Goal: Task Accomplishment & Management: Manage account settings

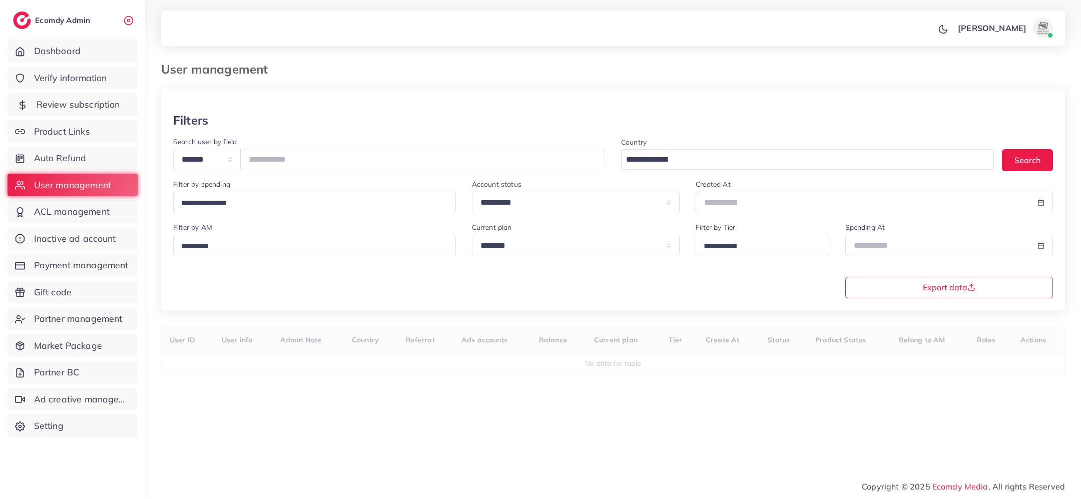
click at [105, 97] on link "Review subscription" at bounding box center [73, 104] width 130 height 23
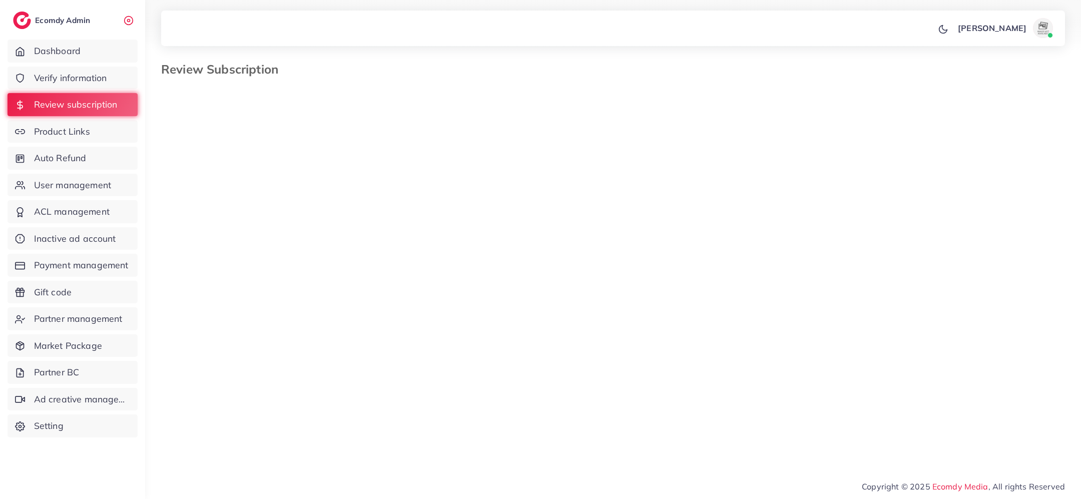
select select "*******"
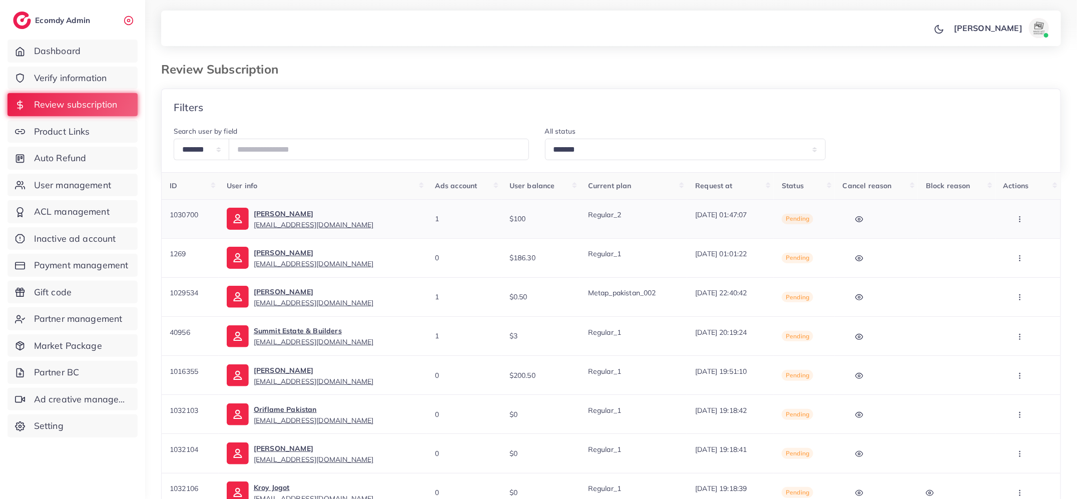
click at [1021, 216] on icon "button" at bounding box center [1020, 219] width 8 height 8
click at [1023, 263] on link "Skip" at bounding box center [1016, 272] width 79 height 22
click at [1022, 219] on icon "button" at bounding box center [1020, 219] width 8 height 8
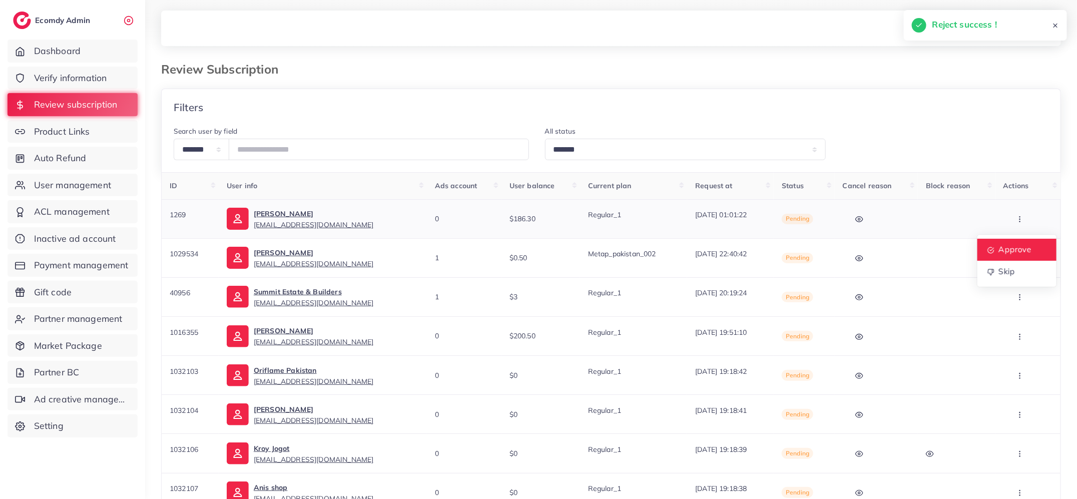
click at [1022, 250] on span "Approve" at bounding box center [1014, 249] width 33 height 10
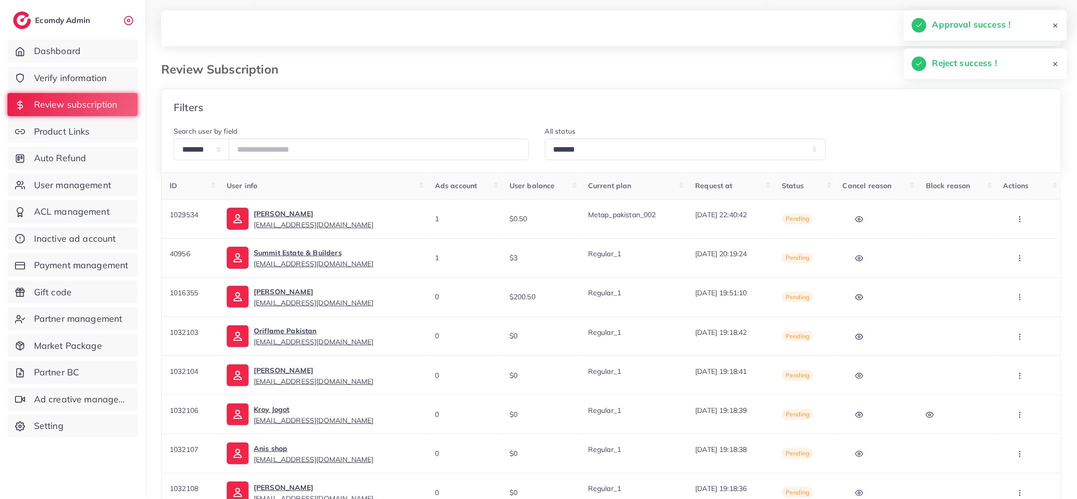
click at [1021, 215] on icon "button" at bounding box center [1020, 219] width 8 height 8
click at [1017, 267] on link "Skip" at bounding box center [1016, 272] width 79 height 22
click at [1021, 218] on icon "button" at bounding box center [1020, 219] width 8 height 8
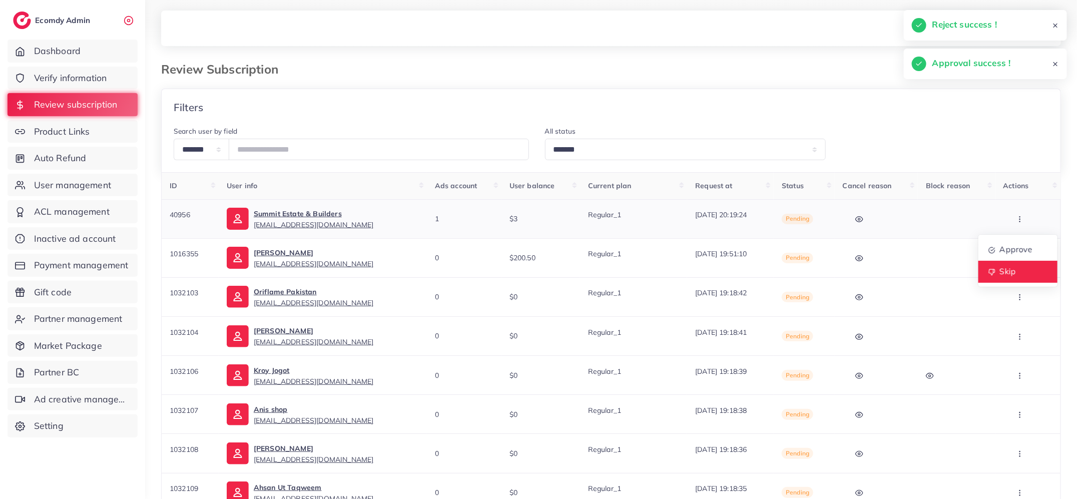
click at [1018, 269] on link "Skip" at bounding box center [1017, 272] width 79 height 22
click at [1018, 214] on button "button" at bounding box center [1020, 219] width 35 height 23
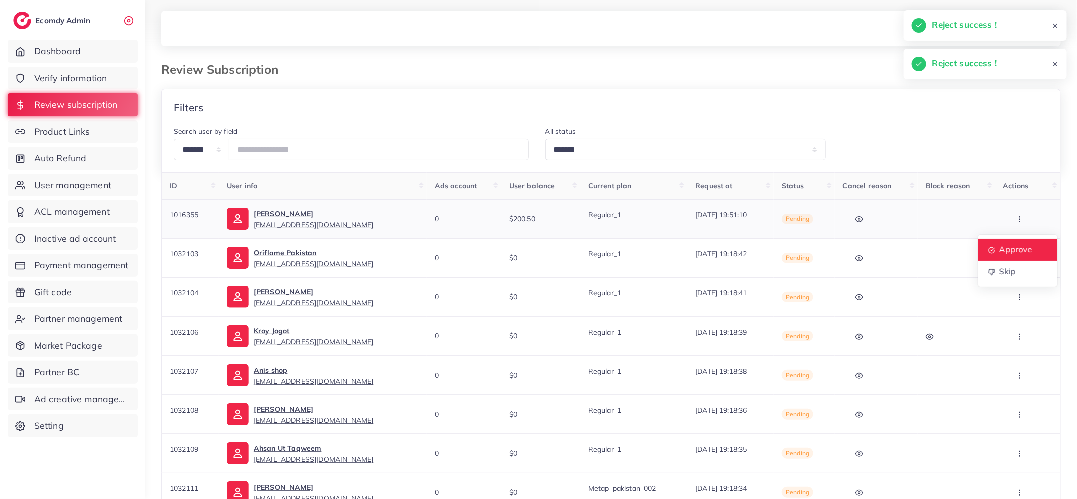
click at [1020, 245] on span "Approve" at bounding box center [1015, 249] width 33 height 10
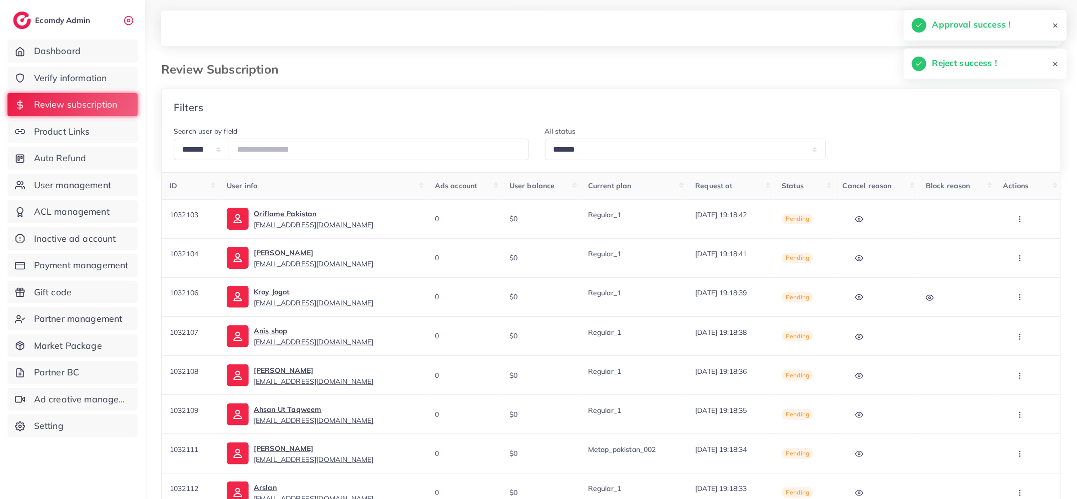
click at [1022, 216] on icon "button" at bounding box center [1020, 219] width 8 height 8
click at [1022, 239] on link "Approve" at bounding box center [1017, 250] width 79 height 22
click at [1023, 217] on icon "button" at bounding box center [1020, 219] width 8 height 8
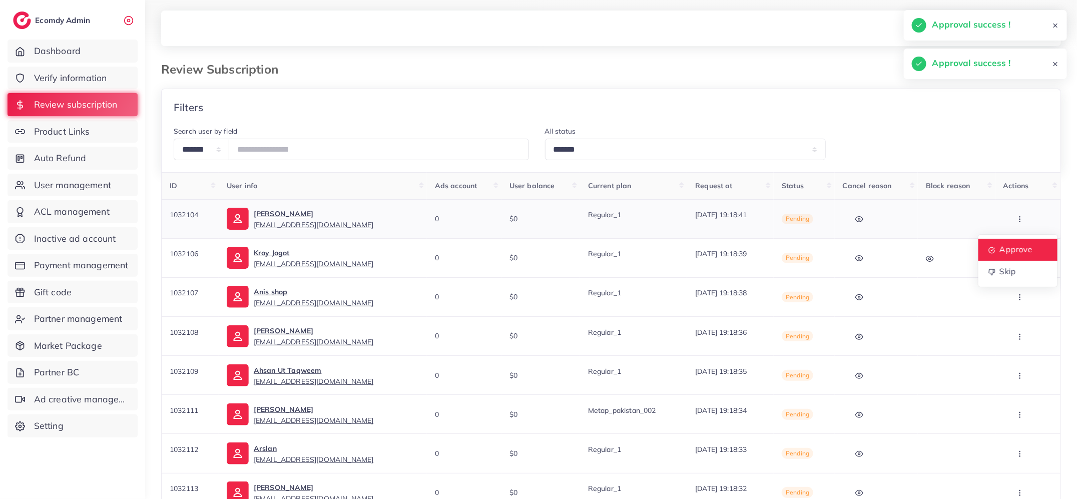
click at [1020, 245] on span "Approve" at bounding box center [1015, 249] width 33 height 10
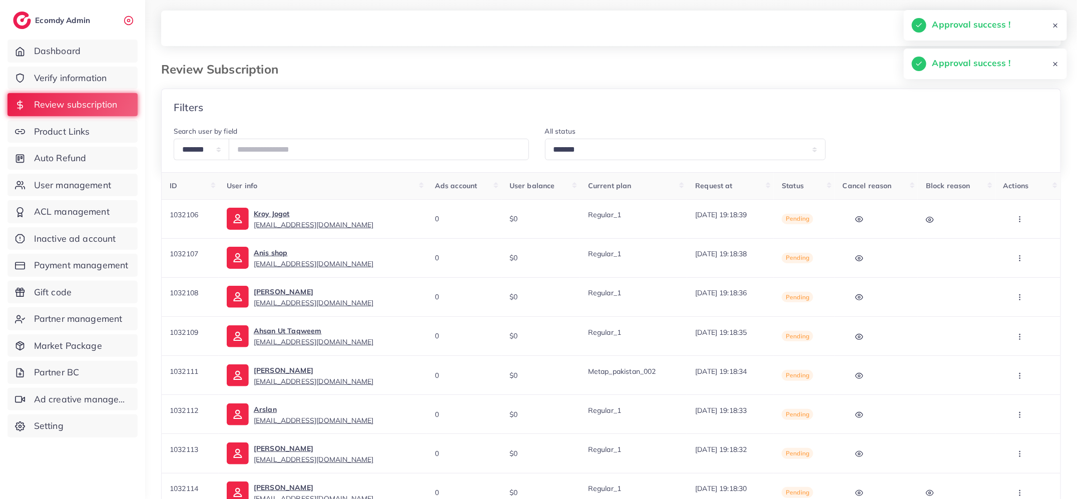
click at [1016, 220] on icon "button" at bounding box center [1020, 219] width 8 height 8
click at [1017, 245] on span "Approve" at bounding box center [1015, 249] width 33 height 10
click at [1020, 220] on icon "button" at bounding box center [1020, 219] width 8 height 8
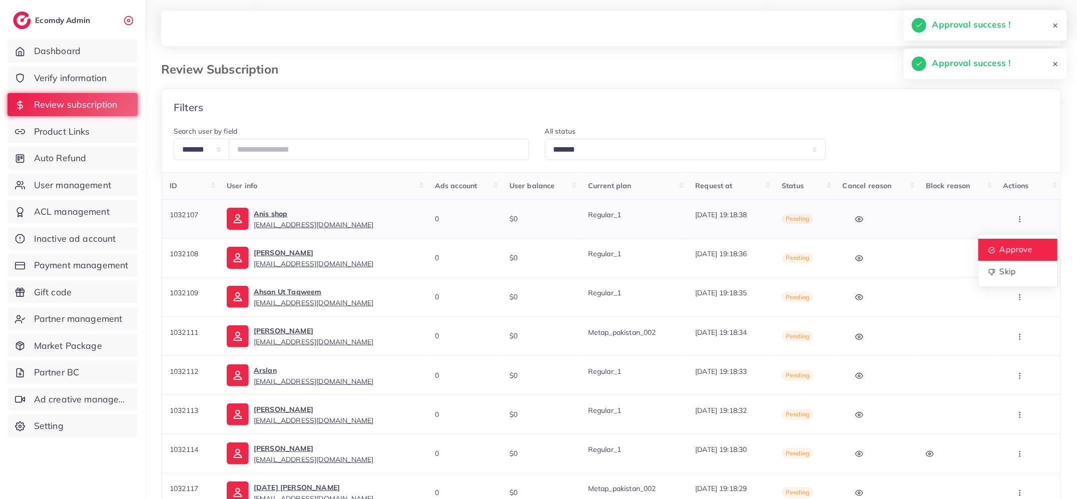
click at [1019, 244] on span "Approve" at bounding box center [1015, 249] width 33 height 10
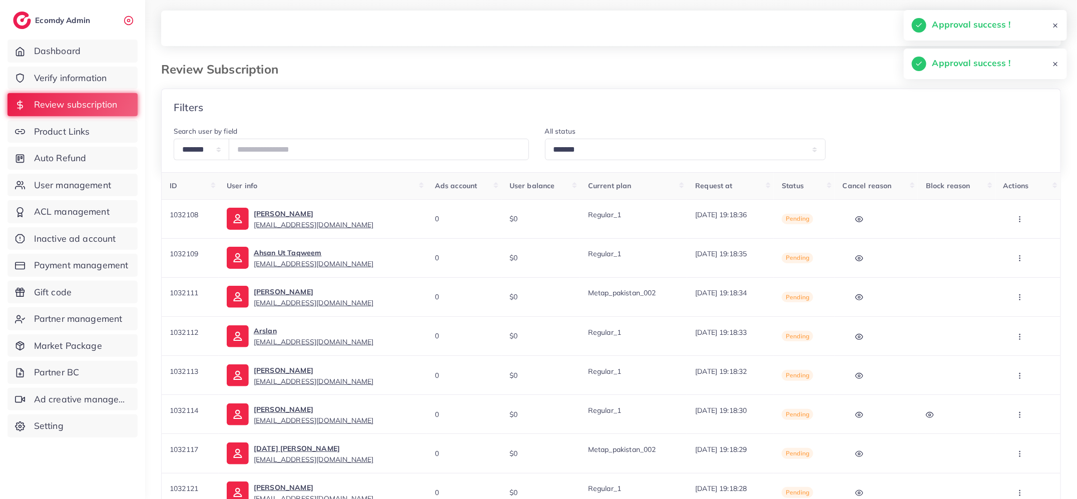
click at [1023, 219] on icon "button" at bounding box center [1020, 219] width 8 height 8
click at [1022, 246] on span "Approve" at bounding box center [1015, 249] width 33 height 10
click at [1022, 223] on button "button" at bounding box center [1020, 219] width 35 height 23
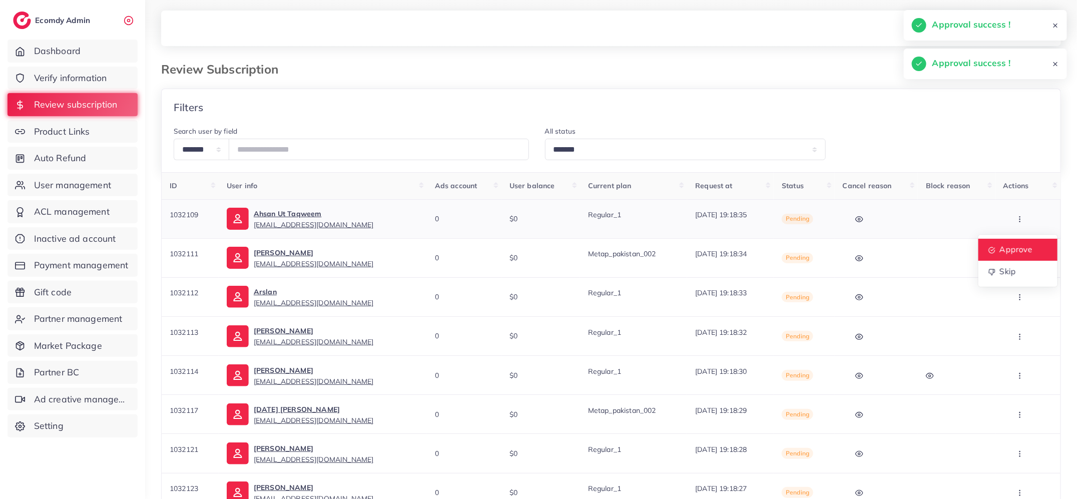
click at [1023, 246] on span "Approve" at bounding box center [1015, 249] width 33 height 10
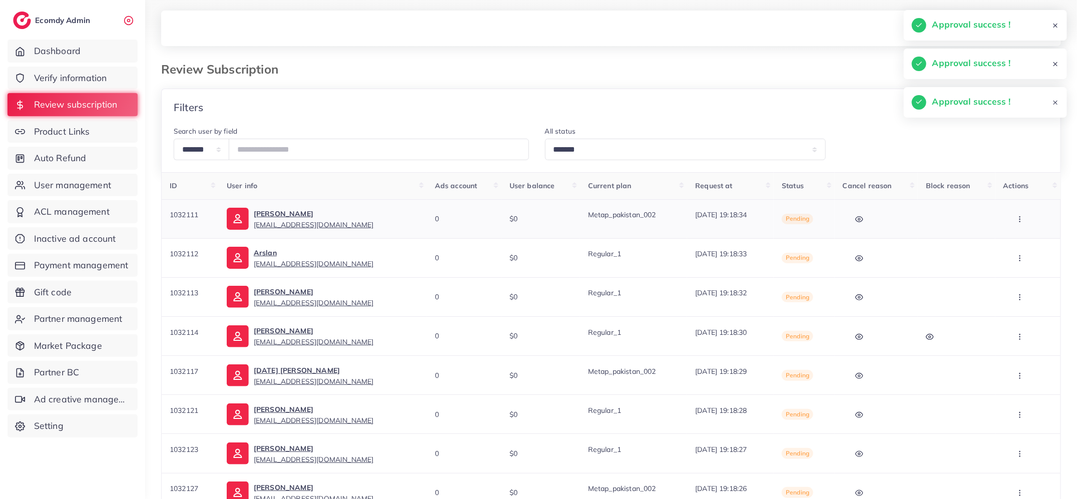
click at [1020, 219] on circle "button" at bounding box center [1019, 219] width 1 height 1
click at [1020, 239] on link "Approve" at bounding box center [1017, 250] width 79 height 22
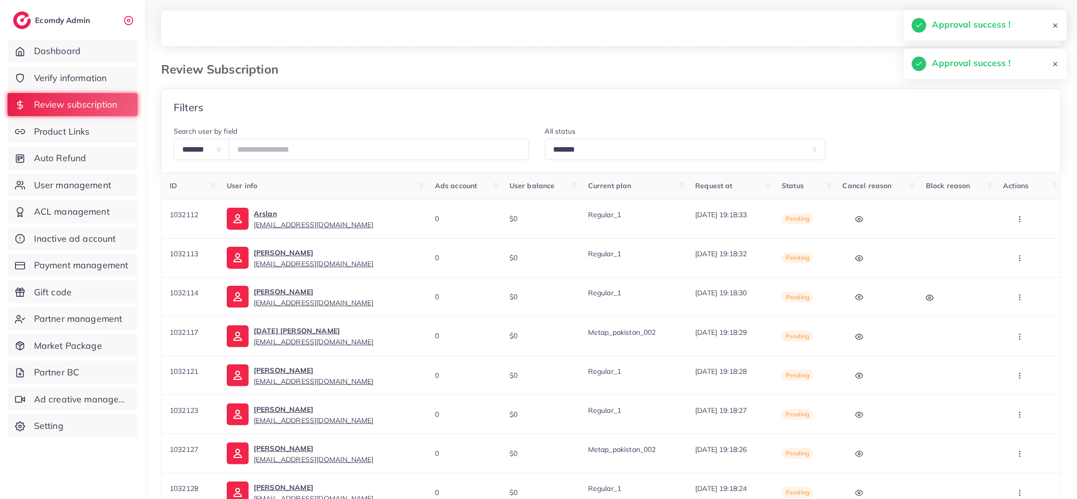
click at [1028, 219] on button "button" at bounding box center [1020, 219] width 35 height 23
click at [1027, 241] on link "Approve" at bounding box center [1017, 250] width 79 height 22
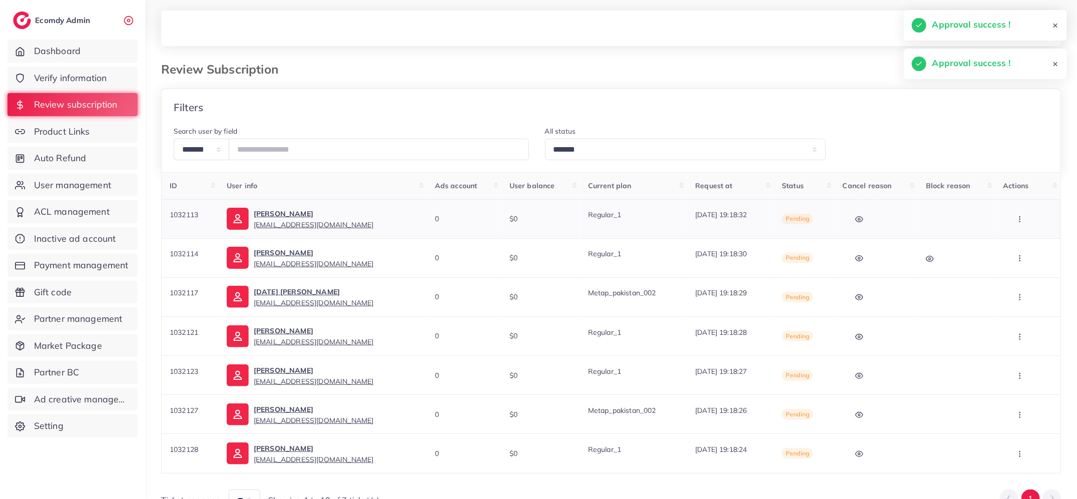
click at [1022, 222] on icon "button" at bounding box center [1020, 219] width 8 height 8
click at [1019, 255] on link "Approve" at bounding box center [1017, 250] width 79 height 22
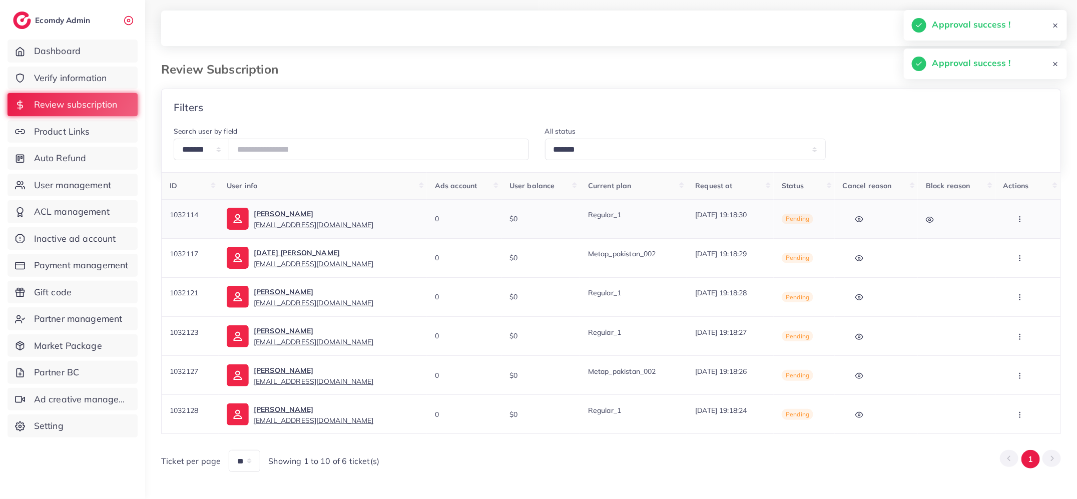
click at [1019, 216] on icon "button" at bounding box center [1020, 219] width 8 height 8
click at [1018, 244] on link "Approve" at bounding box center [1017, 250] width 79 height 22
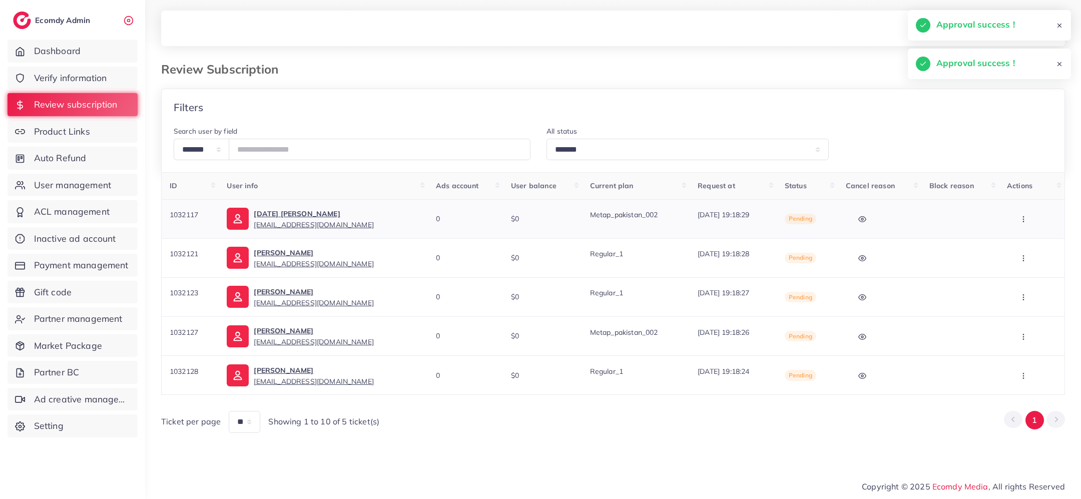
click at [1023, 219] on circle "button" at bounding box center [1023, 219] width 1 height 1
click at [1022, 244] on span "Approve" at bounding box center [1019, 249] width 33 height 10
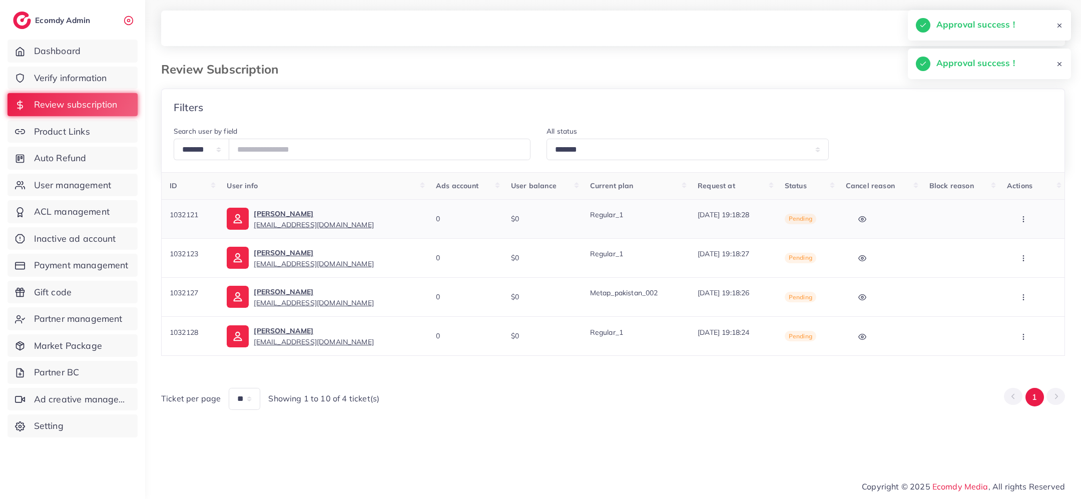
click at [1024, 223] on icon "button" at bounding box center [1023, 219] width 8 height 8
click at [1024, 240] on link "Approve" at bounding box center [1021, 250] width 79 height 22
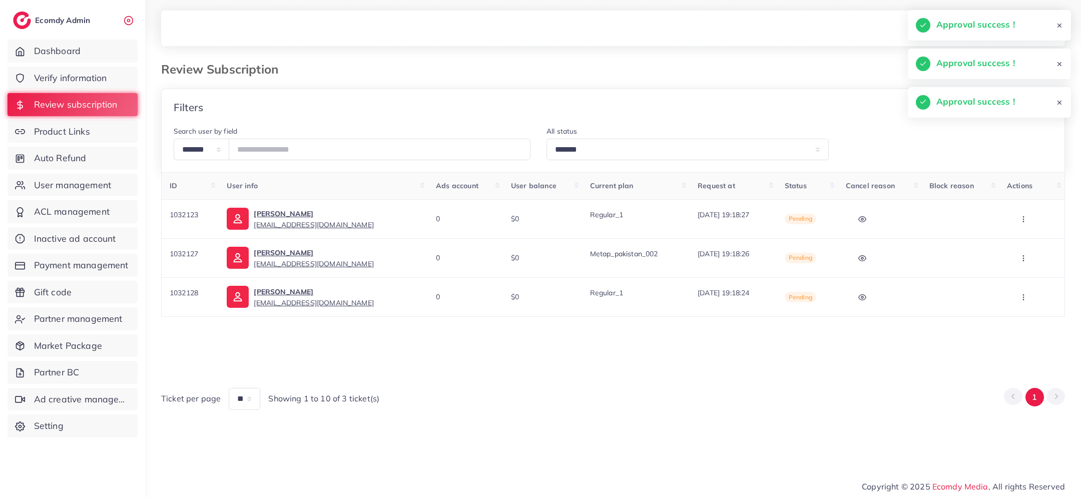
click at [1026, 213] on button "button" at bounding box center [1024, 219] width 35 height 23
click at [1026, 247] on span "Approve" at bounding box center [1020, 249] width 33 height 10
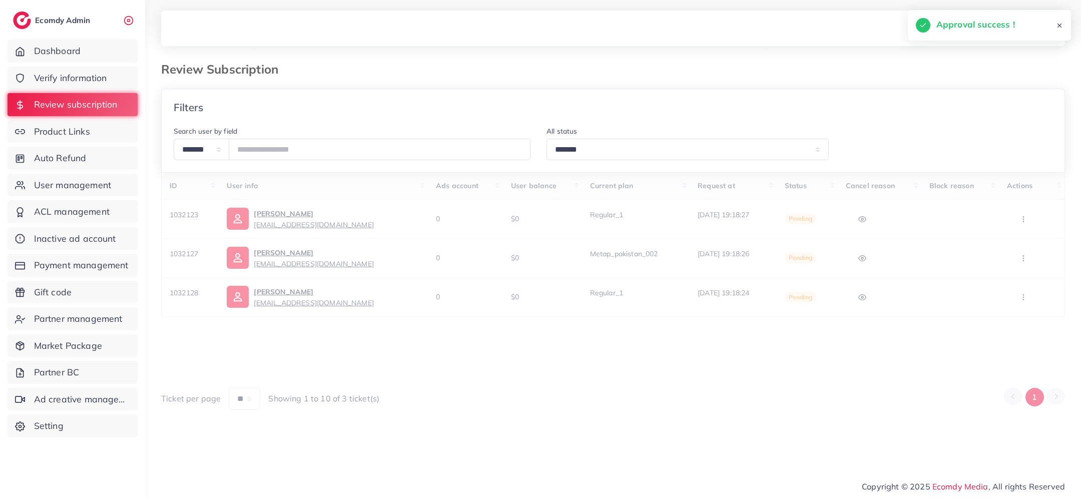
click at [1026, 222] on div "ID User info Ads account User balance Current plan Request at Status Cancel rea…" at bounding box center [613, 290] width 904 height 237
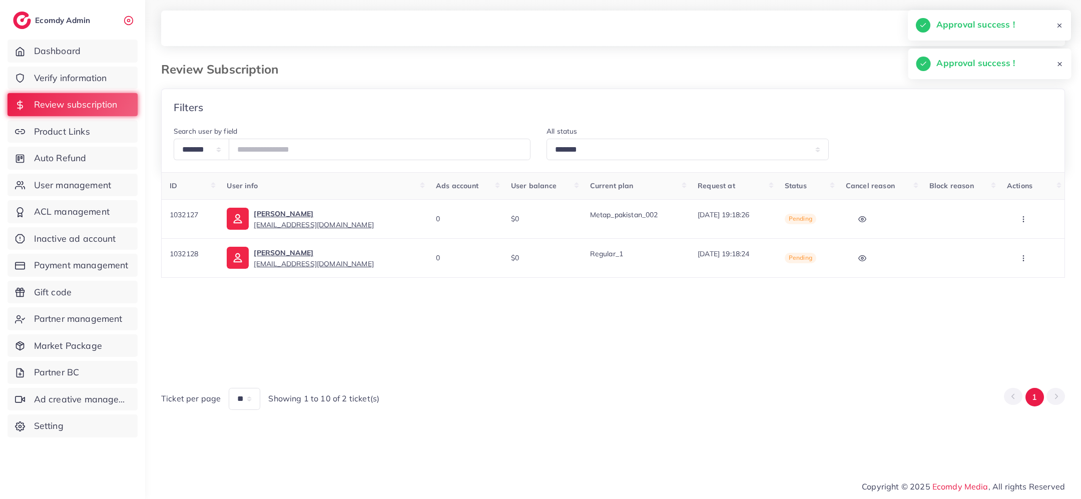
click at [1026, 222] on icon "button" at bounding box center [1023, 219] width 8 height 8
click at [1021, 252] on span "Approve" at bounding box center [1020, 249] width 33 height 10
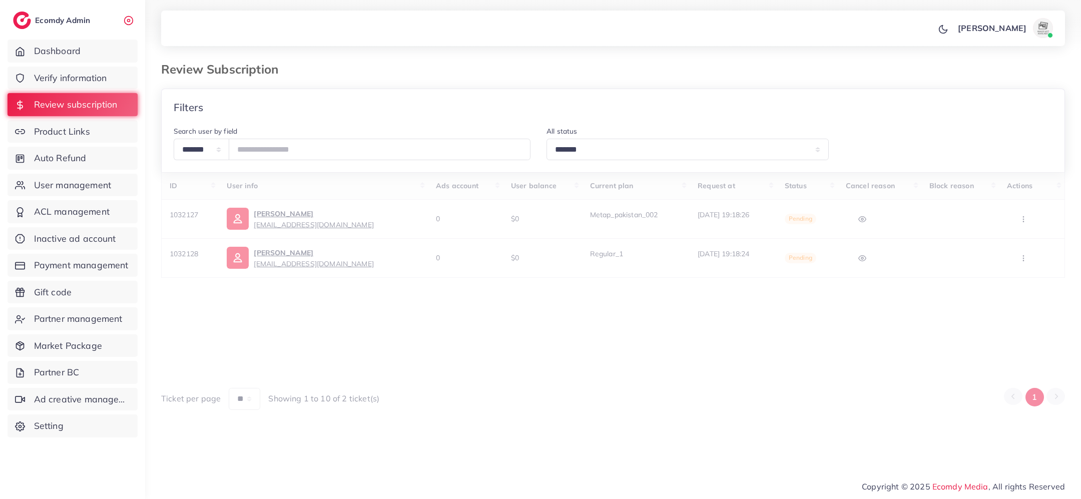
click at [1024, 214] on div "ID User info Ads account User balance Current plan Request at Status Cancel rea…" at bounding box center [613, 290] width 904 height 237
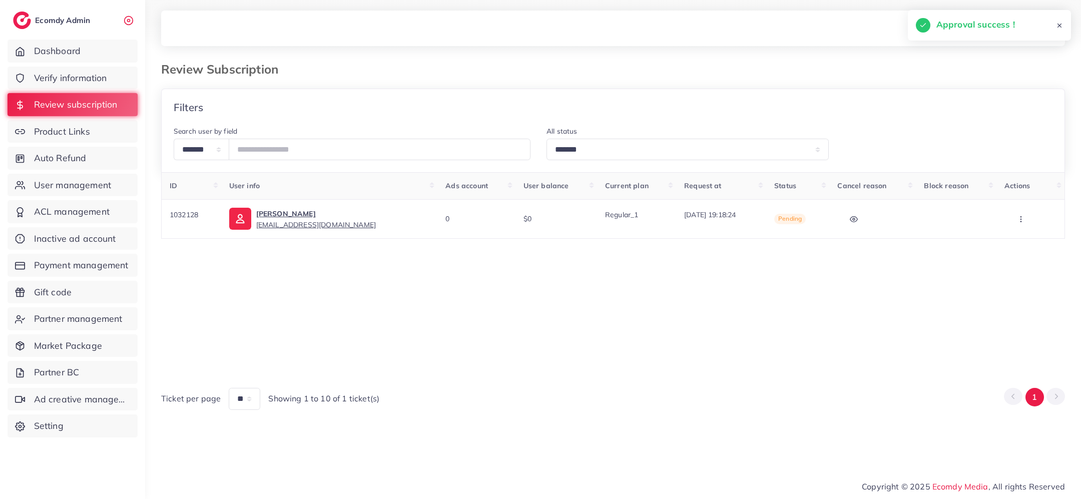
click at [1021, 222] on icon "button" at bounding box center [1021, 219] width 8 height 8
click at [1016, 248] on span "Approve" at bounding box center [1022, 249] width 33 height 10
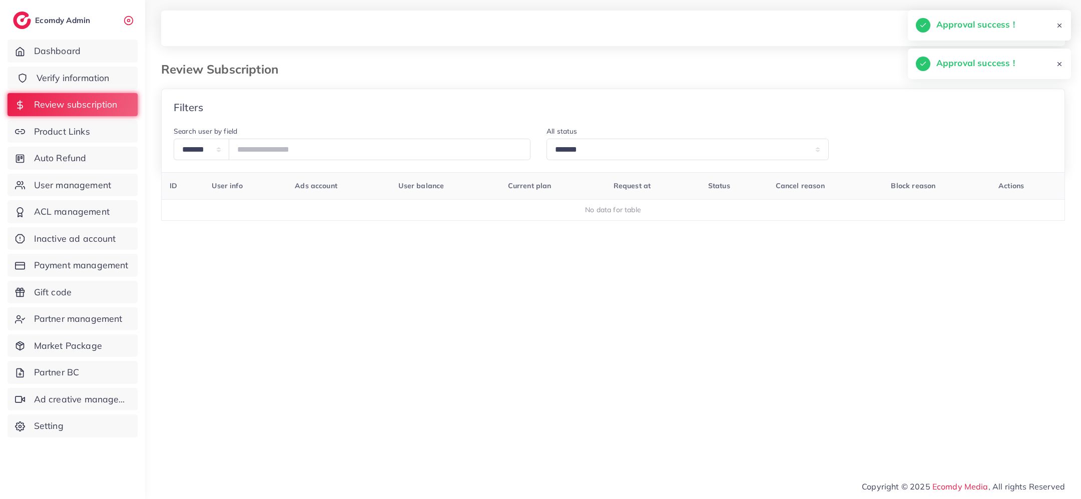
click at [91, 78] on span "Verify information" at bounding box center [73, 78] width 73 height 13
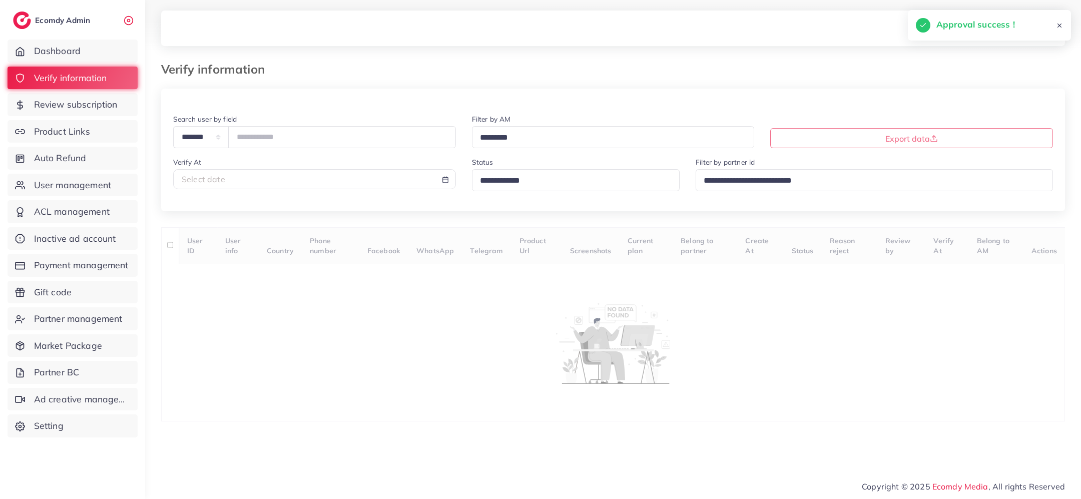
click at [519, 181] on input "Search for option" at bounding box center [571, 181] width 191 height 16
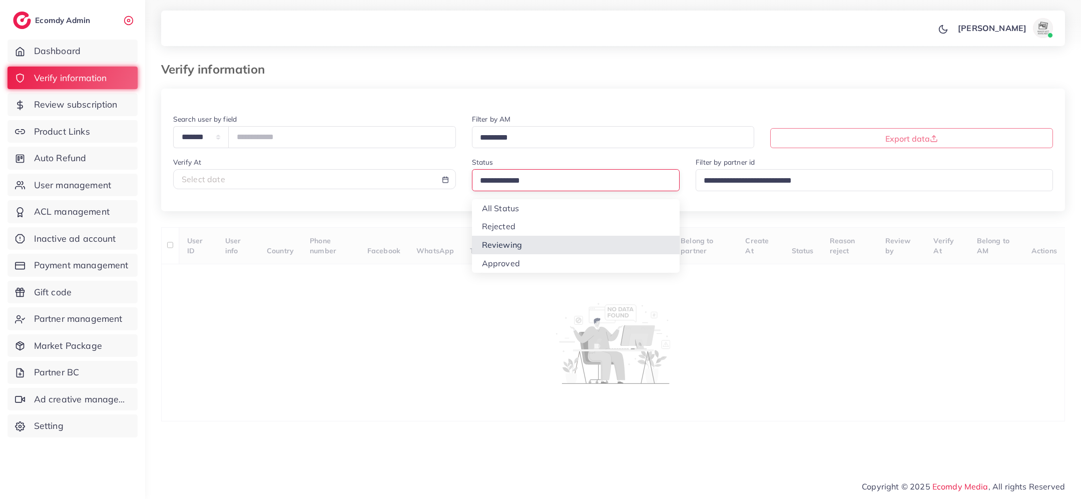
click at [514, 244] on div "**********" at bounding box center [613, 255] width 904 height 333
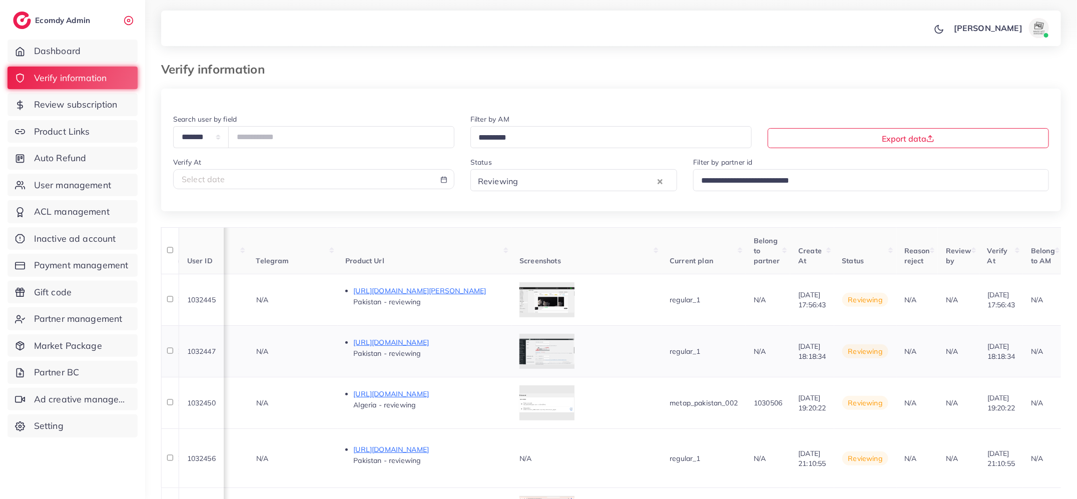
scroll to position [0, 597]
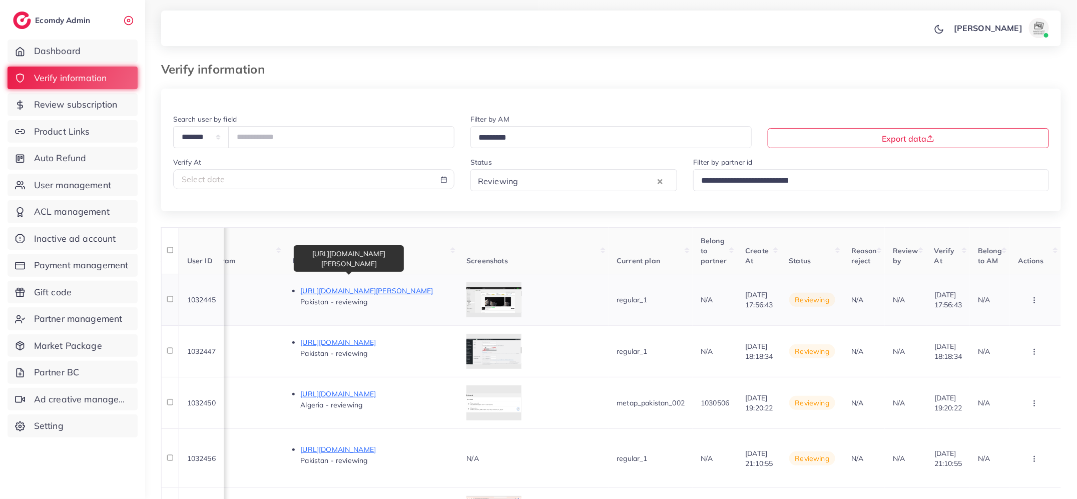
click at [391, 293] on p "https://www.johrivision.shop/products/rolex-red-bezel-exclusive-at-johri-vision" at bounding box center [375, 291] width 150 height 12
click at [1032, 295] on button "button" at bounding box center [1035, 300] width 35 height 23
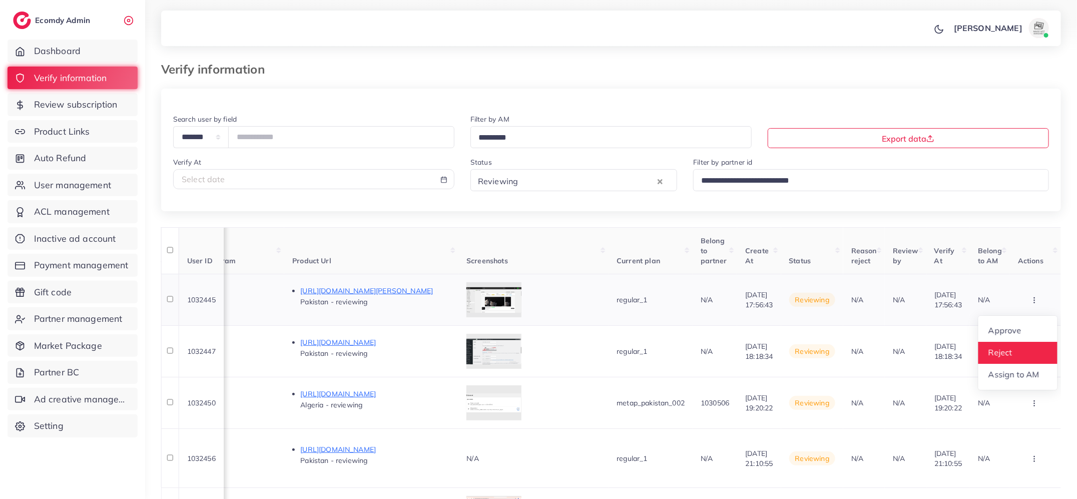
click at [1024, 350] on link "Reject" at bounding box center [1017, 353] width 79 height 22
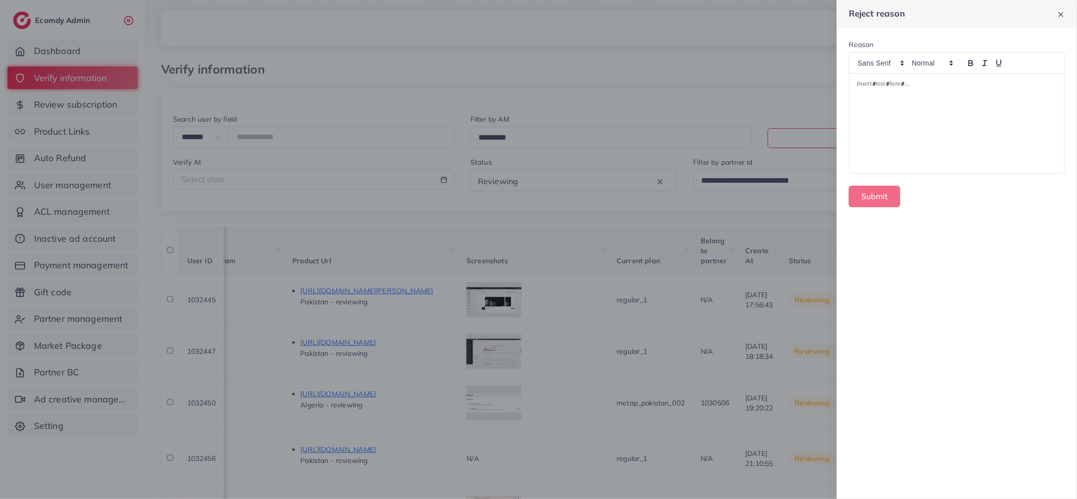
click at [939, 146] on div at bounding box center [956, 124] width 215 height 100
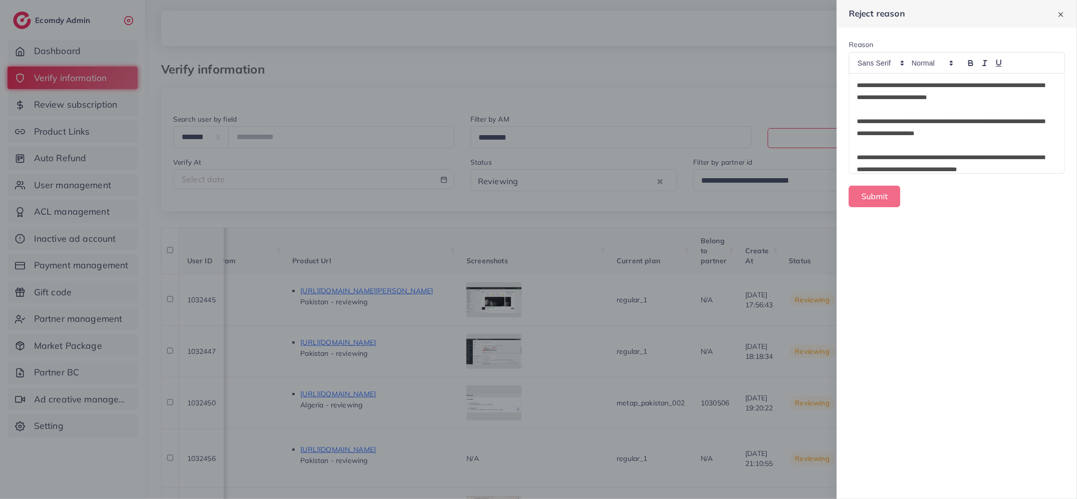
scroll to position [0, 0]
click at [879, 197] on button "Submit" at bounding box center [874, 197] width 52 height 22
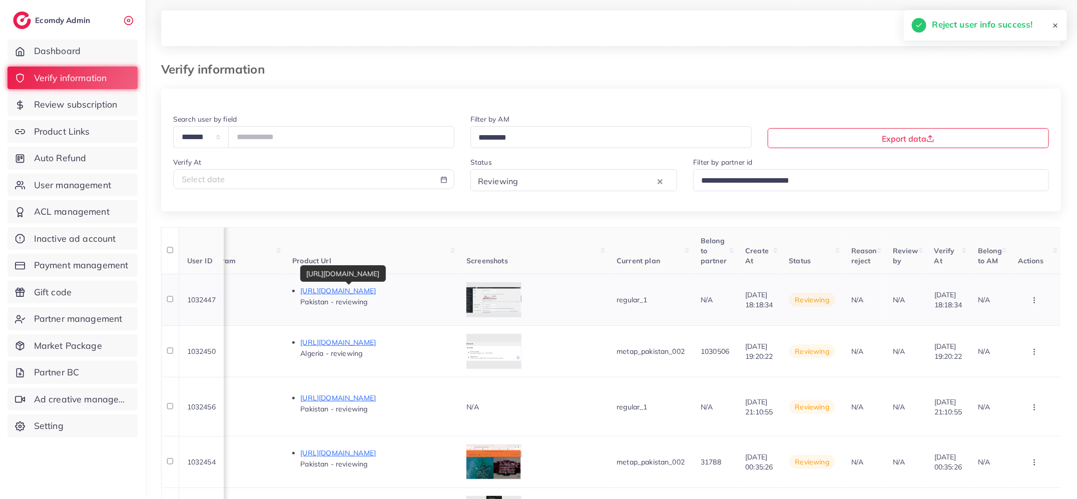
click at [346, 290] on p "https://snapbuyeshop.com/" at bounding box center [375, 291] width 150 height 12
click at [1036, 295] on button "button" at bounding box center [1035, 300] width 35 height 23
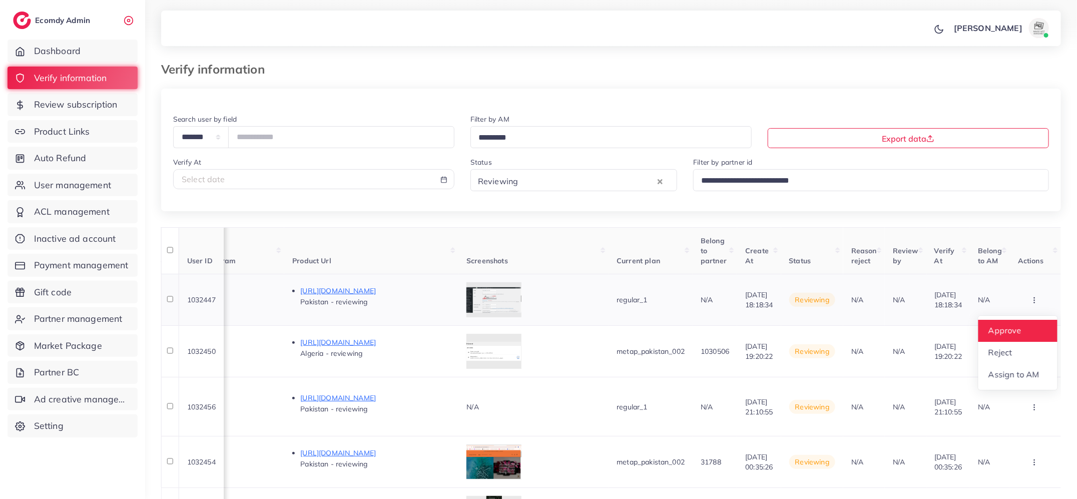
click at [1029, 330] on link "Approve" at bounding box center [1017, 331] width 79 height 22
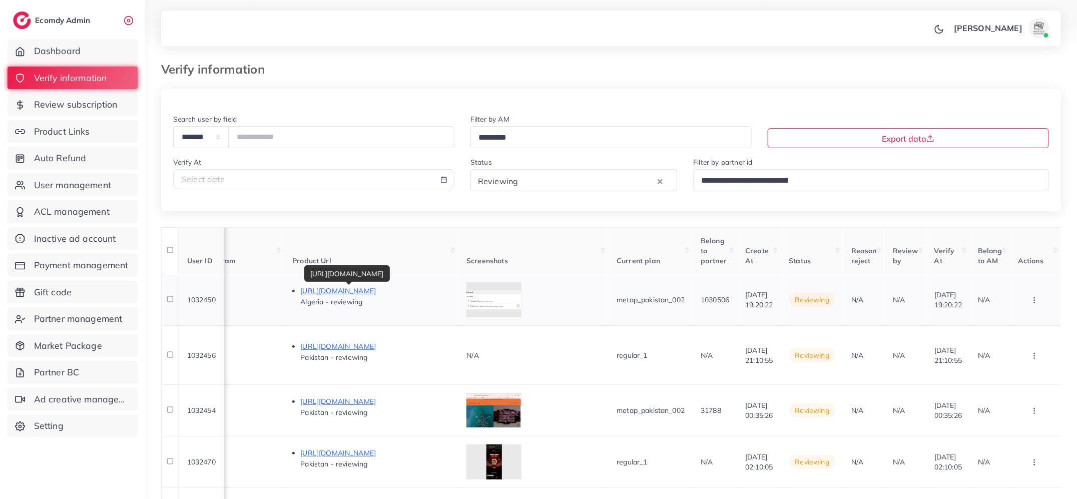
click at [342, 294] on p "https://matjarshifa.shop/" at bounding box center [375, 291] width 150 height 12
click at [1035, 300] on circle "button" at bounding box center [1034, 300] width 1 height 1
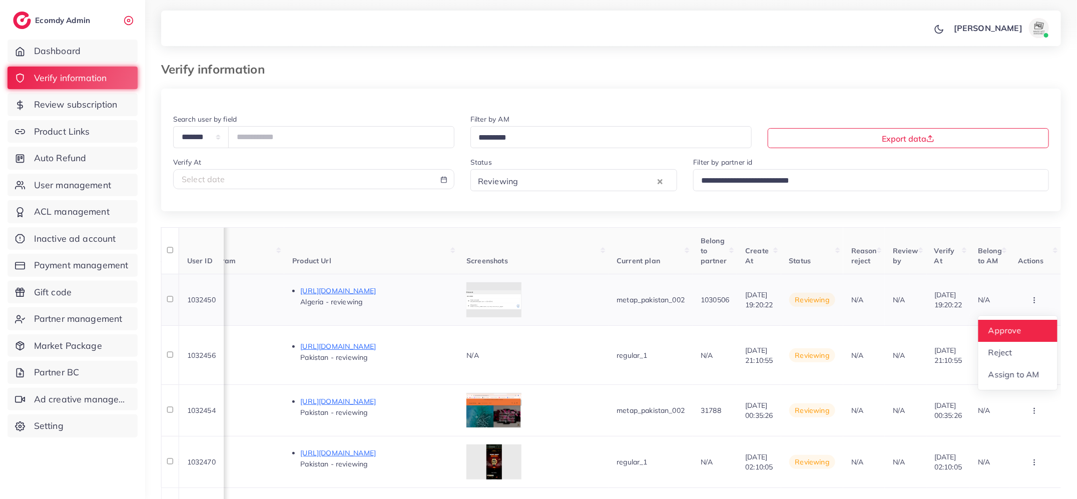
click at [1022, 329] on link "Approve" at bounding box center [1017, 331] width 79 height 22
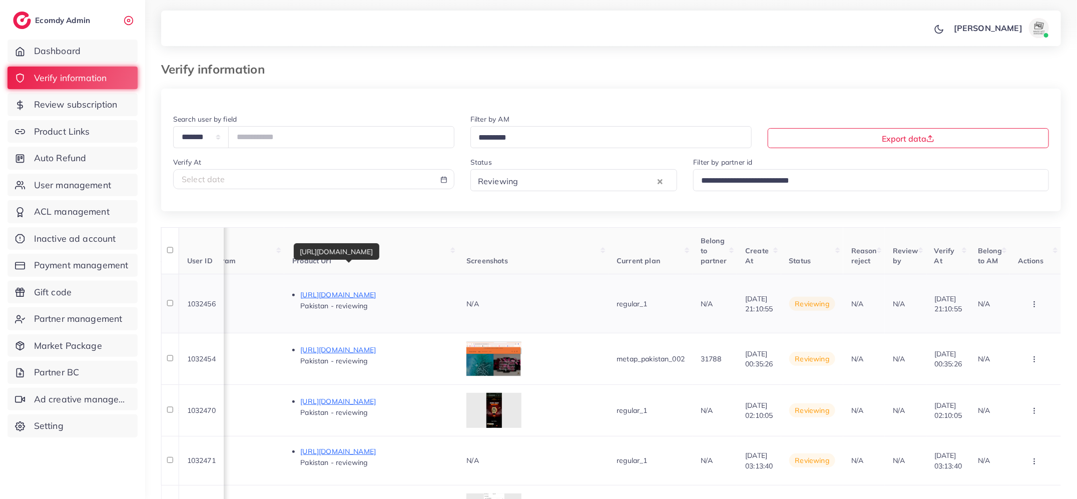
click at [387, 289] on p "https://zarvi.pk/products/apple-hair-color-100-original?variant=46738658132209" at bounding box center [375, 295] width 150 height 12
click at [1035, 292] on button "button" at bounding box center [1035, 303] width 35 height 23
click at [1025, 345] on link "Reject" at bounding box center [1017, 356] width 79 height 22
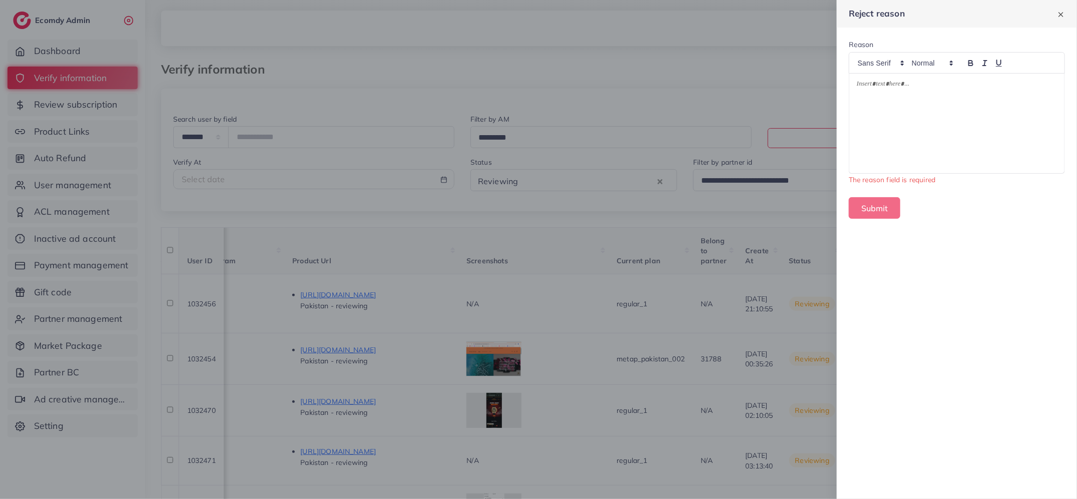
click at [906, 115] on div at bounding box center [956, 124] width 215 height 100
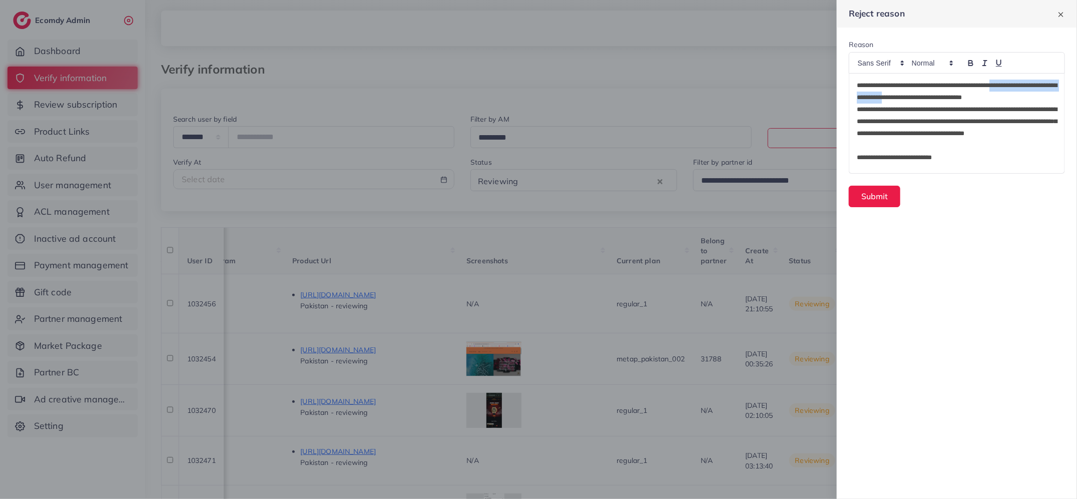
drag, startPoint x: 1022, startPoint y: 87, endPoint x: 950, endPoint y: 94, distance: 71.9
click at [951, 95] on p "**********" at bounding box center [956, 92] width 201 height 24
click at [885, 192] on button "Submit" at bounding box center [874, 197] width 52 height 22
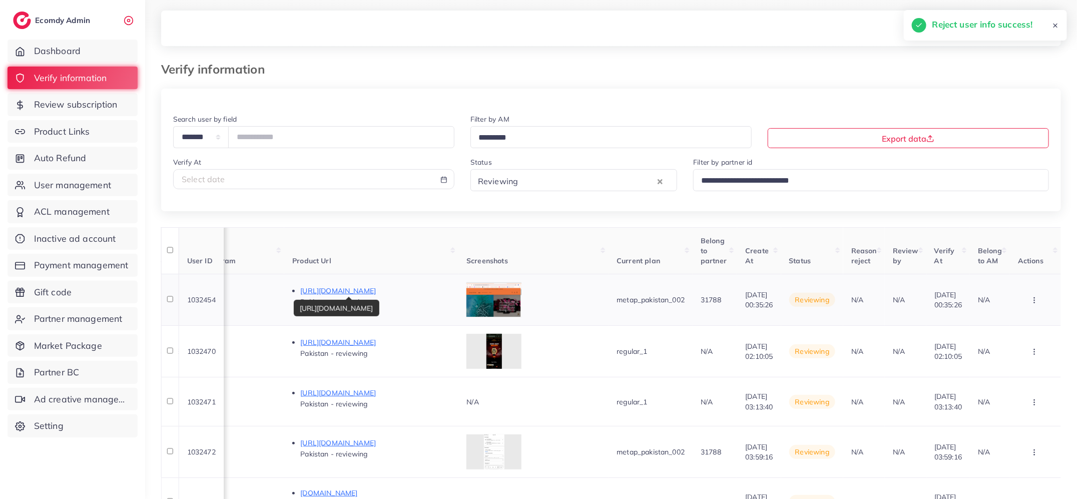
click at [381, 293] on p "https://www-darazonline-com-pk.myshopify.com/products/3d-wall-clock-wooden-wall…" at bounding box center [375, 291] width 150 height 12
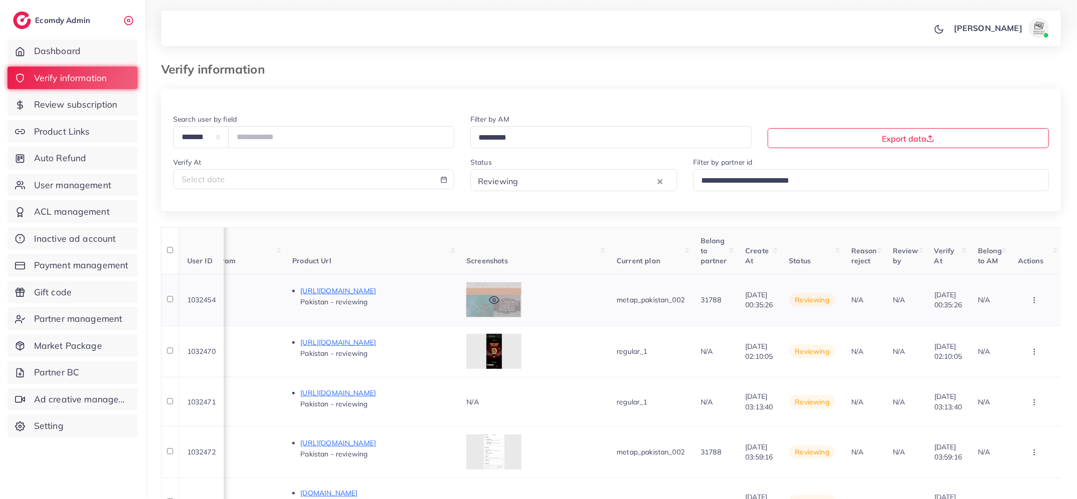
click at [474, 301] on div at bounding box center [493, 299] width 55 height 35
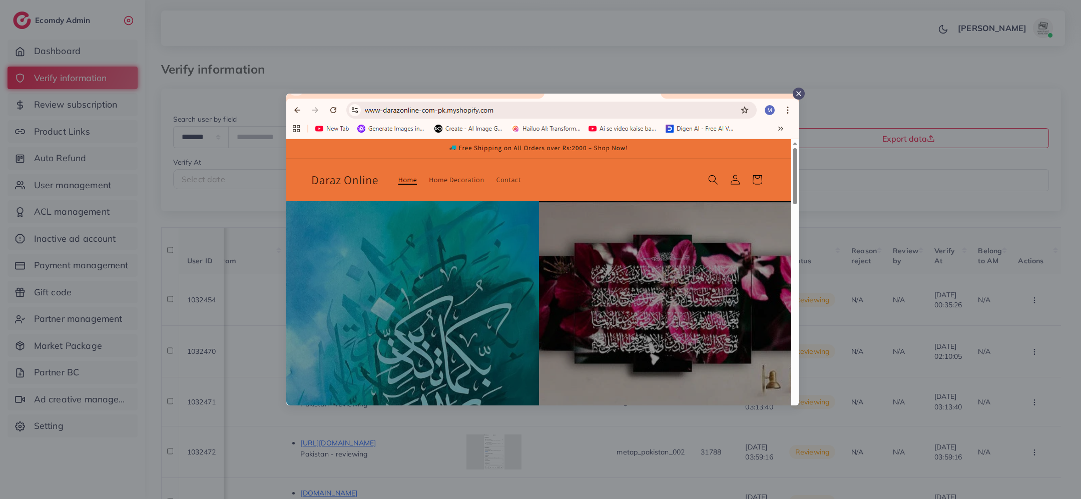
click at [798, 92] on icon at bounding box center [798, 94] width 8 height 8
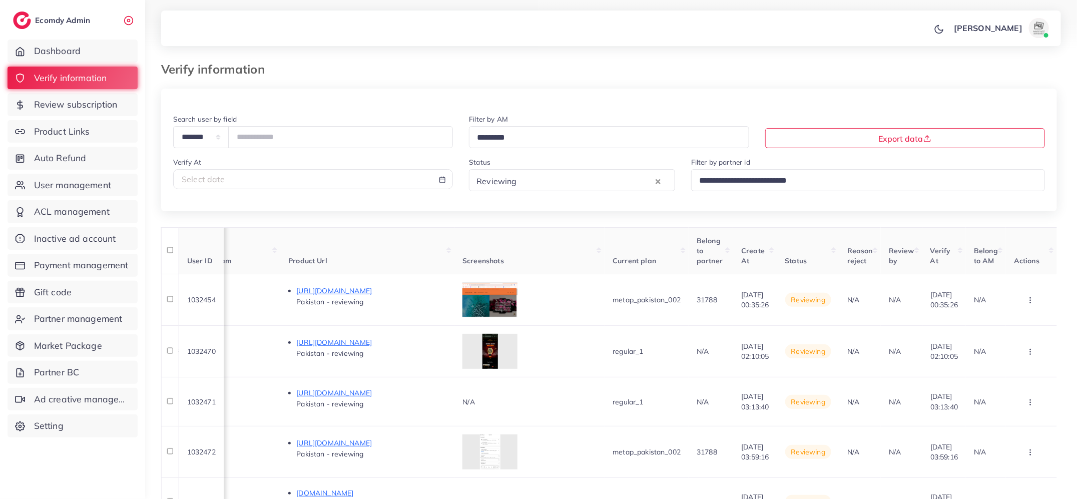
scroll to position [0, 594]
click at [1042, 299] on button "button" at bounding box center [1035, 300] width 35 height 23
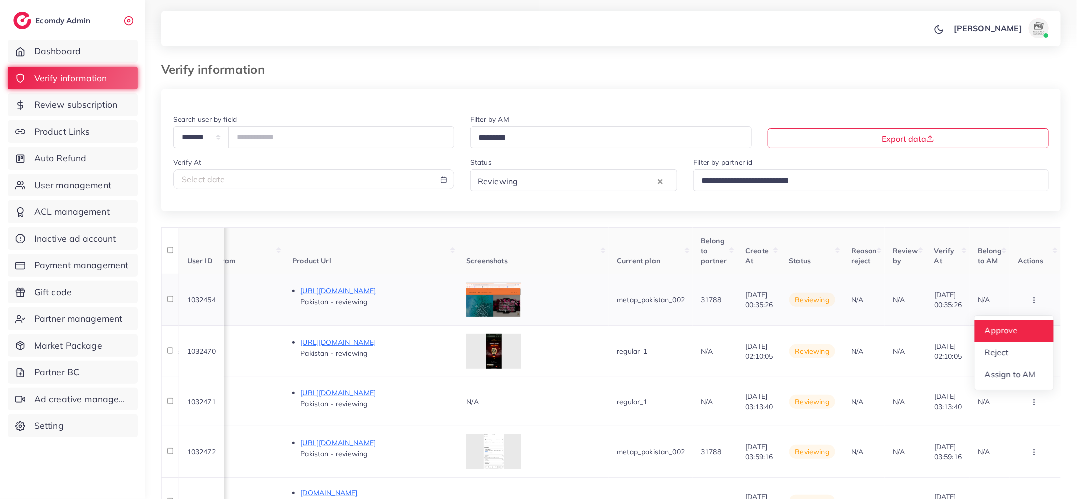
click at [1034, 324] on link "Approve" at bounding box center [1014, 331] width 79 height 22
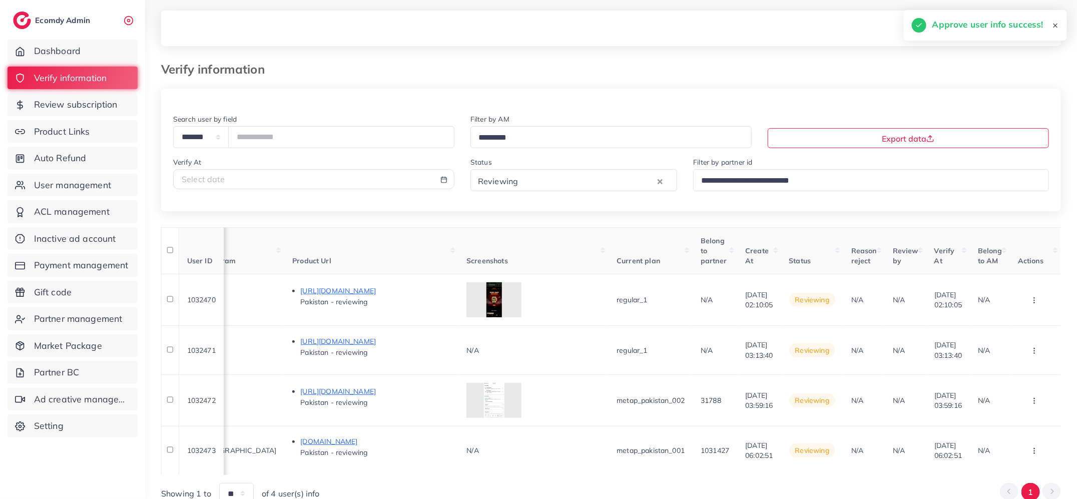
scroll to position [47, 0]
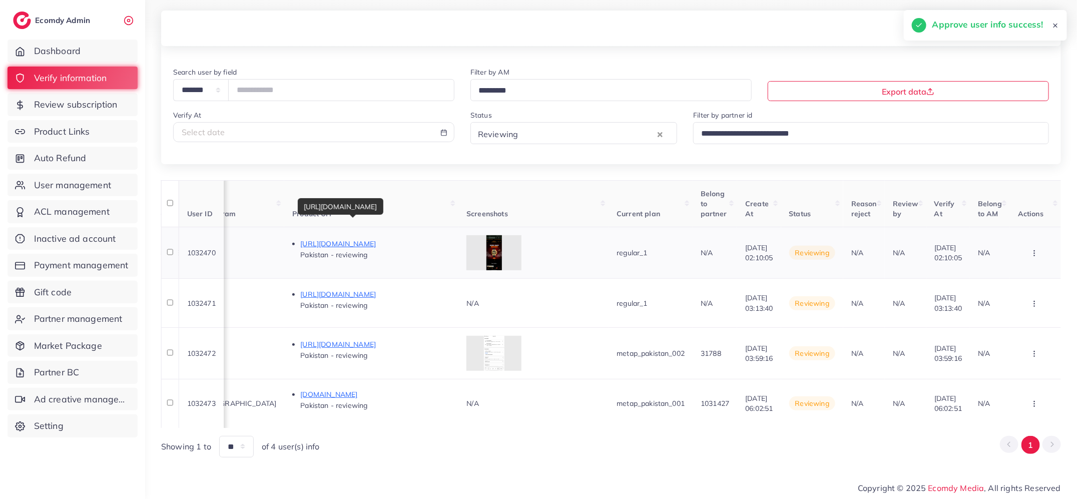
click at [393, 246] on p "https://gummazone.com/products/hublot-geneve-stainless-steel-watch-copy" at bounding box center [375, 244] width 150 height 12
click at [1038, 254] on icon "button" at bounding box center [1034, 253] width 8 height 8
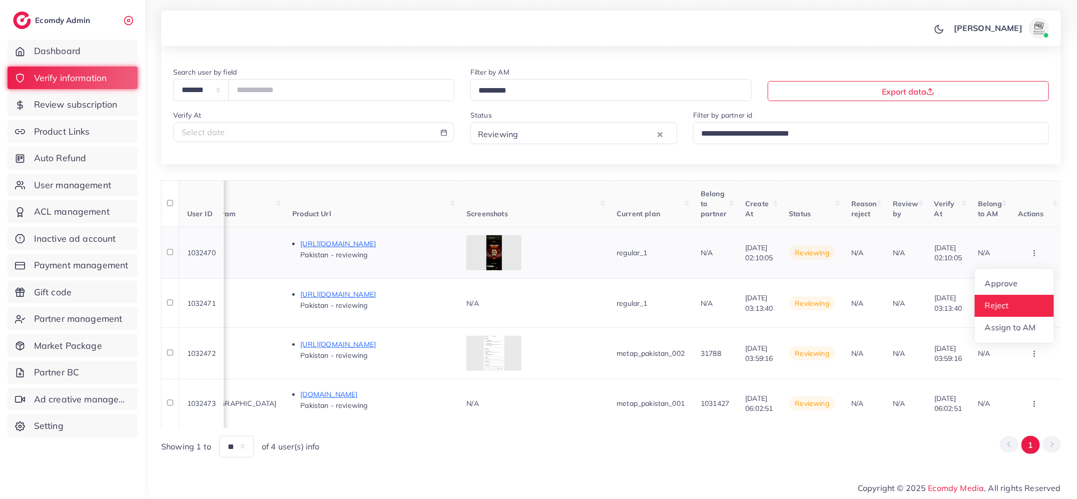
click at [1025, 301] on link "Reject" at bounding box center [1014, 306] width 79 height 22
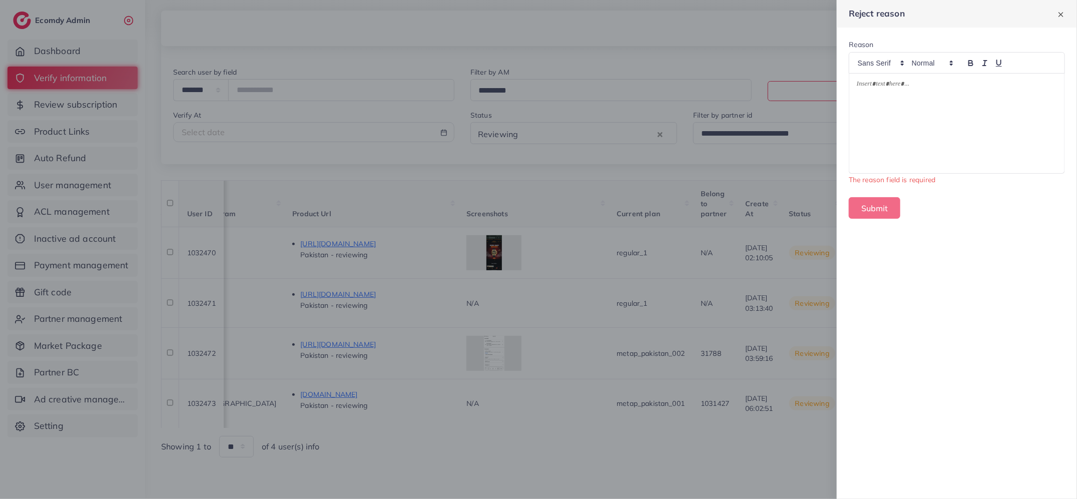
click at [936, 132] on div at bounding box center [956, 124] width 215 height 100
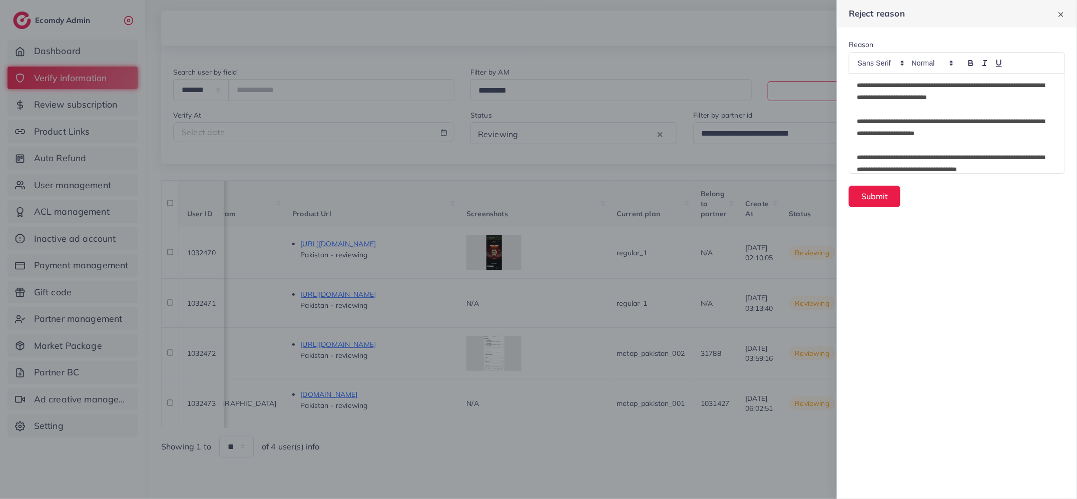
scroll to position [8, 0]
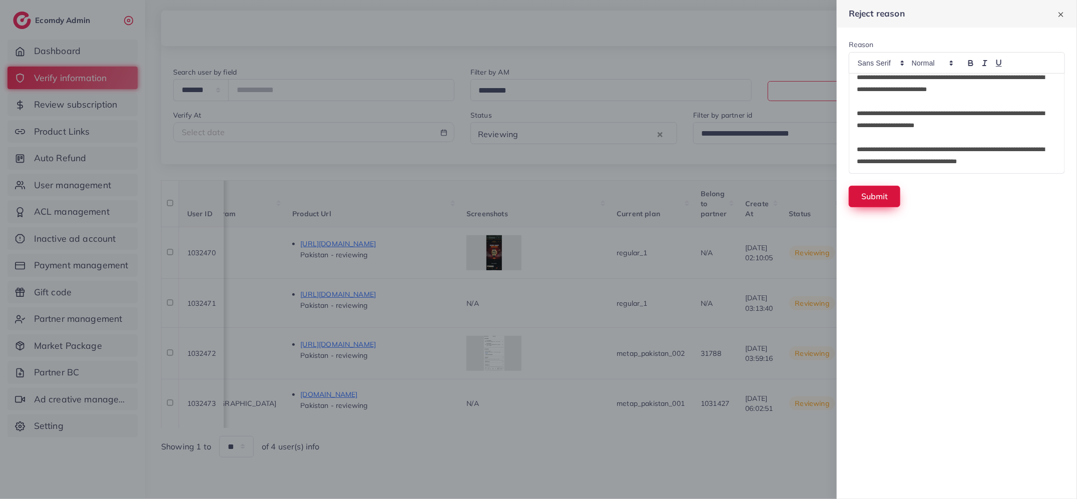
click at [870, 198] on button "Submit" at bounding box center [874, 197] width 52 height 22
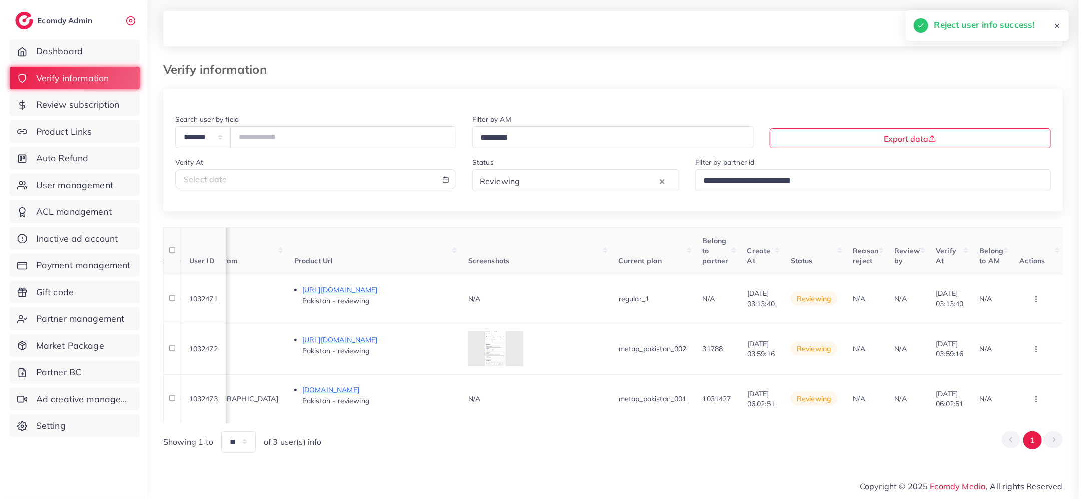
scroll to position [0, 0]
click at [363, 286] on p "https://vt.tiktok.com/ZSAtwKp1g/" at bounding box center [379, 290] width 150 height 12
click at [1042, 296] on icon "button" at bounding box center [1038, 299] width 8 height 8
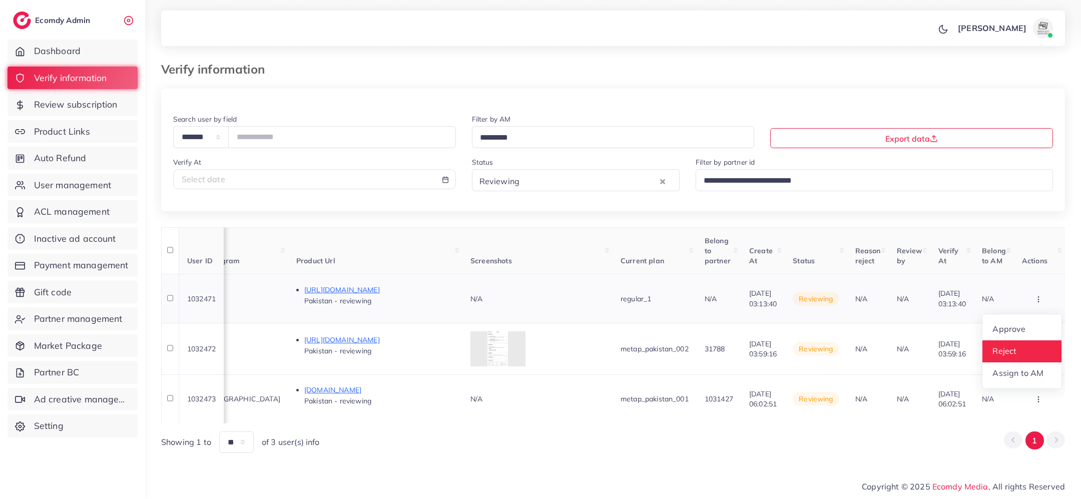
click at [1032, 345] on link "Reject" at bounding box center [1021, 351] width 79 height 22
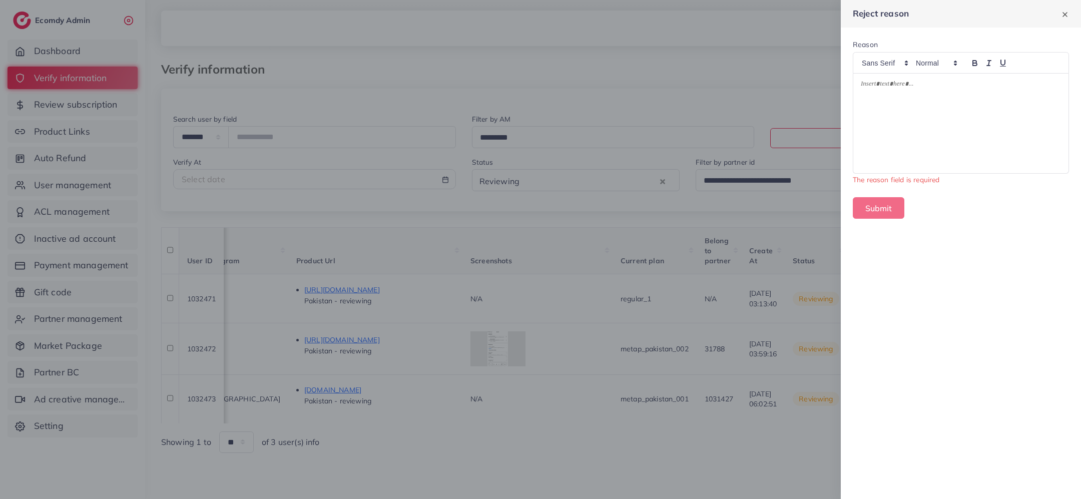
click at [962, 147] on div at bounding box center [960, 124] width 215 height 100
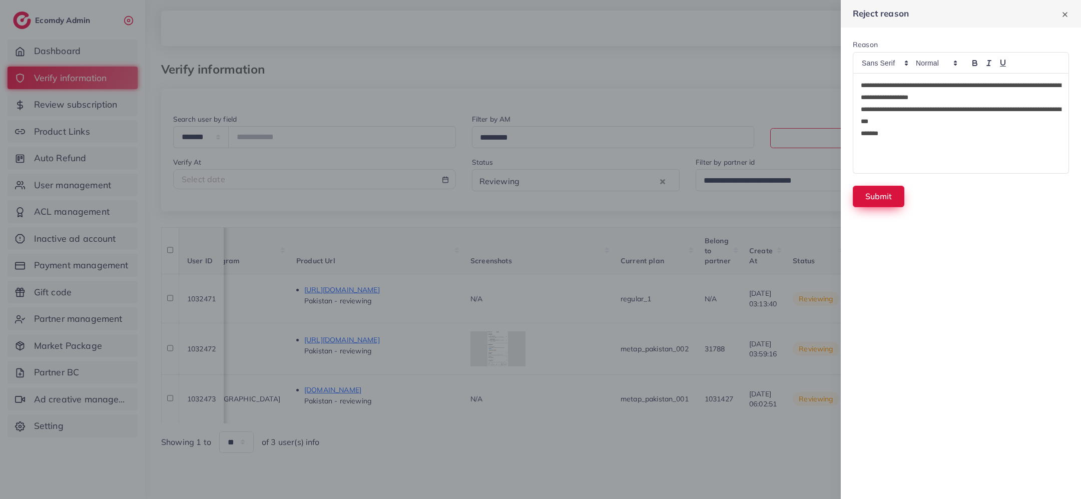
click at [886, 191] on button "Submit" at bounding box center [878, 197] width 52 height 22
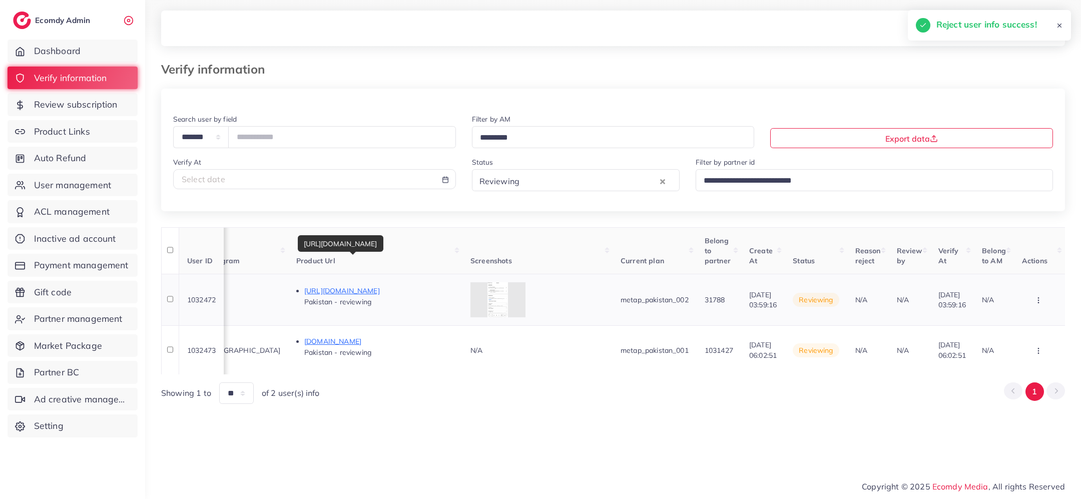
click at [392, 291] on p "https://istafajewellers.myshopify.com/collections/necklace/products/gold-plated…" at bounding box center [379, 291] width 150 height 12
click at [1034, 295] on button "button" at bounding box center [1039, 300] width 35 height 23
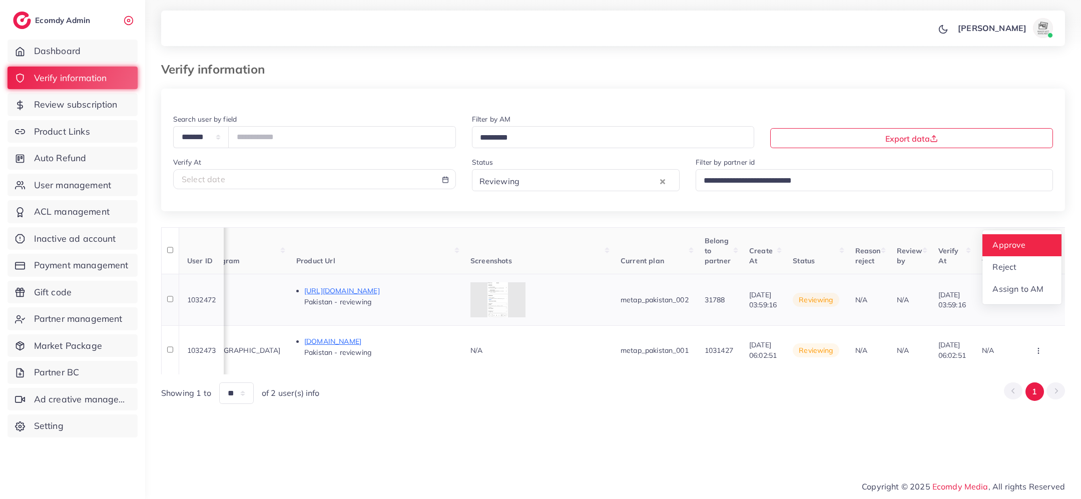
click at [1019, 243] on span "Approve" at bounding box center [1008, 245] width 33 height 10
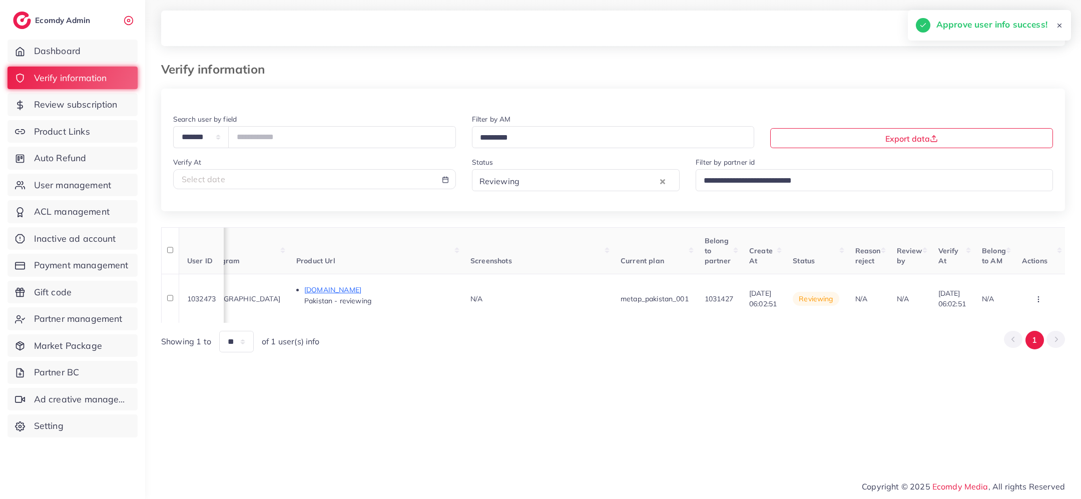
scroll to position [0, 572]
click at [323, 291] on p "www.glowngrow.com.pk" at bounding box center [379, 290] width 150 height 12
click at [1040, 295] on icon "button" at bounding box center [1038, 299] width 8 height 8
click at [1027, 267] on link "Reject" at bounding box center [1022, 268] width 79 height 22
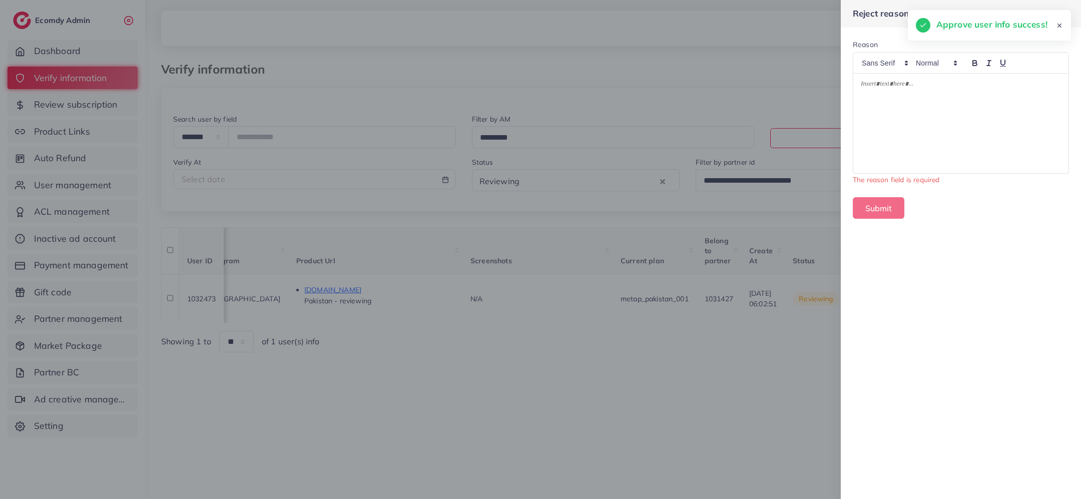
click at [932, 111] on div at bounding box center [960, 124] width 215 height 100
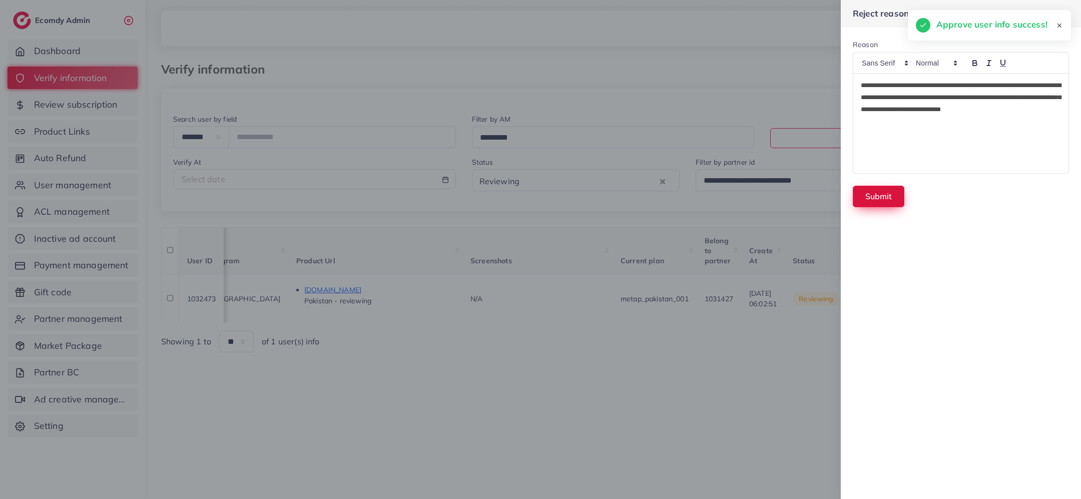
click at [865, 199] on button "Submit" at bounding box center [878, 197] width 52 height 22
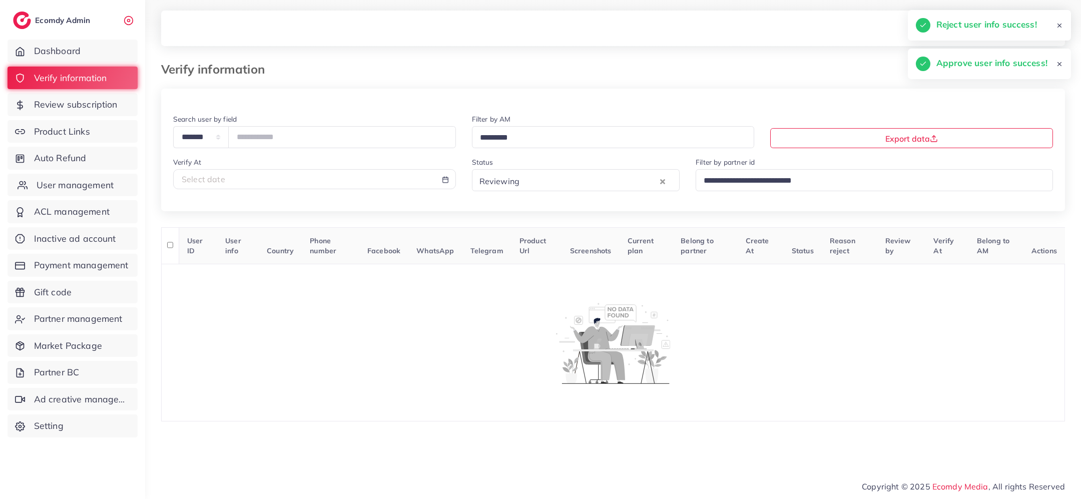
click at [101, 183] on span "User management" at bounding box center [75, 185] width 77 height 13
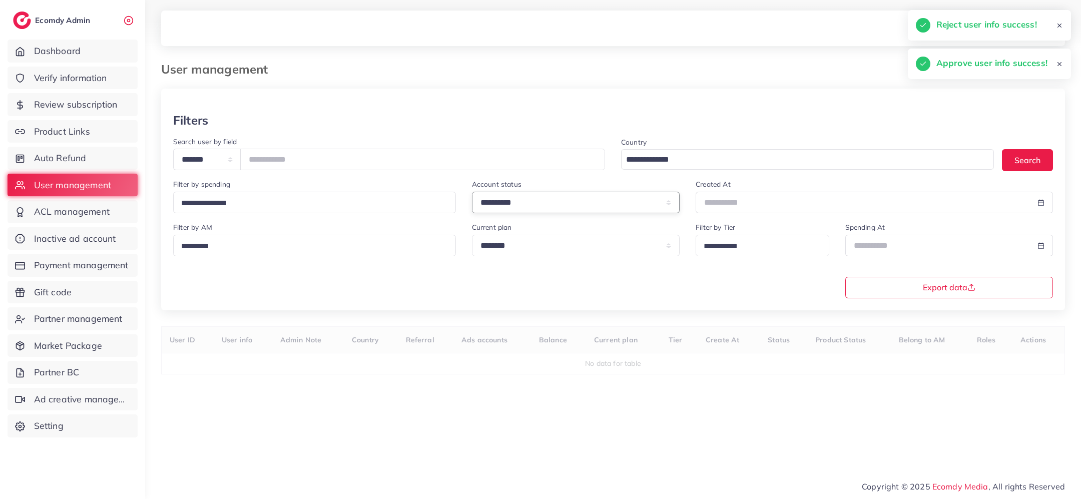
click at [514, 200] on select "**********" at bounding box center [576, 203] width 208 height 22
select select "*******"
click at [716, 199] on input "text" at bounding box center [862, 203] width 334 height 22
click at [773, 262] on span "3" at bounding box center [770, 261] width 20 height 20
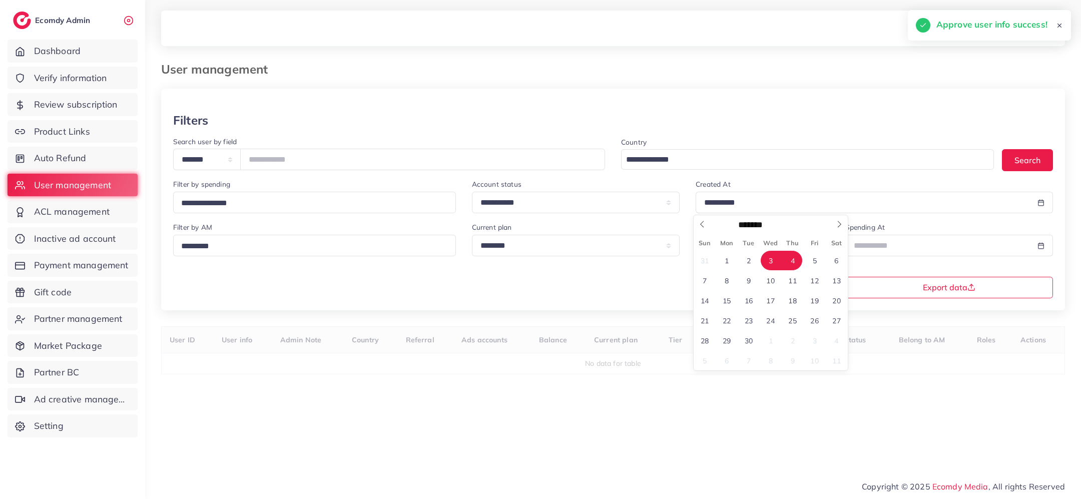
click at [789, 267] on span "4" at bounding box center [792, 261] width 20 height 20
type input "**********"
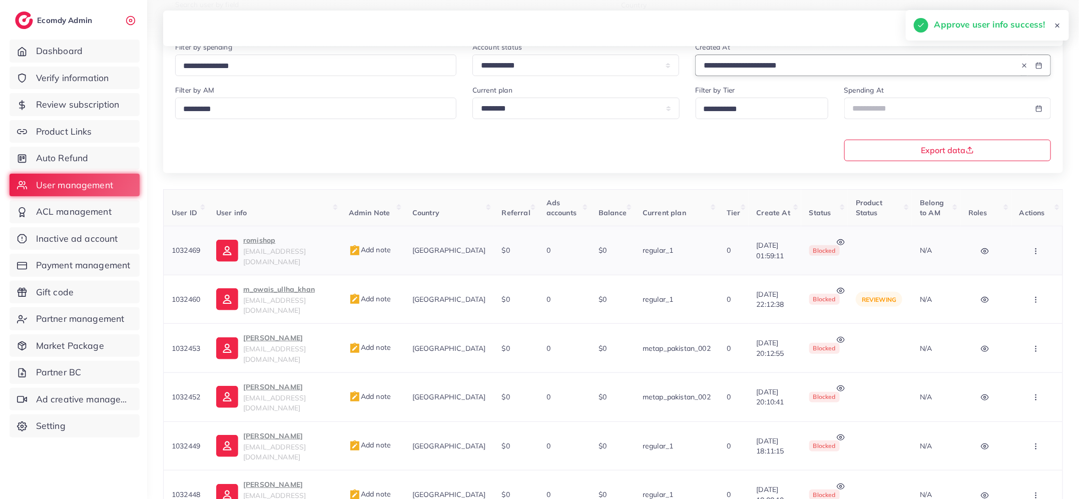
scroll to position [193, 0]
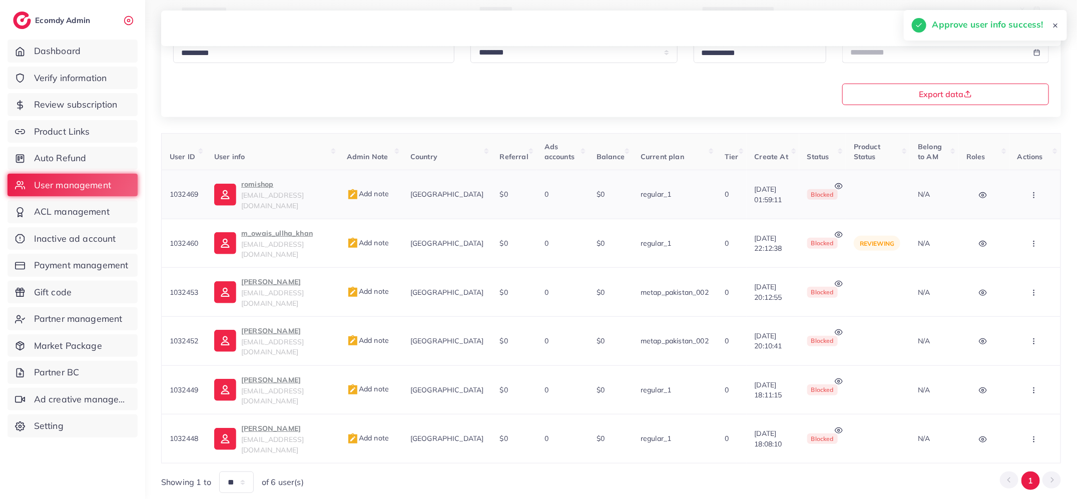
click at [266, 187] on p "romishop" at bounding box center [286, 184] width 90 height 12
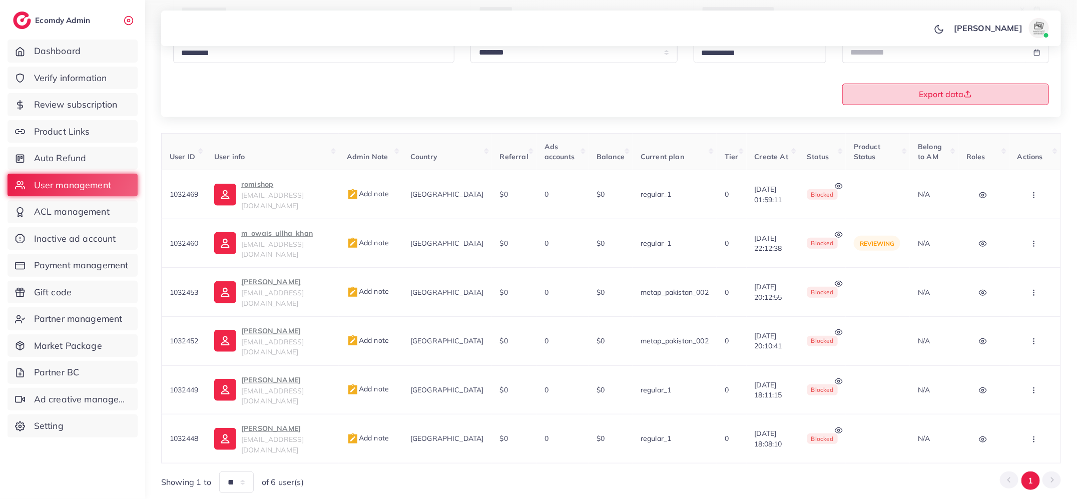
click at [925, 98] on span "Export data" at bounding box center [945, 94] width 53 height 8
click at [386, 189] on span "Add note" at bounding box center [368, 193] width 42 height 9
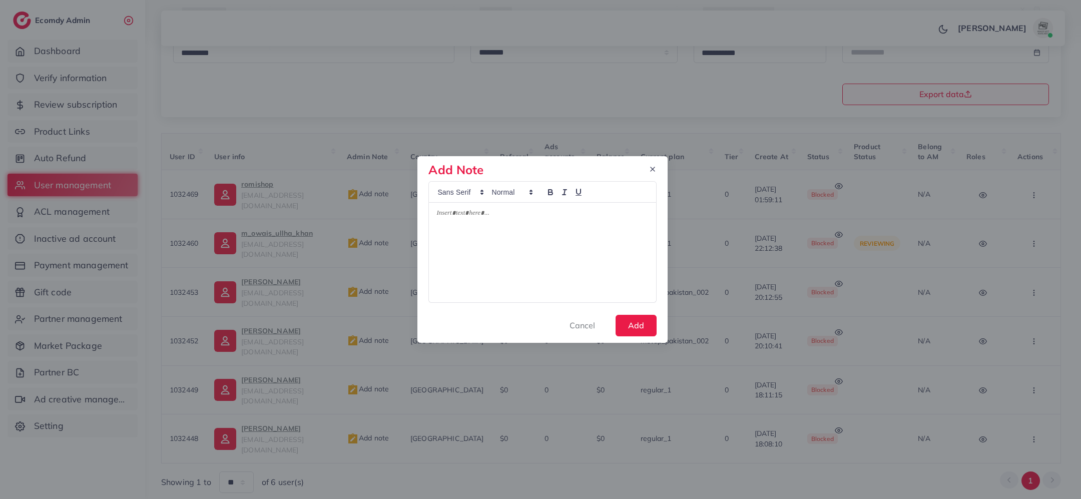
click at [456, 223] on div at bounding box center [542, 253] width 227 height 100
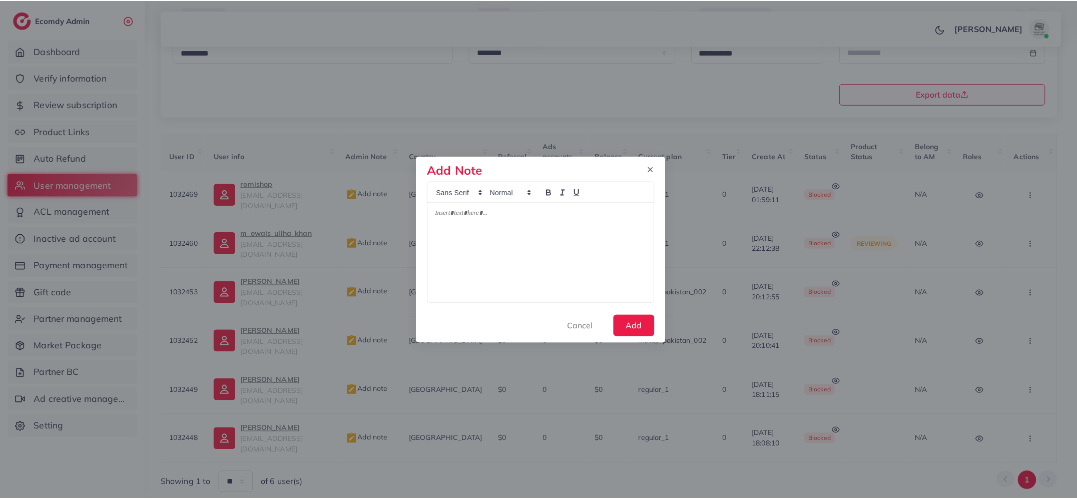
scroll to position [0, 0]
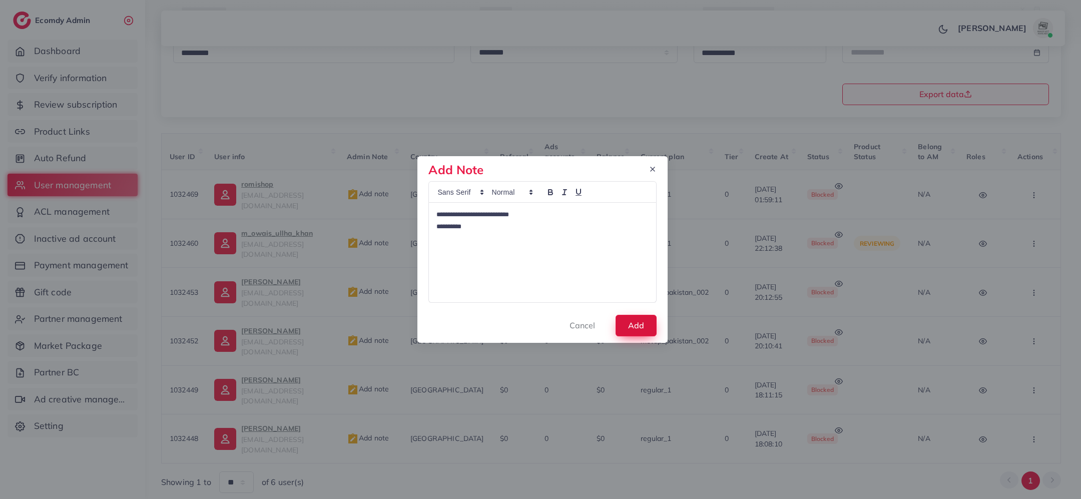
click at [635, 322] on button "Add" at bounding box center [635, 326] width 41 height 22
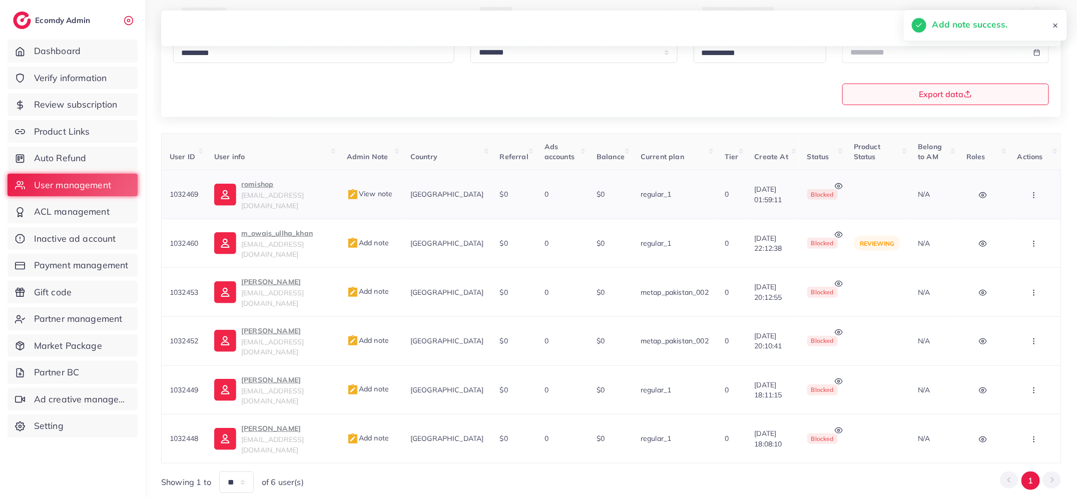
click at [1033, 184] on button "button" at bounding box center [1034, 194] width 35 height 23
click at [1025, 223] on link "Active" at bounding box center [1015, 225] width 87 height 22
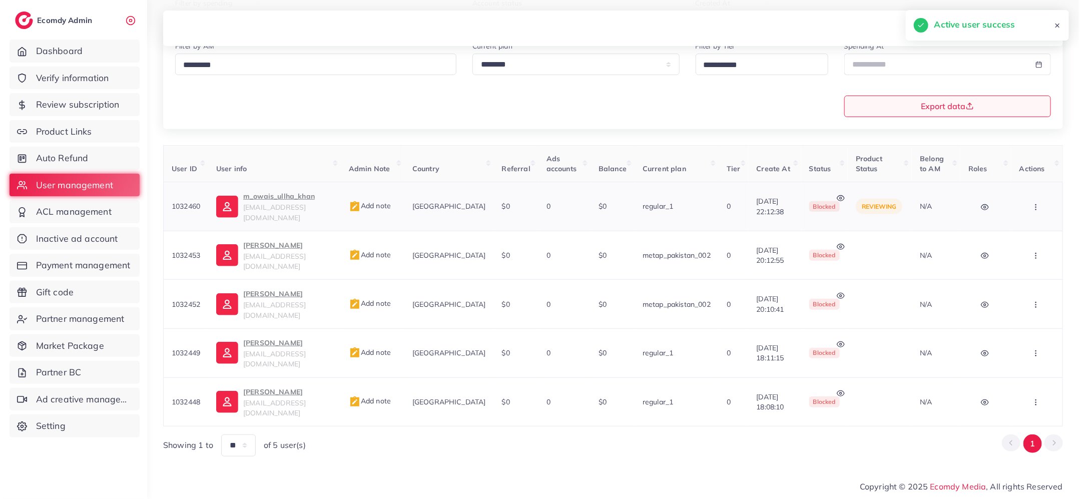
scroll to position [155, 0]
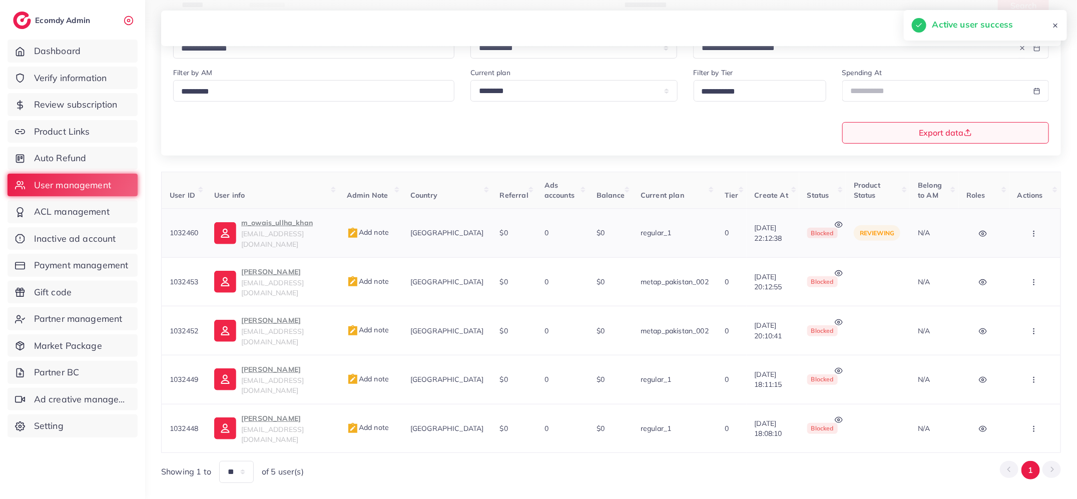
click at [834, 221] on icon at bounding box center [838, 225] width 8 height 8
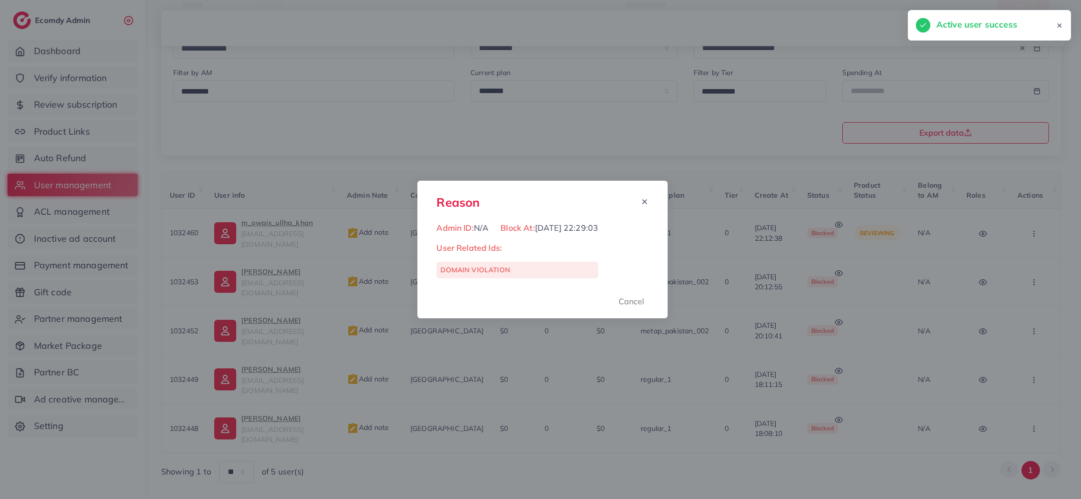
click at [746, 233] on div "Reason Admin ID: N/A Block At: 03/09/2025, 22:29:03 User Related Ids: DOMAIN VI…" at bounding box center [540, 249] width 1081 height 499
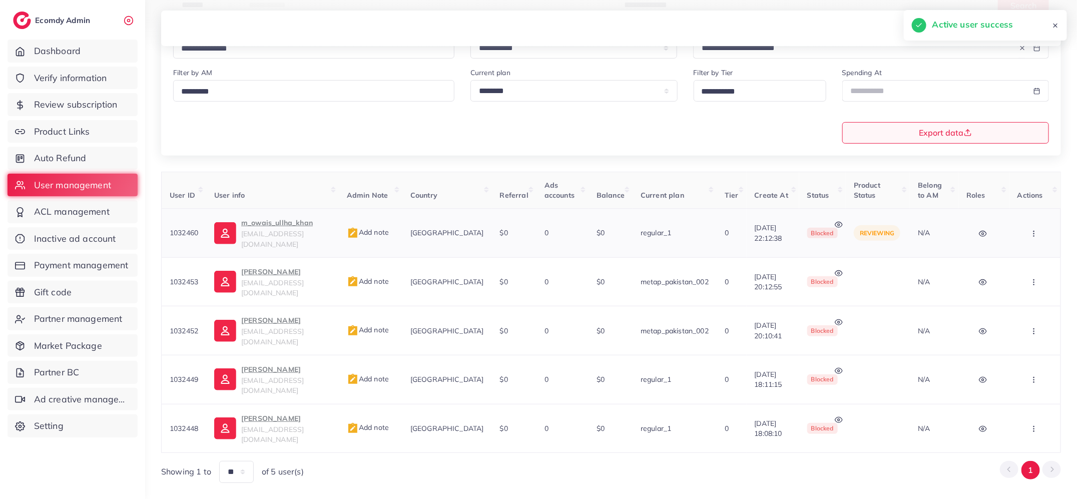
click at [253, 224] on p "m_owais_ullha_khan" at bounding box center [286, 223] width 90 height 12
click at [379, 229] on span "Add note" at bounding box center [368, 232] width 42 height 9
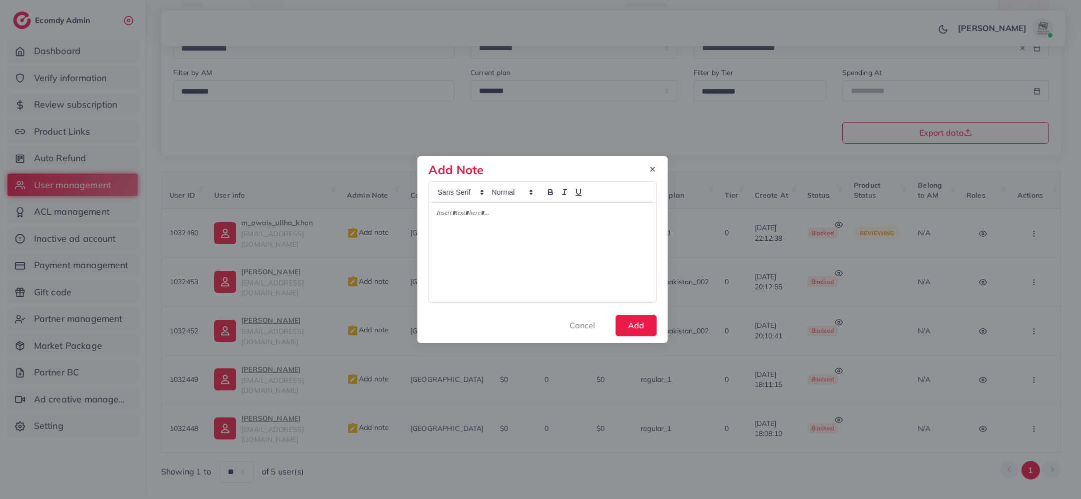
click at [468, 245] on div at bounding box center [542, 253] width 227 height 100
click at [630, 321] on button "Add" at bounding box center [635, 326] width 41 height 22
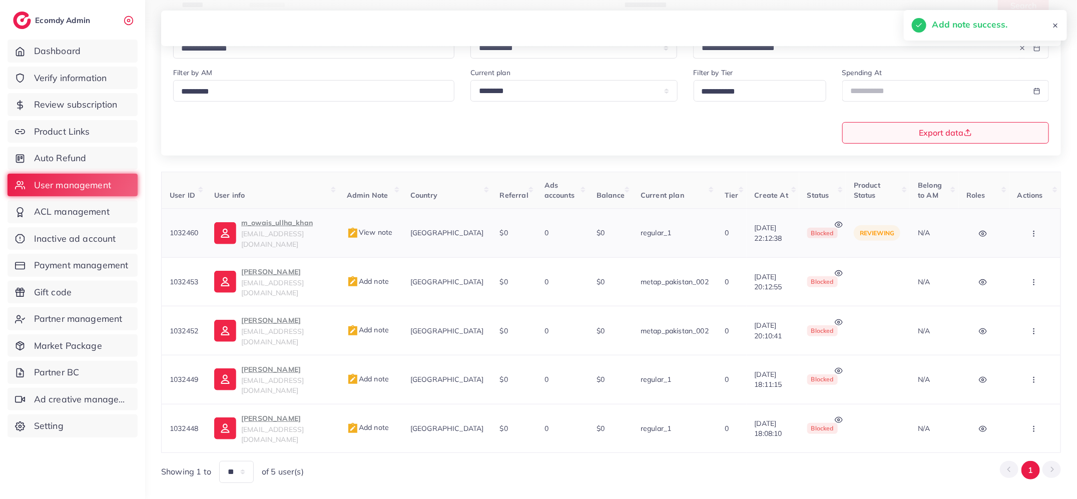
click at [1037, 230] on icon "button" at bounding box center [1034, 234] width 8 height 8
click at [1037, 255] on link "Active" at bounding box center [1015, 264] width 87 height 22
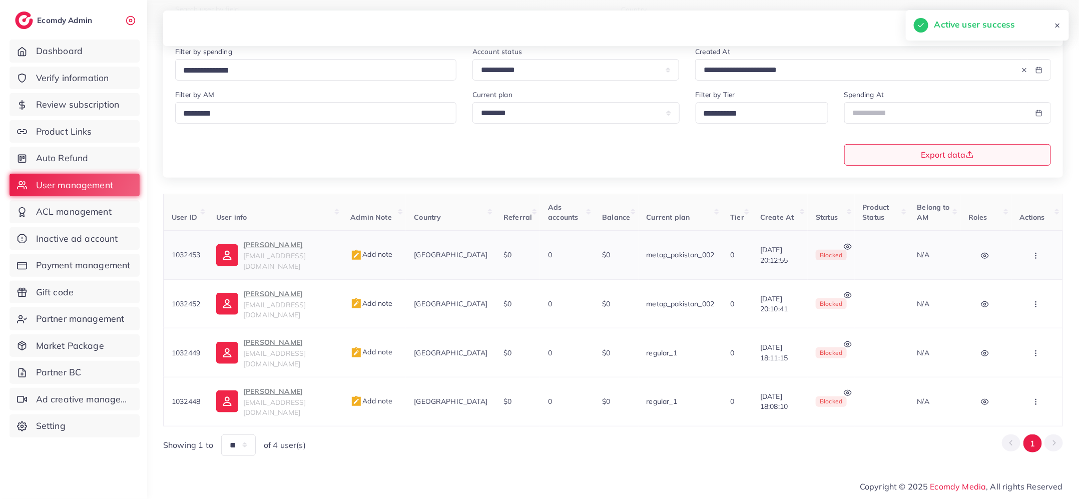
scroll to position [116, 0]
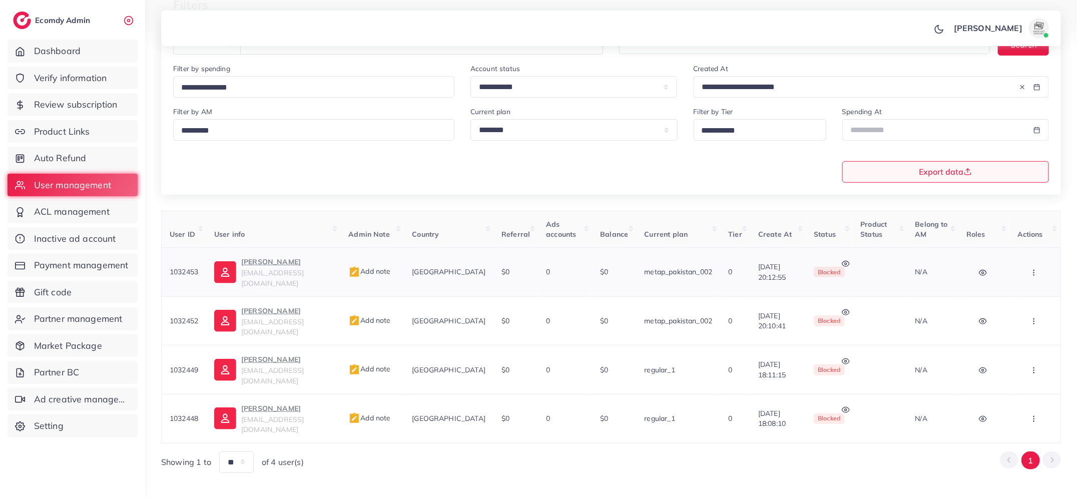
click at [272, 265] on p "Ali Hassan" at bounding box center [286, 262] width 91 height 12
click at [378, 267] on span "Add note" at bounding box center [369, 271] width 42 height 9
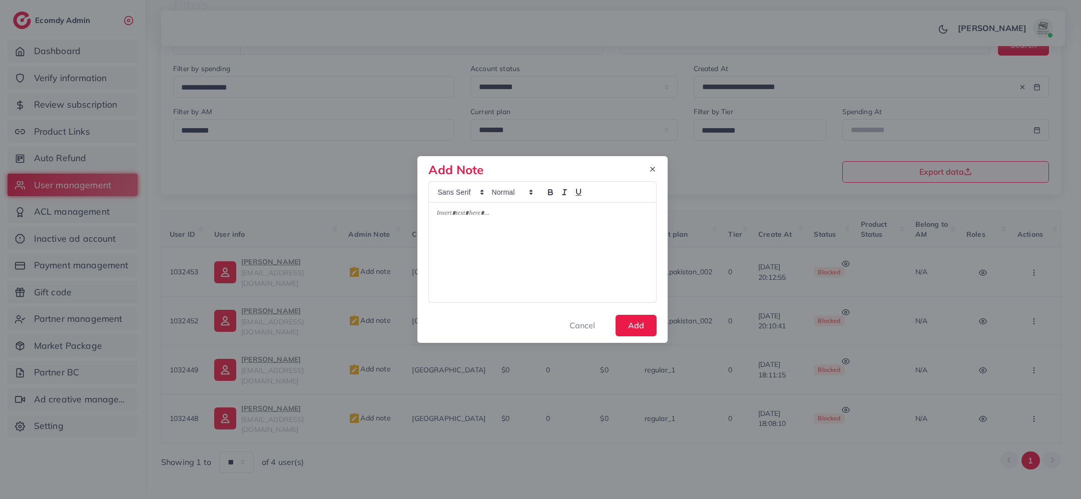
click at [457, 271] on div at bounding box center [542, 253] width 227 height 100
click at [635, 327] on button "Add" at bounding box center [635, 326] width 41 height 22
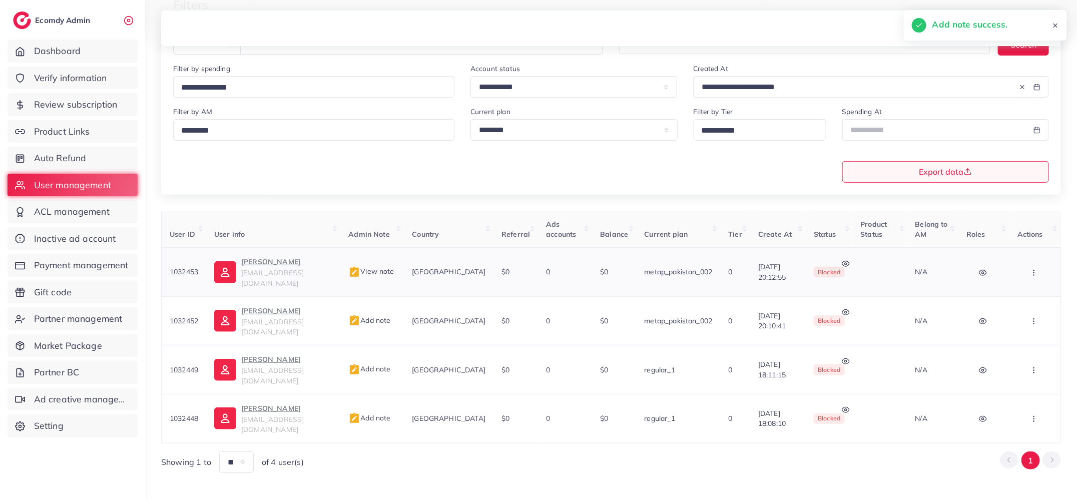
copy span "1032453"
drag, startPoint x: 203, startPoint y: 273, endPoint x: 167, endPoint y: 263, distance: 37.4
click at [167, 263] on td "1032453" at bounding box center [184, 272] width 45 height 49
click at [381, 316] on span "Add note" at bounding box center [369, 320] width 42 height 9
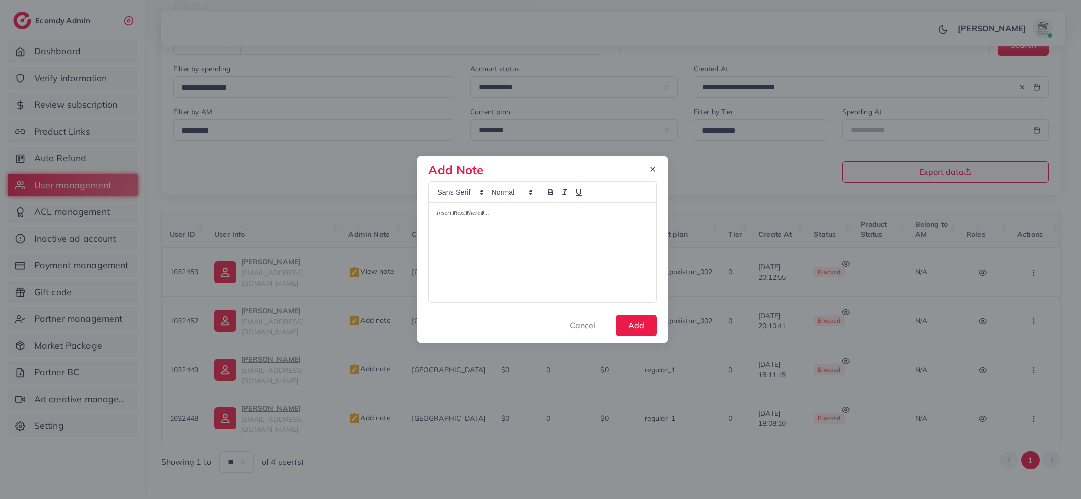
click at [494, 254] on div at bounding box center [542, 253] width 227 height 100
click at [631, 325] on button "Add" at bounding box center [635, 326] width 41 height 22
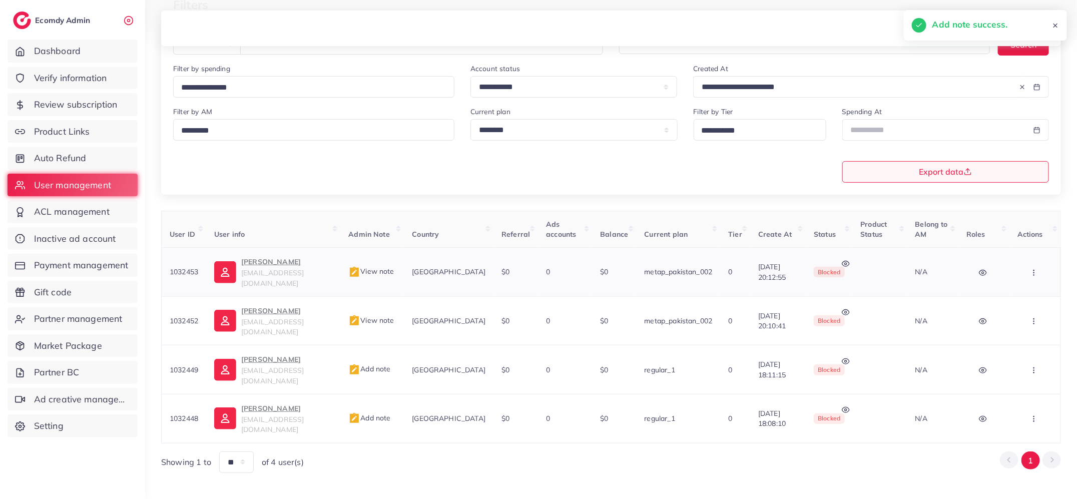
click at [1037, 269] on icon "button" at bounding box center [1034, 273] width 8 height 8
click at [1033, 292] on link "Active" at bounding box center [1015, 303] width 87 height 22
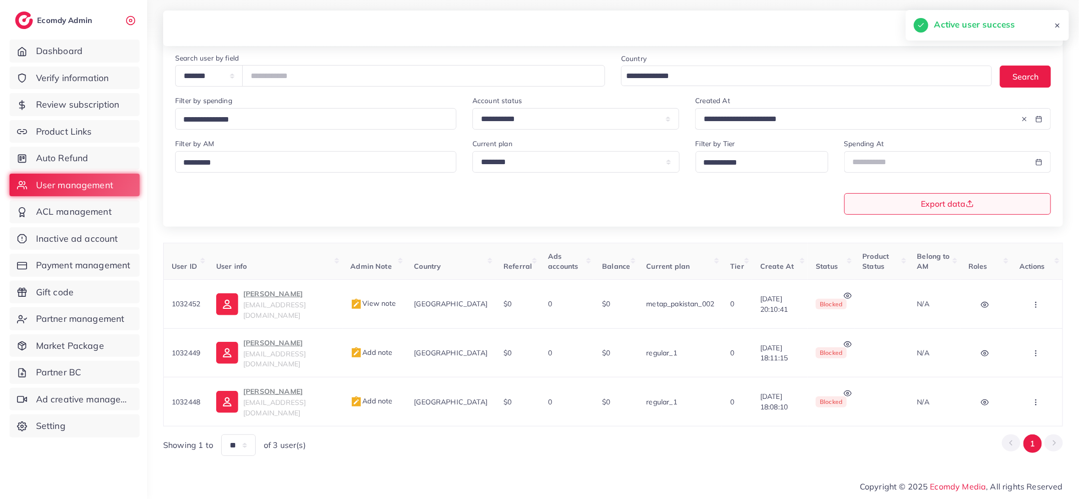
scroll to position [78, 0]
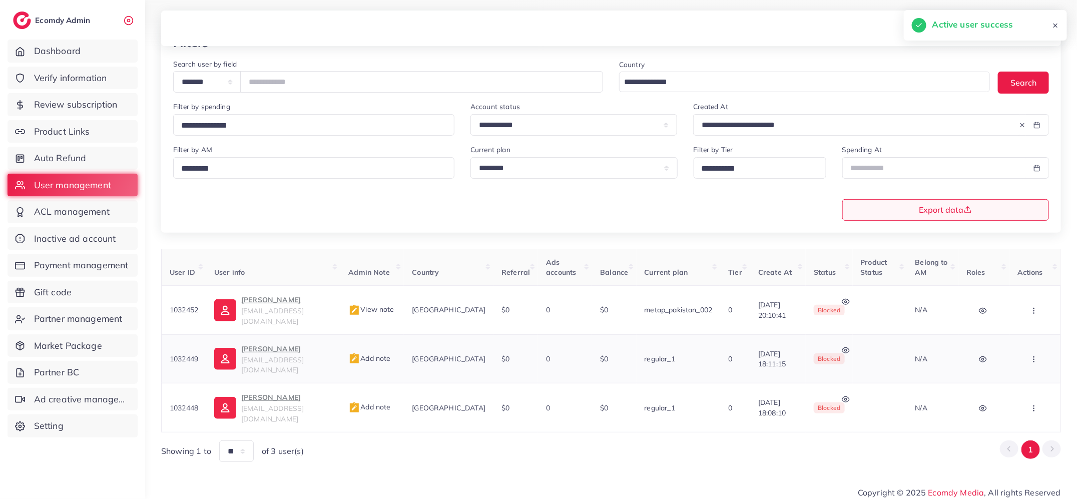
click at [281, 343] on p "[PERSON_NAME]" at bounding box center [286, 349] width 91 height 12
click at [390, 354] on span "Add note" at bounding box center [369, 358] width 42 height 9
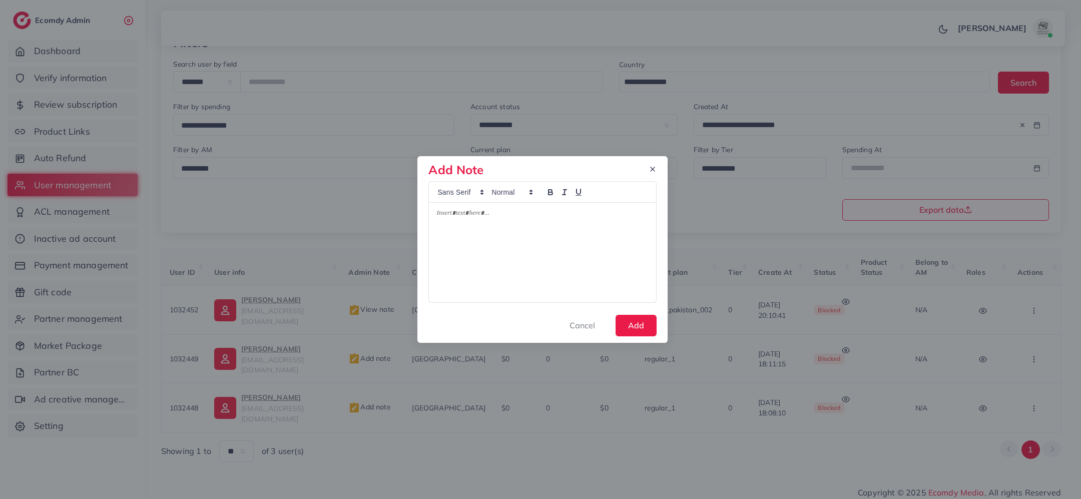
click at [516, 249] on div at bounding box center [542, 253] width 227 height 100
click at [633, 326] on button "Add" at bounding box center [635, 326] width 41 height 22
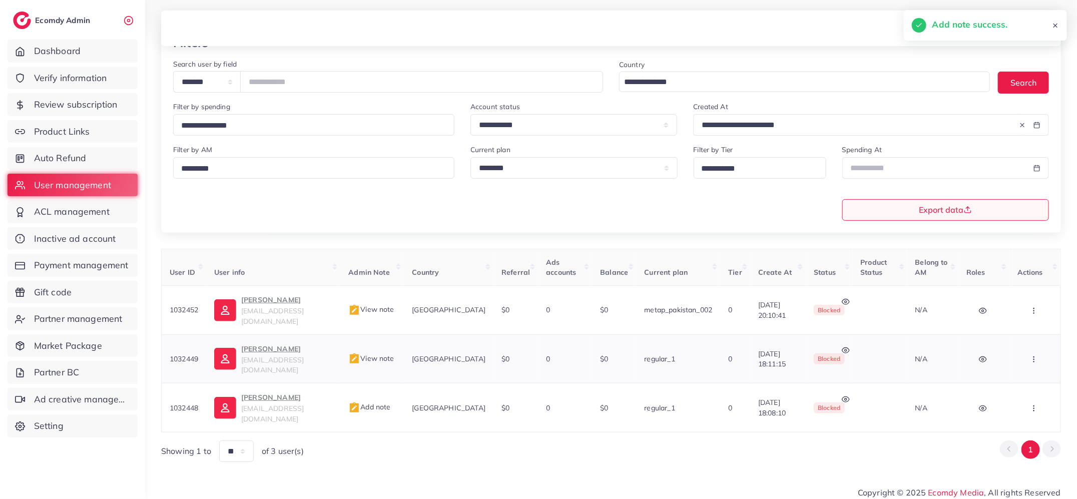
click at [384, 344] on td "View note" at bounding box center [372, 358] width 64 height 49
click at [386, 402] on span "Add note" at bounding box center [369, 406] width 42 height 9
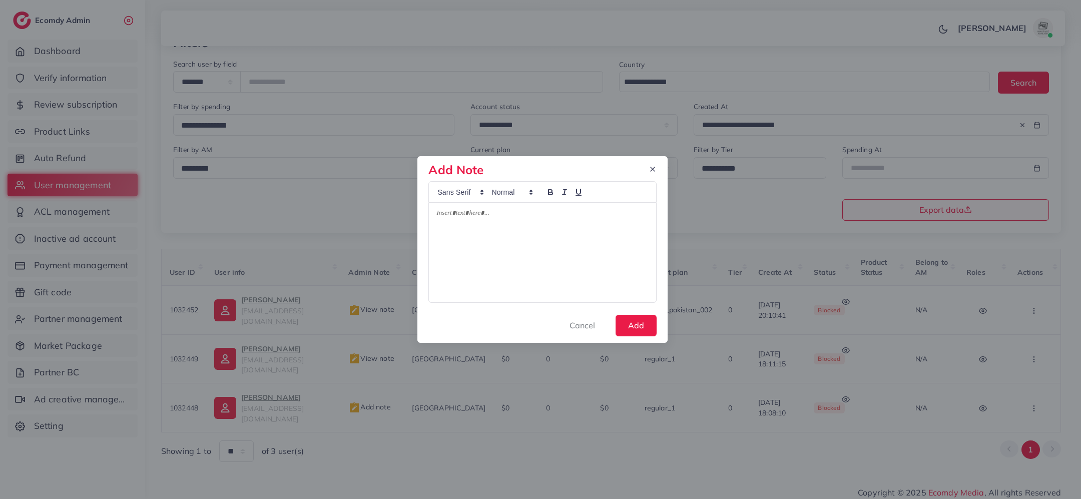
click at [527, 264] on div at bounding box center [542, 253] width 227 height 100
click at [625, 321] on button "Add" at bounding box center [635, 326] width 41 height 22
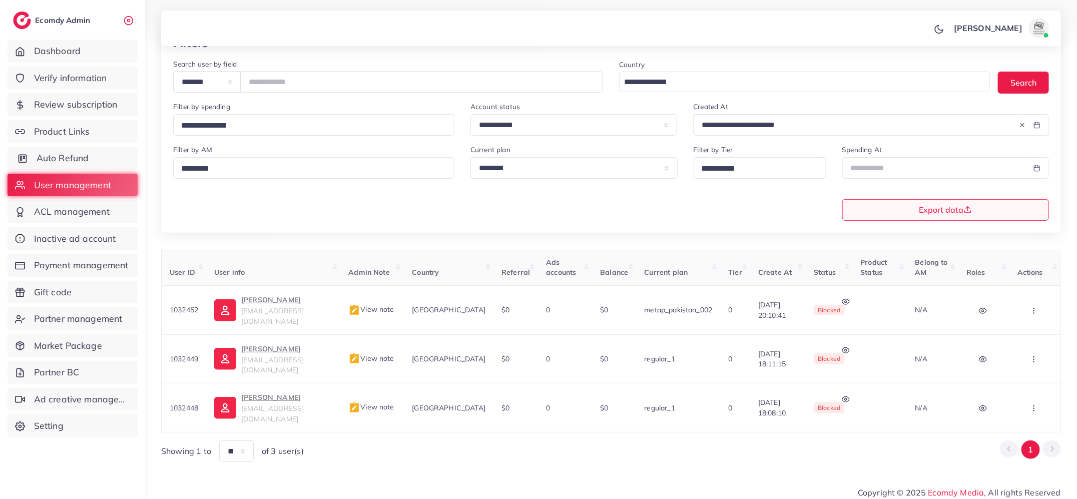
click at [97, 156] on link "Auto Refund" at bounding box center [73, 158] width 130 height 23
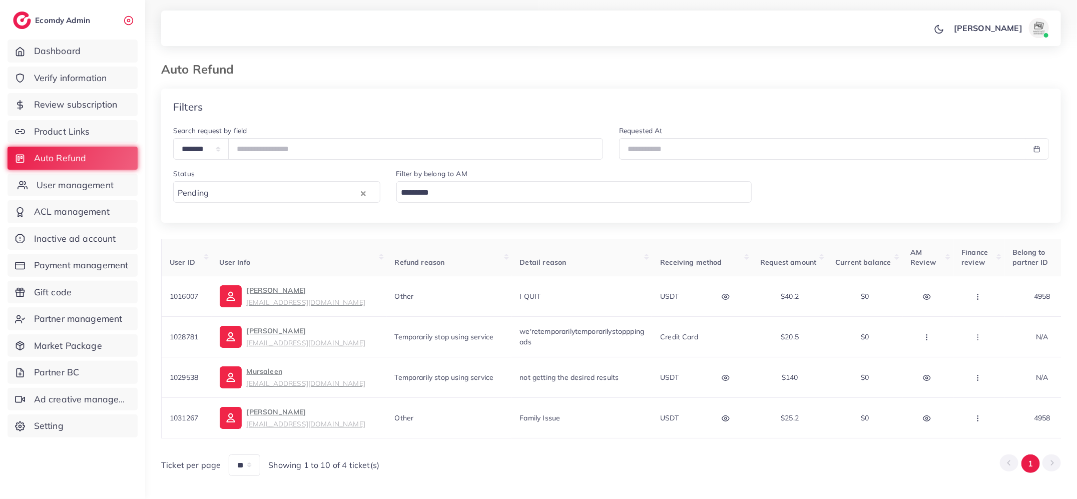
click at [91, 177] on link "User management" at bounding box center [73, 185] width 130 height 23
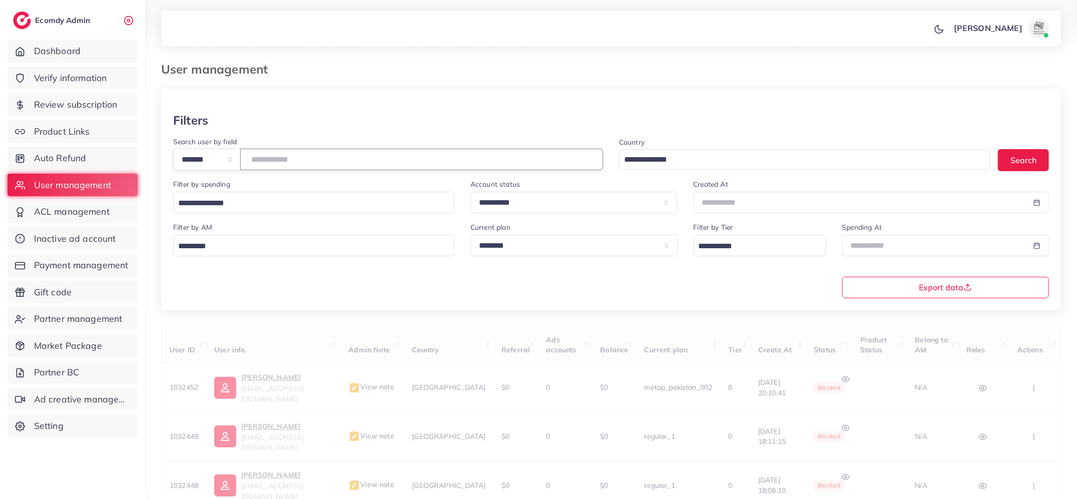
click at [273, 165] on input "number" at bounding box center [421, 160] width 363 height 22
paste input "*******"
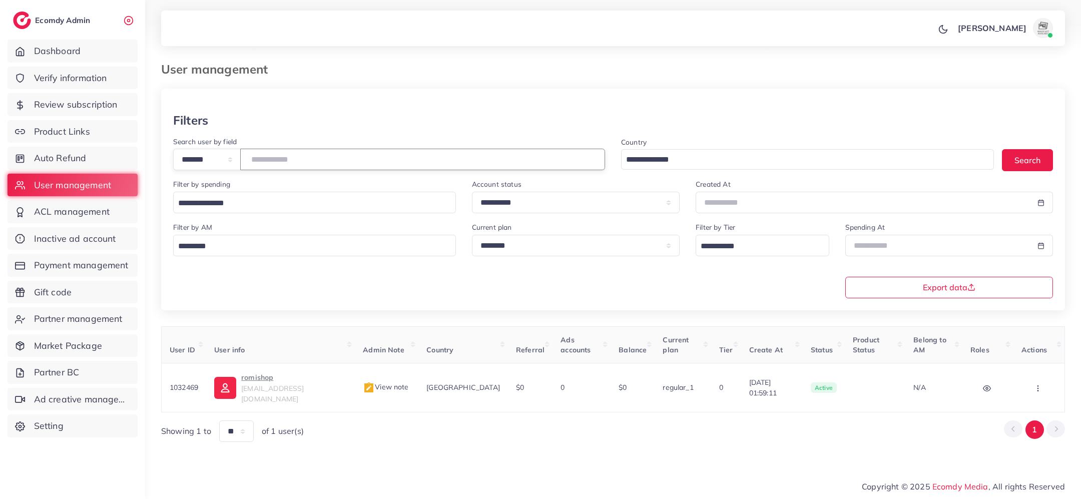
drag, startPoint x: 302, startPoint y: 160, endPoint x: 248, endPoint y: 157, distance: 53.6
click at [249, 159] on div "**********" at bounding box center [389, 160] width 432 height 22
paste input "number"
drag, startPoint x: 298, startPoint y: 162, endPoint x: 240, endPoint y: 158, distance: 58.2
click at [240, 159] on div "**********" at bounding box center [389, 160] width 432 height 22
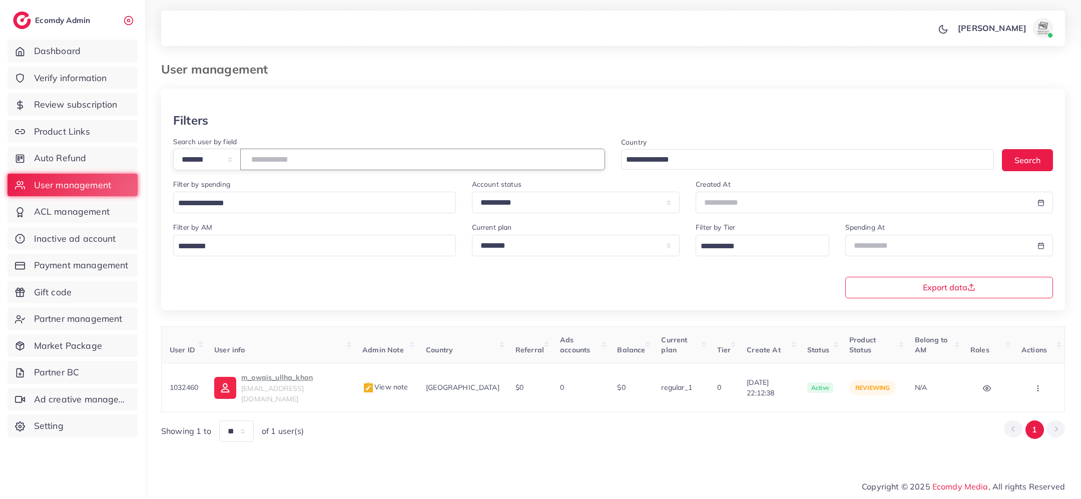
paste input "number"
drag, startPoint x: 303, startPoint y: 157, endPoint x: 252, endPoint y: 155, distance: 51.1
click at [253, 157] on div "**********" at bounding box center [389, 160] width 432 height 22
paste input "number"
type input "*******"
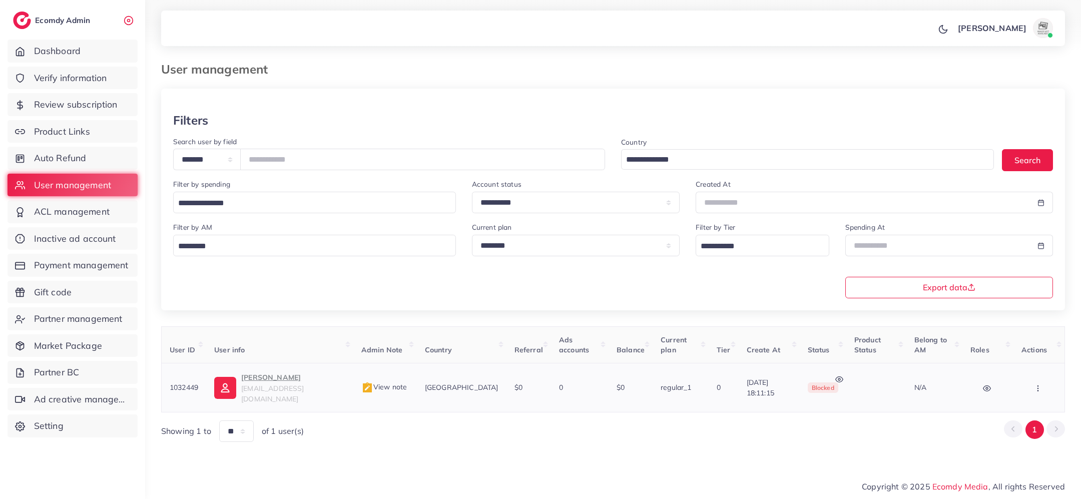
click at [390, 382] on span "View note" at bounding box center [384, 386] width 46 height 9
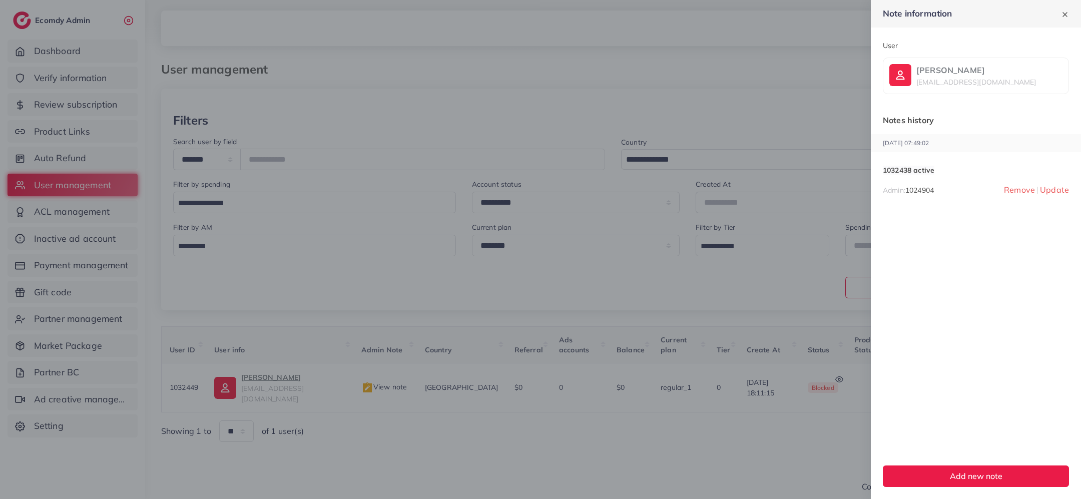
click at [96, 80] on div at bounding box center [540, 249] width 1081 height 499
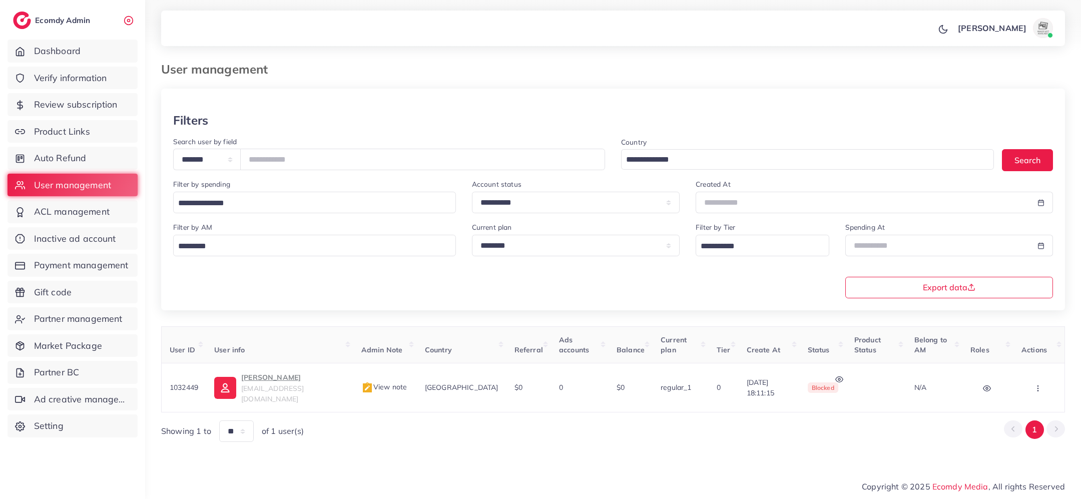
click at [96, 80] on span "Verify information" at bounding box center [70, 78] width 73 height 13
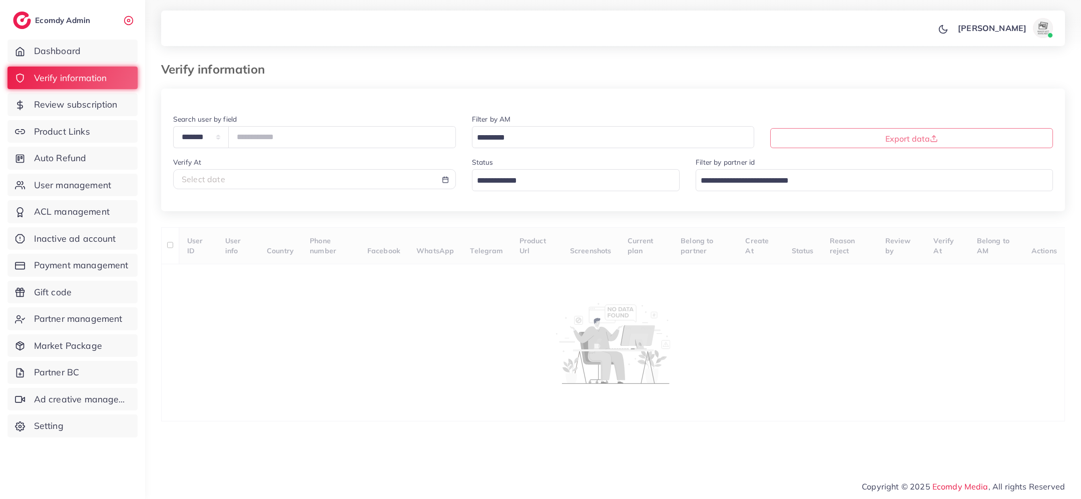
click at [502, 182] on input "Search for option" at bounding box center [570, 181] width 194 height 16
click at [511, 245] on div "**********" at bounding box center [613, 255] width 904 height 333
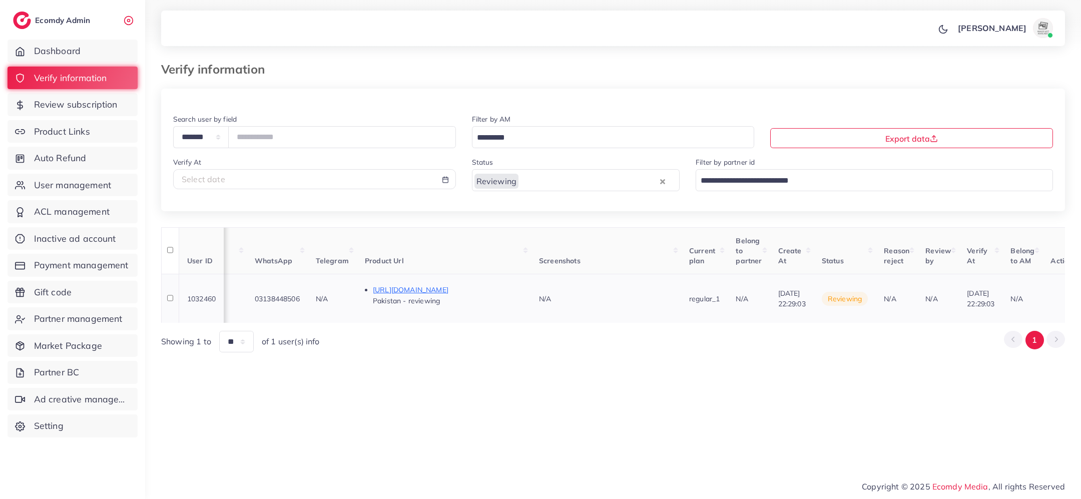
scroll to position [0, 517]
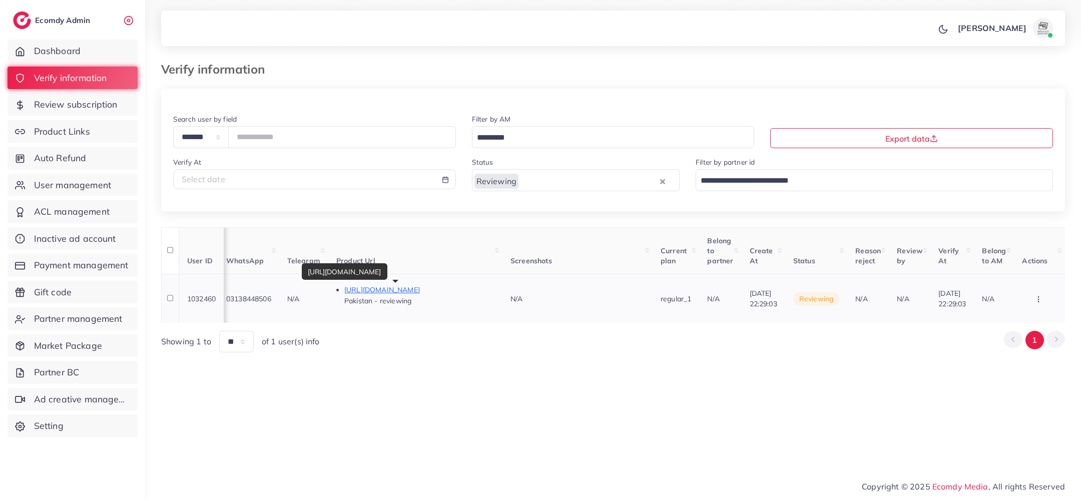
click at [448, 288] on p "https://fineur.pk/products/fineur-handbag-elleknot-grey" at bounding box center [419, 290] width 150 height 12
click at [1046, 294] on button "button" at bounding box center [1039, 298] width 35 height 23
click at [1020, 248] on span "Approve" at bounding box center [1009, 246] width 33 height 10
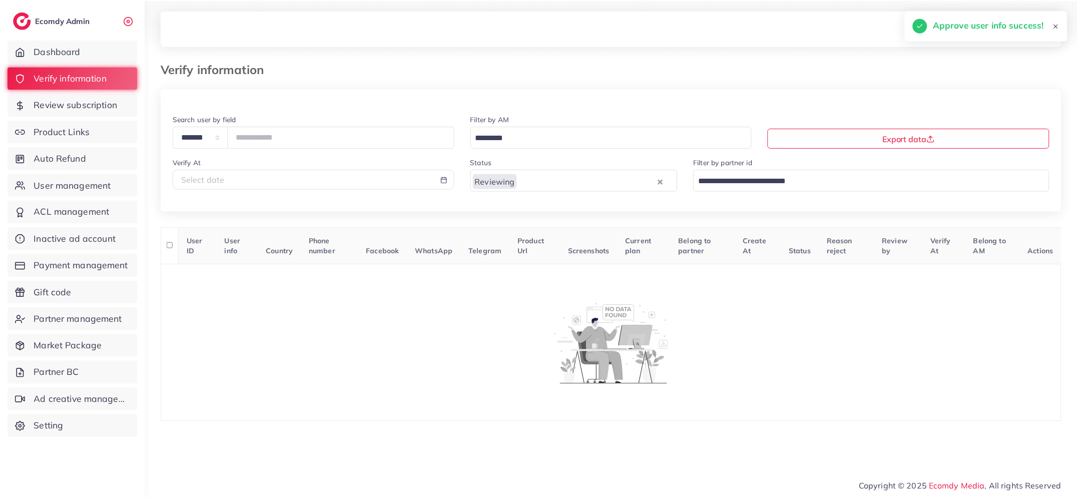
scroll to position [0, 0]
click at [52, 102] on span "Review subscription" at bounding box center [79, 104] width 84 height 13
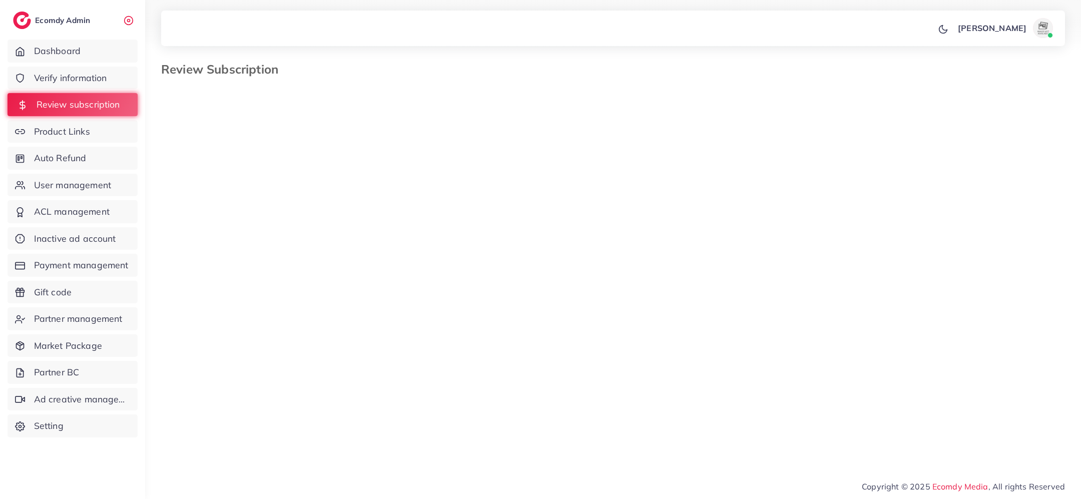
select select "*******"
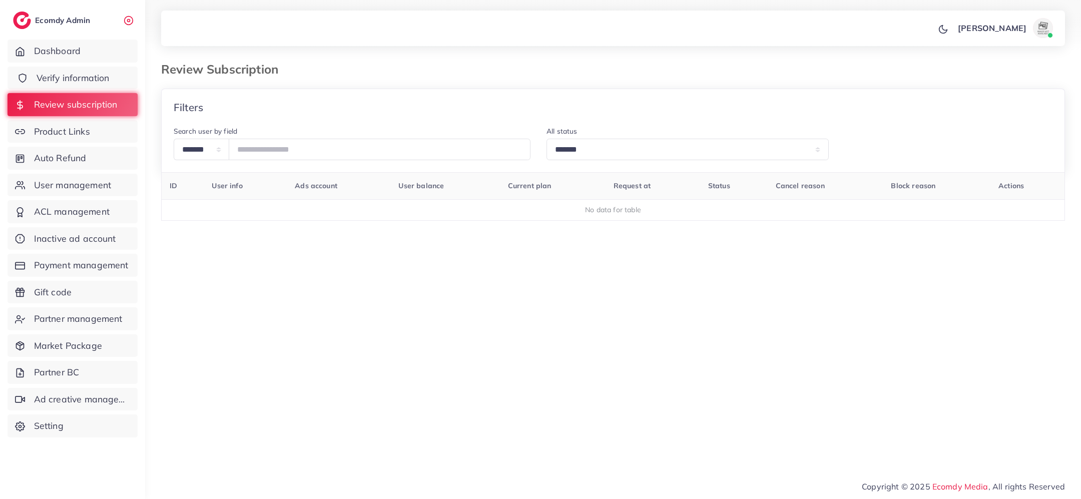
click at [79, 81] on span "Verify information" at bounding box center [73, 78] width 73 height 13
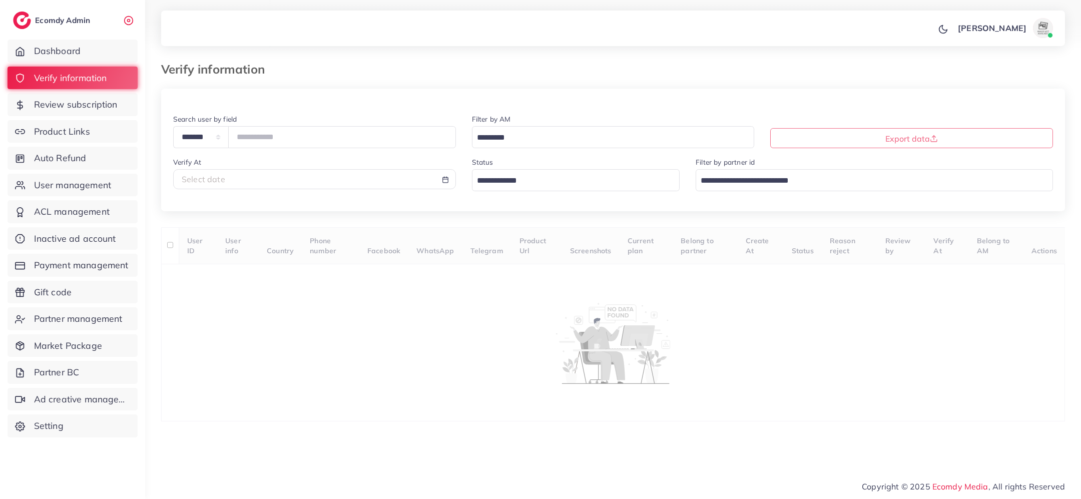
click at [494, 183] on input "Search for option" at bounding box center [570, 181] width 194 height 16
click at [505, 244] on div "**********" at bounding box center [613, 255] width 904 height 333
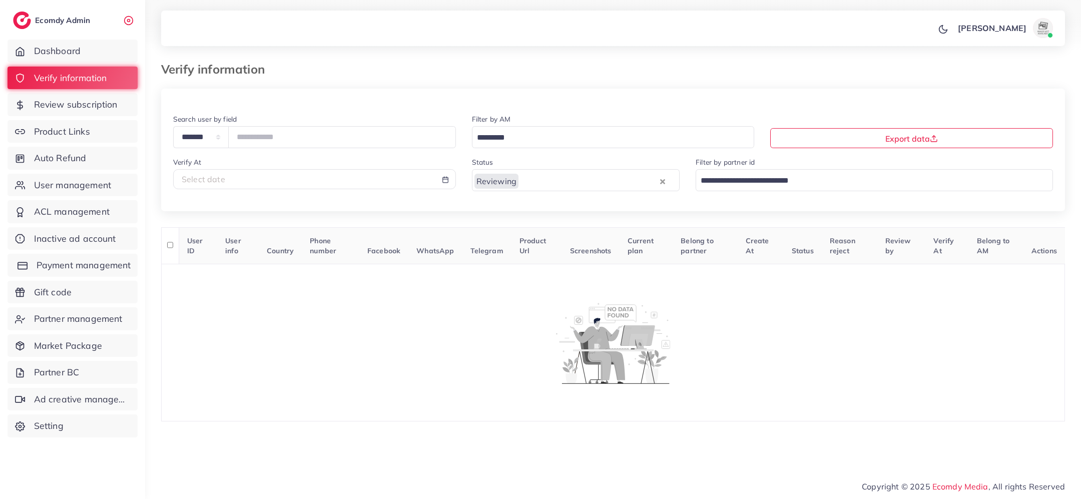
click at [81, 272] on link "Payment management" at bounding box center [73, 265] width 130 height 23
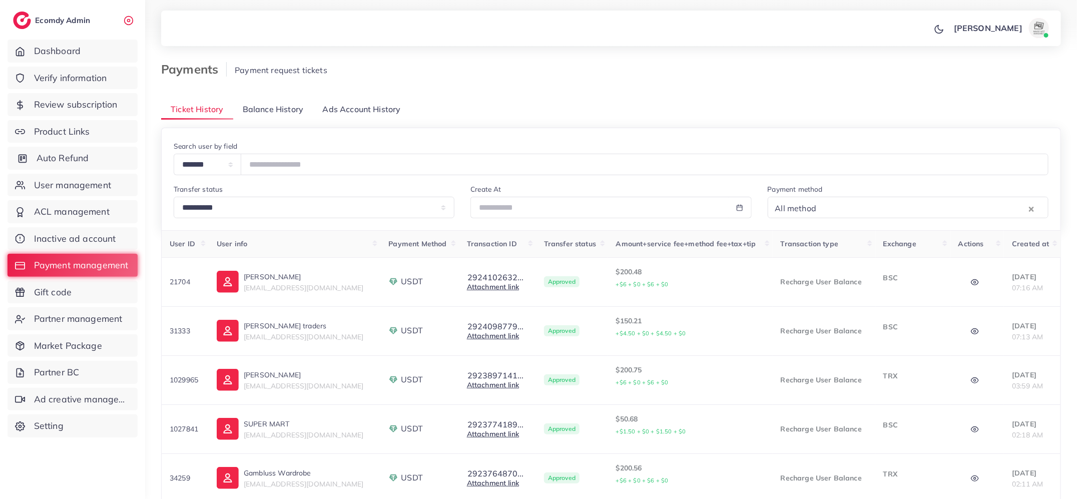
click at [62, 161] on span "Auto Refund" at bounding box center [63, 158] width 53 height 13
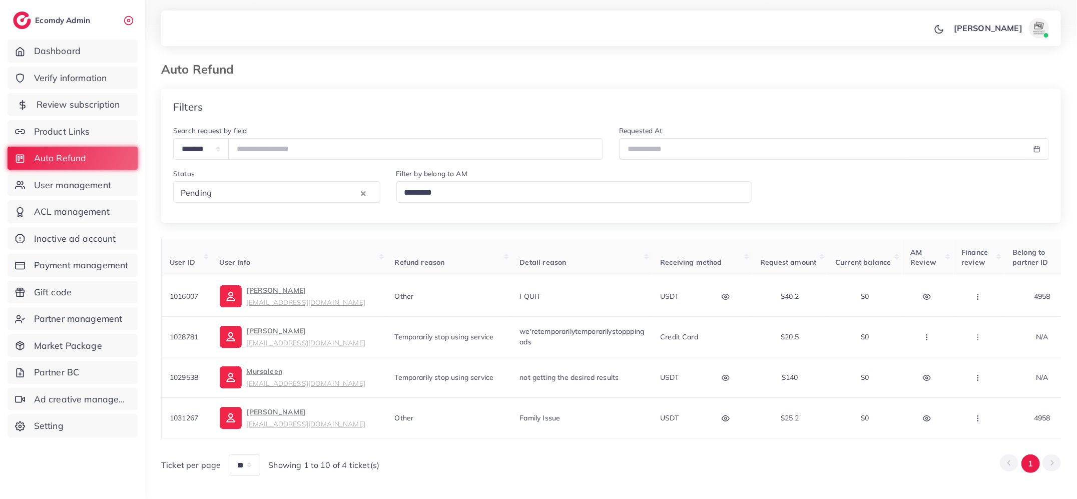
click at [97, 107] on span "Review subscription" at bounding box center [79, 104] width 84 height 13
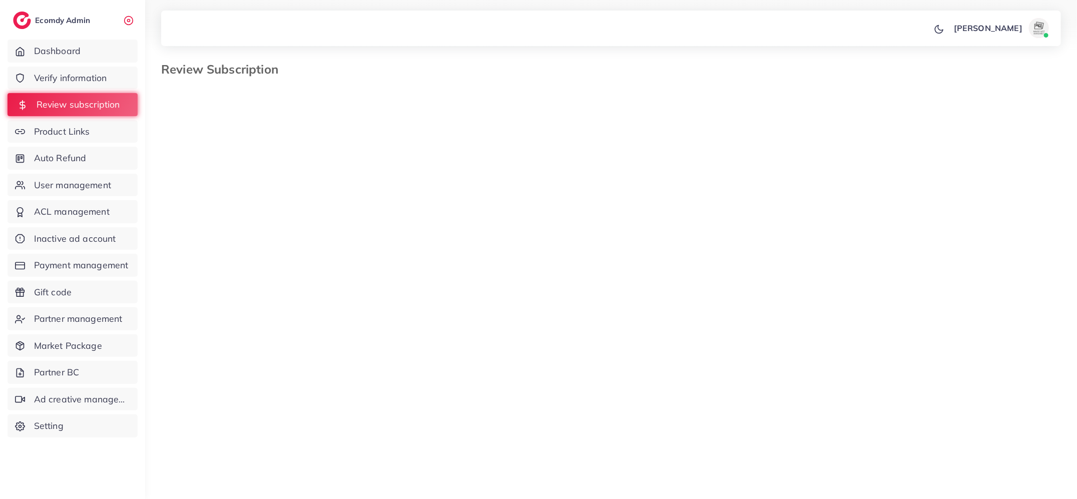
select select "*******"
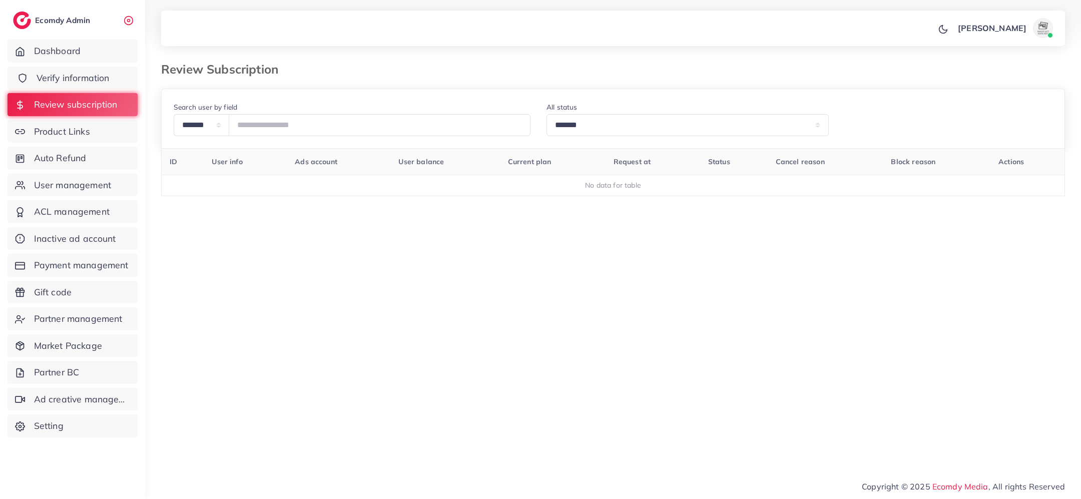
click at [65, 74] on span "Verify information" at bounding box center [73, 78] width 73 height 13
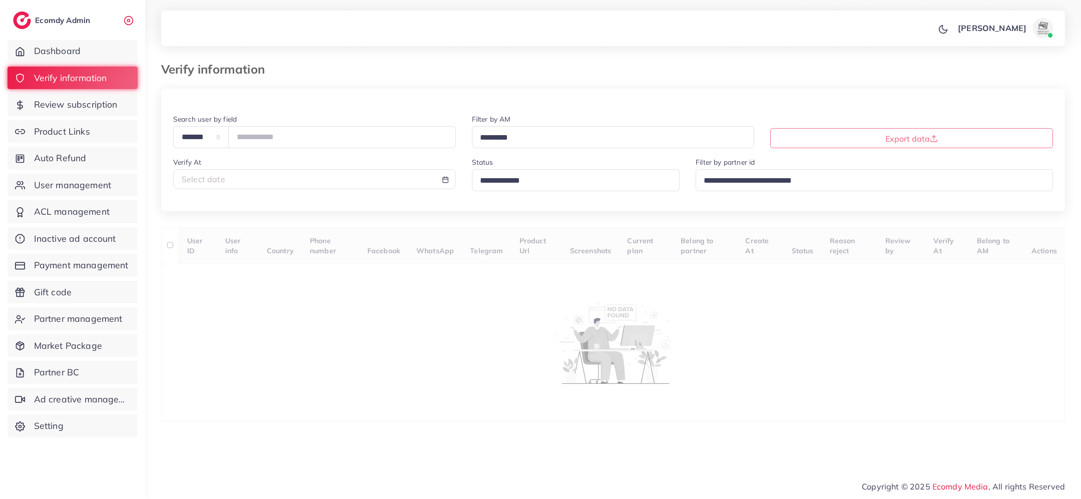
click at [509, 180] on input "Search for option" at bounding box center [571, 181] width 191 height 16
click at [515, 245] on div "**********" at bounding box center [613, 255] width 904 height 333
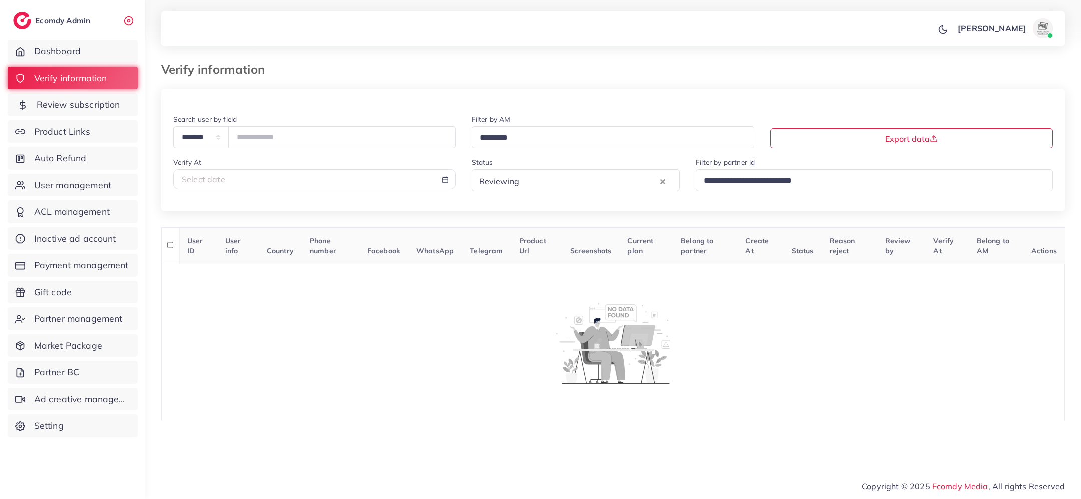
click at [54, 107] on span "Review subscription" at bounding box center [79, 104] width 84 height 13
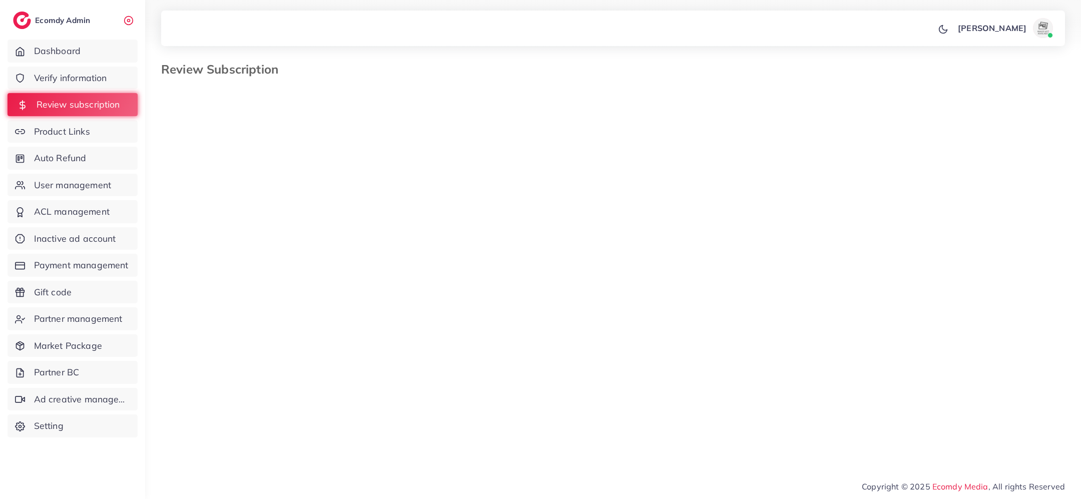
select select "*******"
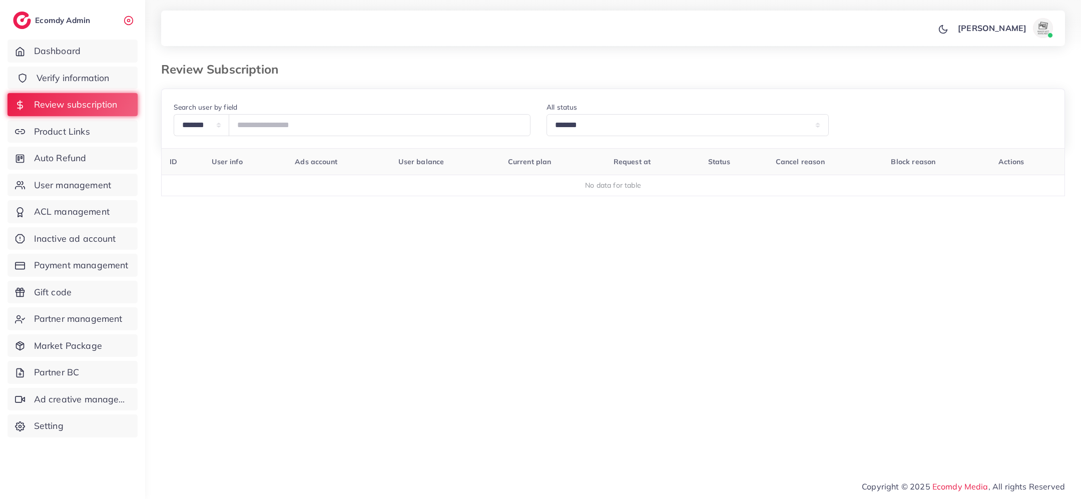
click at [83, 72] on span "Verify information" at bounding box center [73, 78] width 73 height 13
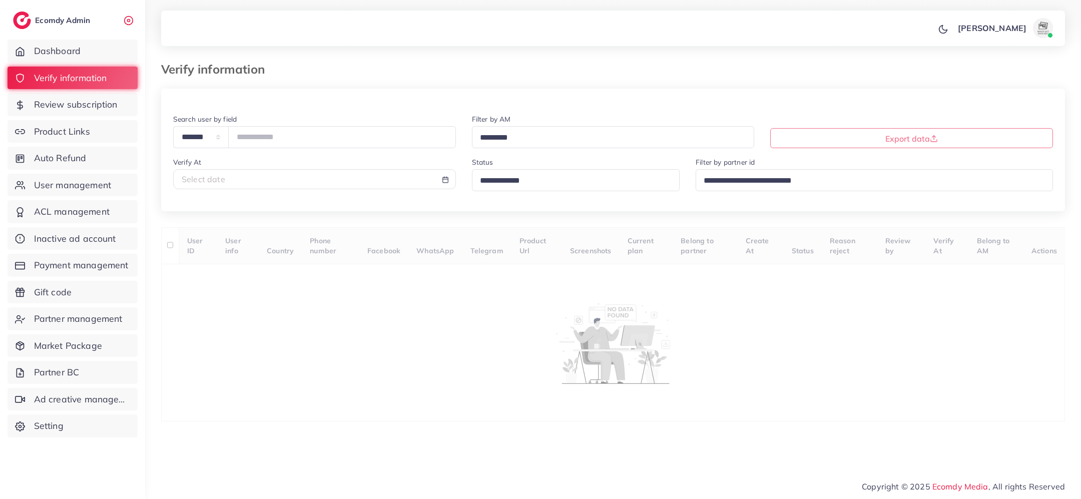
click at [496, 186] on input "Search for option" at bounding box center [571, 181] width 191 height 16
click at [498, 247] on div "**********" at bounding box center [613, 255] width 904 height 333
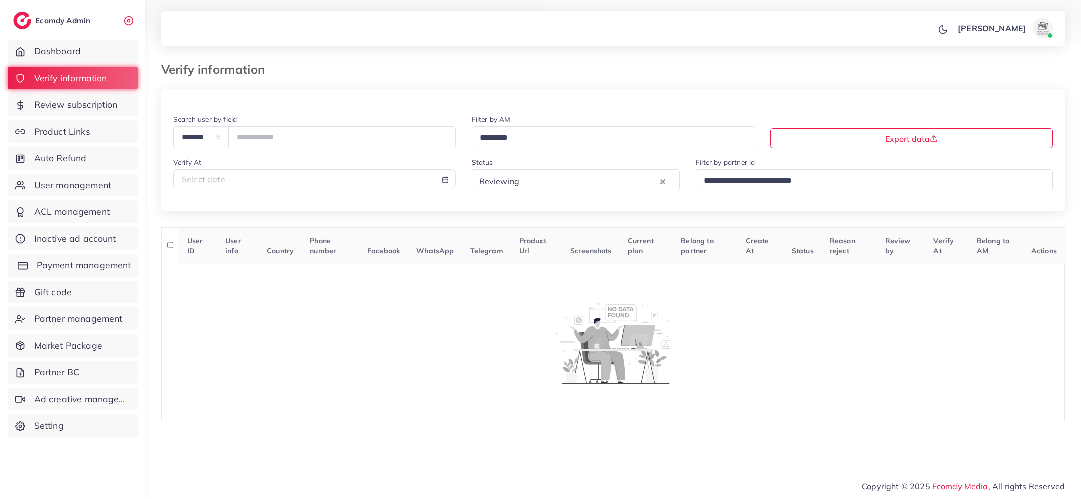
click at [53, 268] on span "Payment management" at bounding box center [84, 265] width 95 height 13
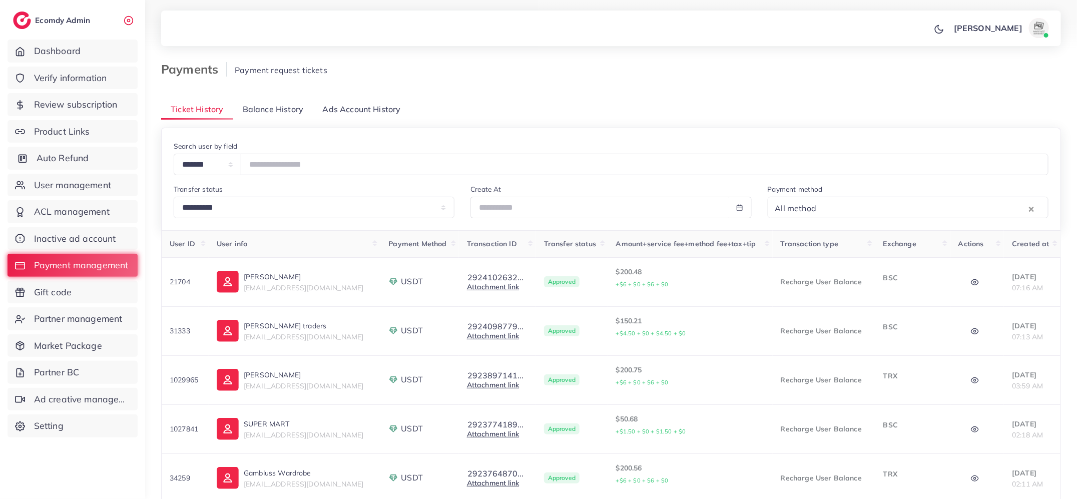
click at [70, 156] on span "Auto Refund" at bounding box center [63, 158] width 53 height 13
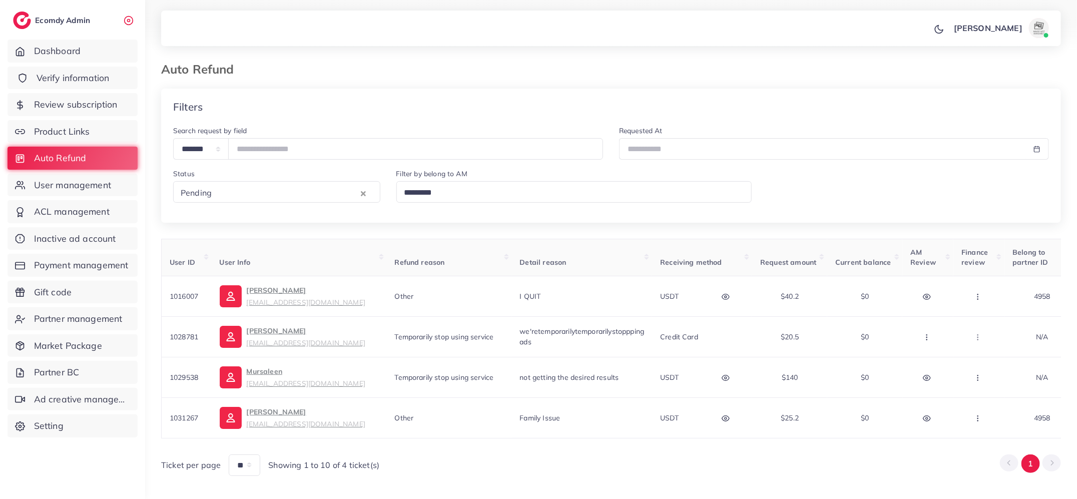
click at [104, 76] on span "Verify information" at bounding box center [73, 78] width 73 height 13
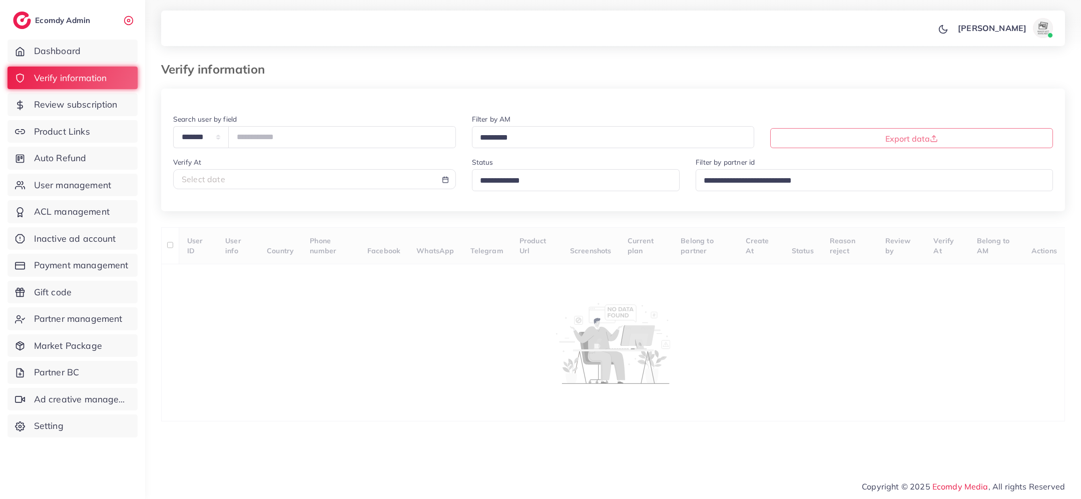
click at [505, 186] on input "Search for option" at bounding box center [571, 181] width 191 height 16
click at [505, 238] on div "**********" at bounding box center [613, 255] width 904 height 333
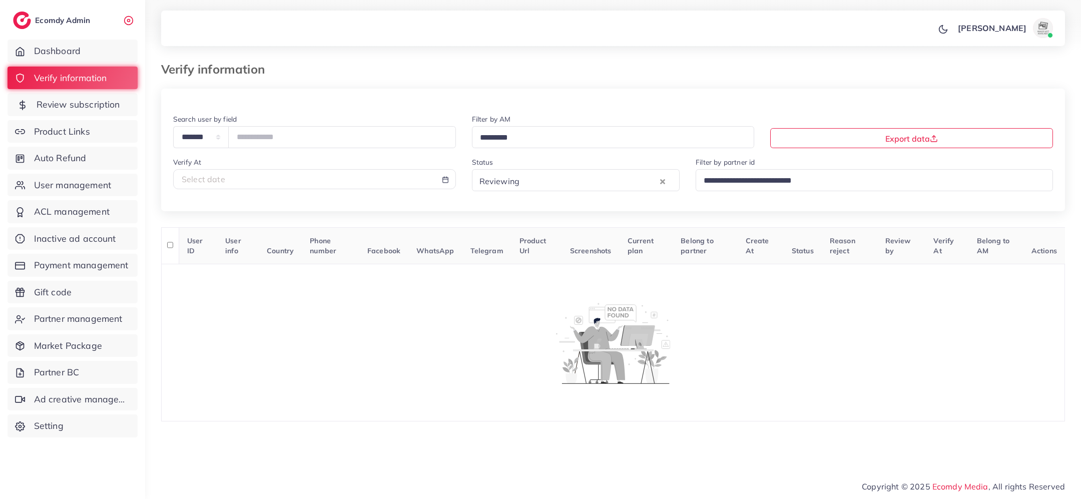
click at [47, 111] on link "Review subscription" at bounding box center [73, 104] width 130 height 23
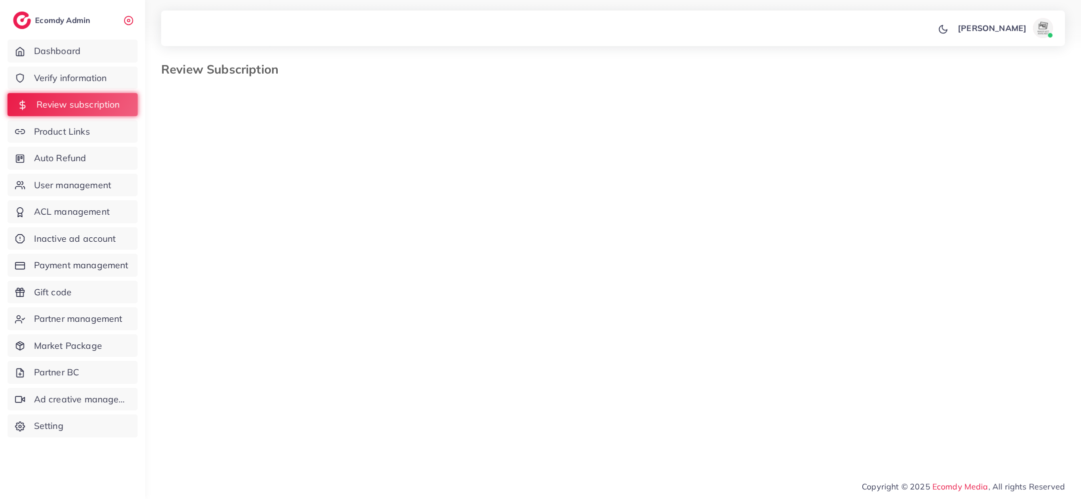
select select "*******"
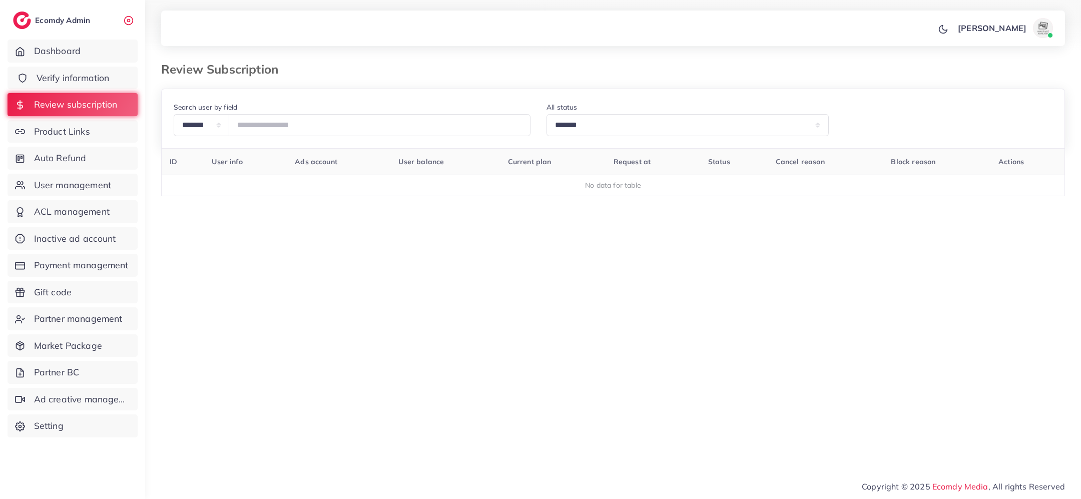
click at [90, 73] on span "Verify information" at bounding box center [73, 78] width 73 height 13
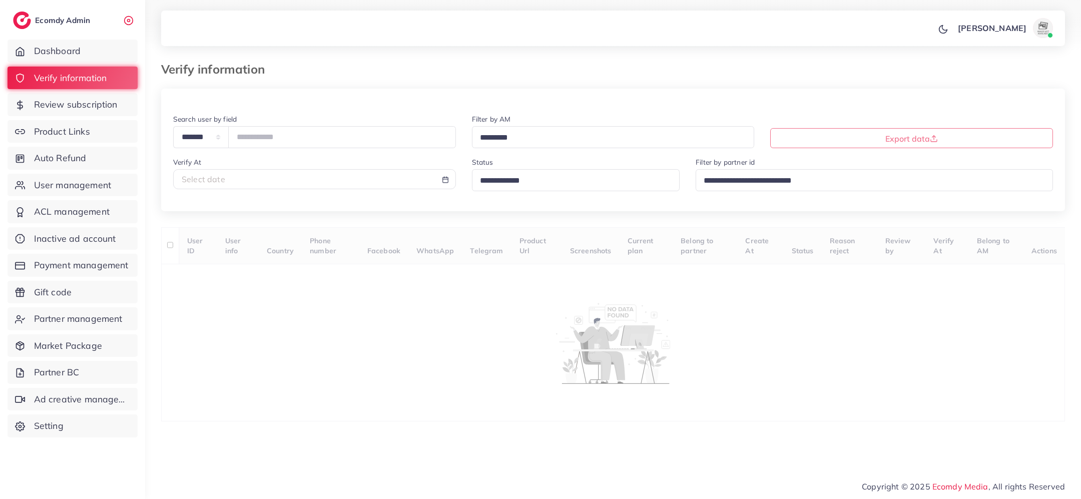
click at [507, 183] on input "Search for option" at bounding box center [571, 181] width 191 height 16
click at [506, 242] on div "**********" at bounding box center [613, 255] width 904 height 333
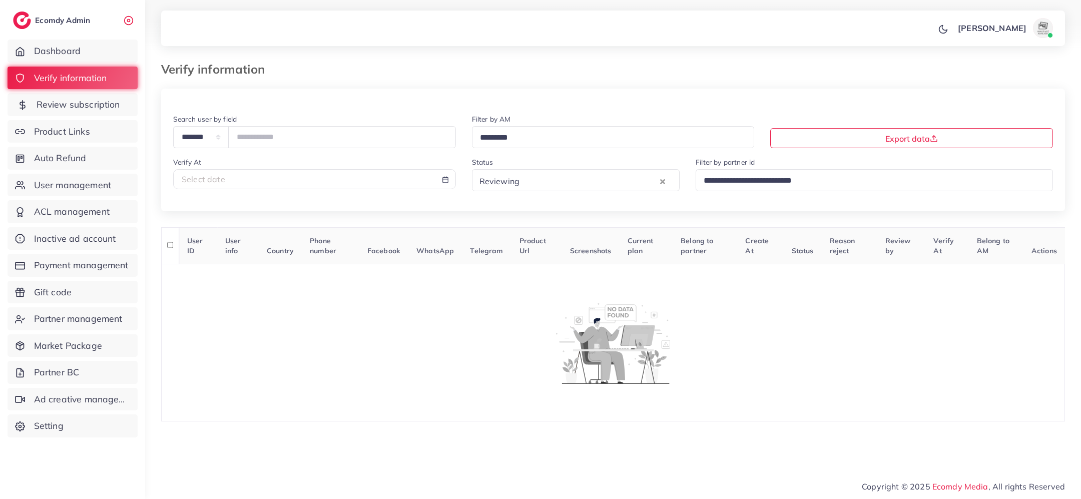
click at [109, 103] on span "Review subscription" at bounding box center [79, 104] width 84 height 13
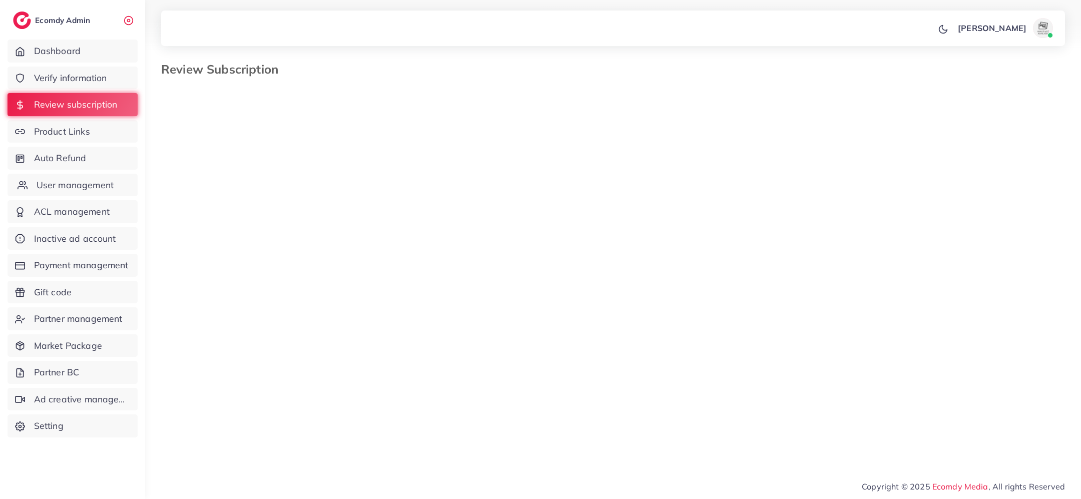
select select "*******"
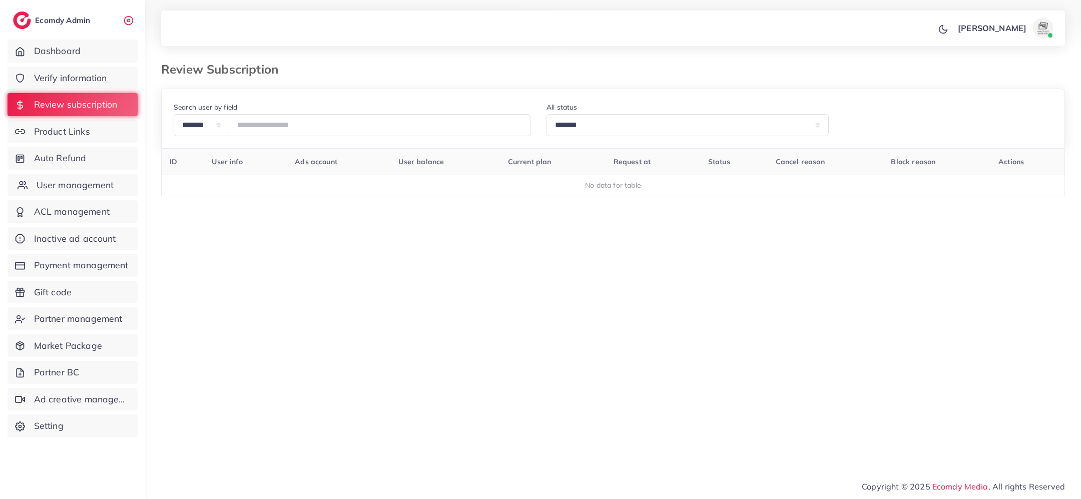
click at [100, 183] on span "User management" at bounding box center [75, 185] width 77 height 13
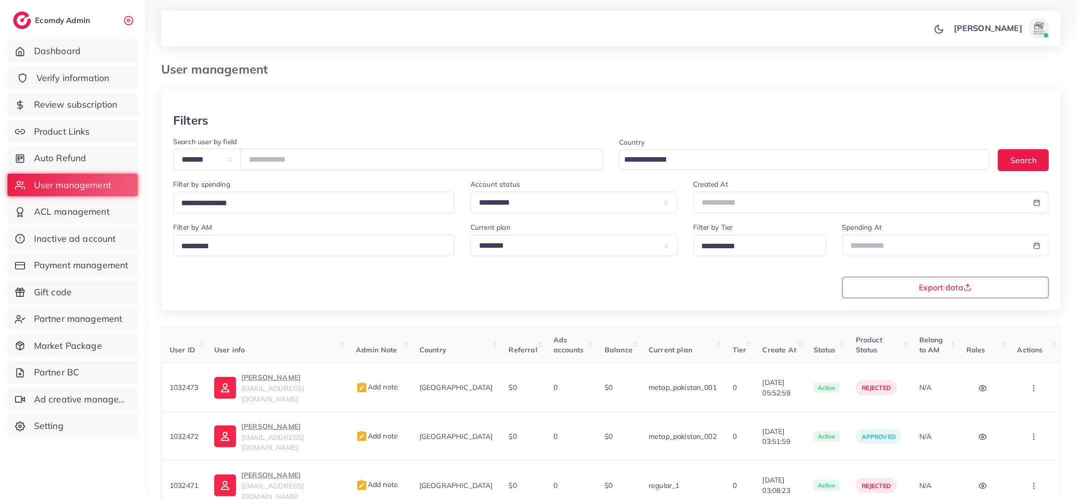
click at [96, 69] on link "Verify information" at bounding box center [73, 78] width 130 height 23
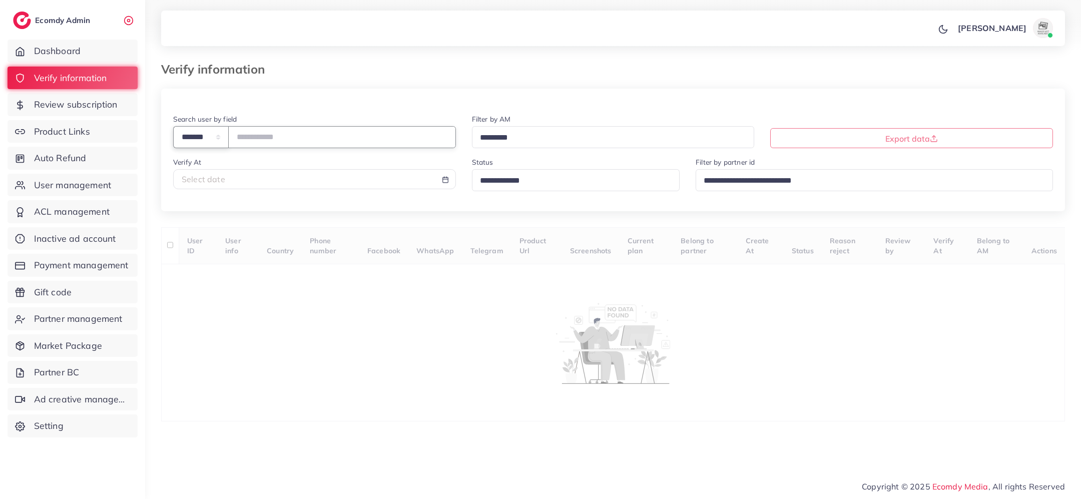
click at [223, 134] on select "**********" at bounding box center [201, 137] width 56 height 22
select select "*****"
click at [262, 142] on input "text" at bounding box center [342, 137] width 228 height 22
paste input "**********"
type input "**********"
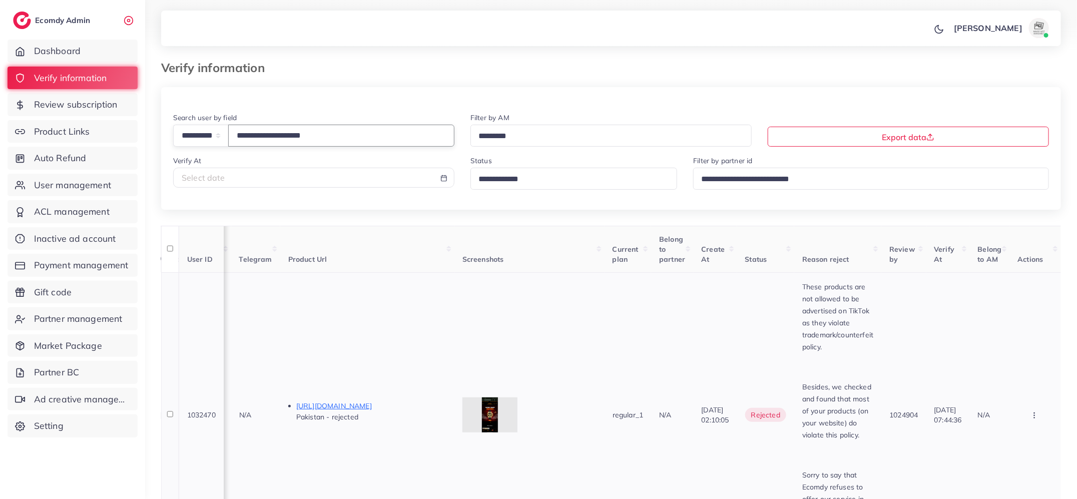
scroll to position [57, 0]
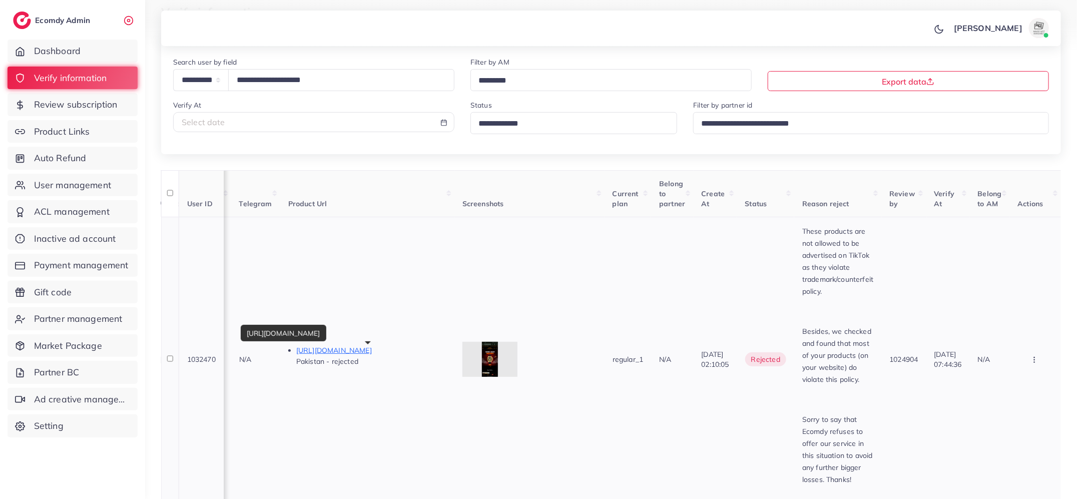
click at [407, 351] on p "https://gummazone.com/products/hublot-geneve-stainless-steel-watch-copy" at bounding box center [371, 350] width 150 height 12
click at [92, 161] on link "Auto Refund" at bounding box center [73, 158] width 130 height 23
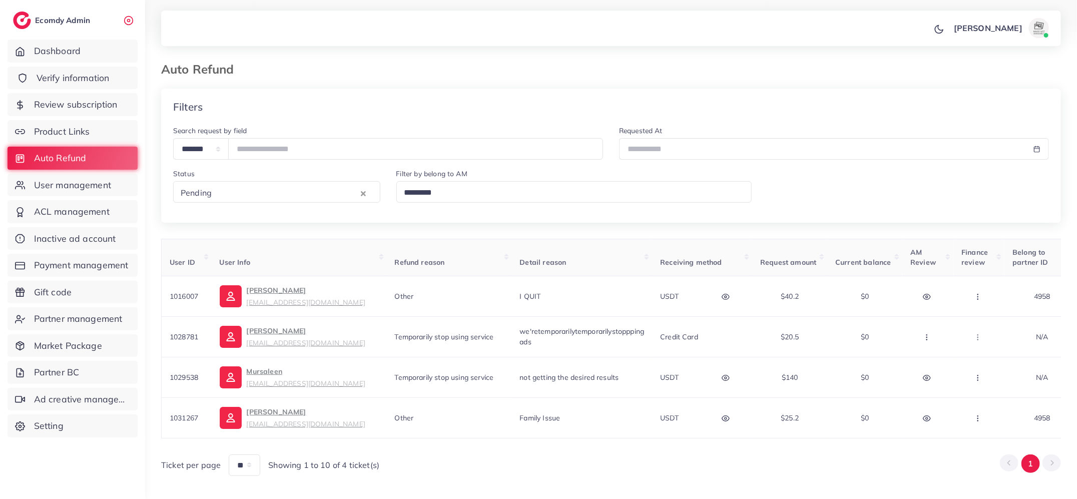
click at [76, 74] on span "Verify information" at bounding box center [73, 78] width 73 height 13
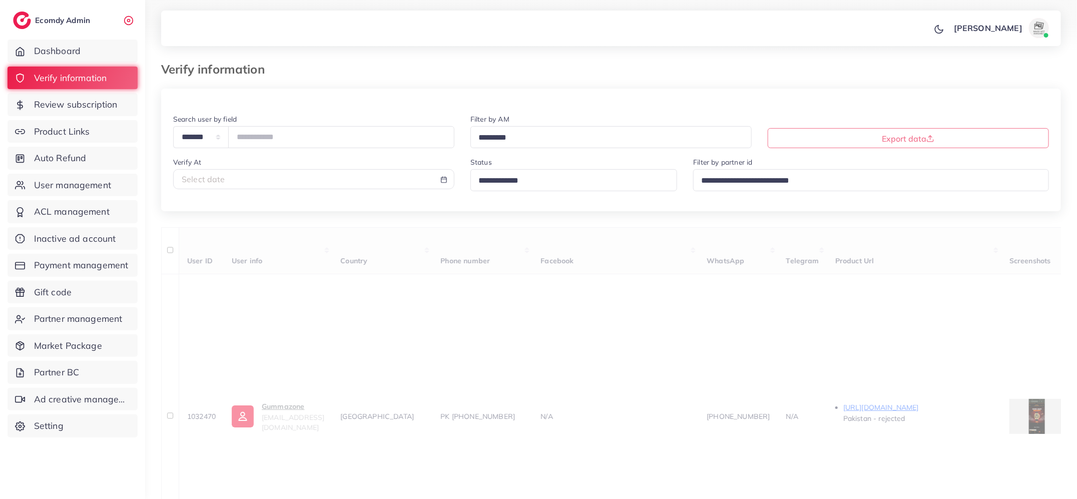
click at [546, 171] on div "Search for option" at bounding box center [570, 180] width 192 height 18
click at [533, 240] on div "**********" at bounding box center [611, 339] width 900 height 500
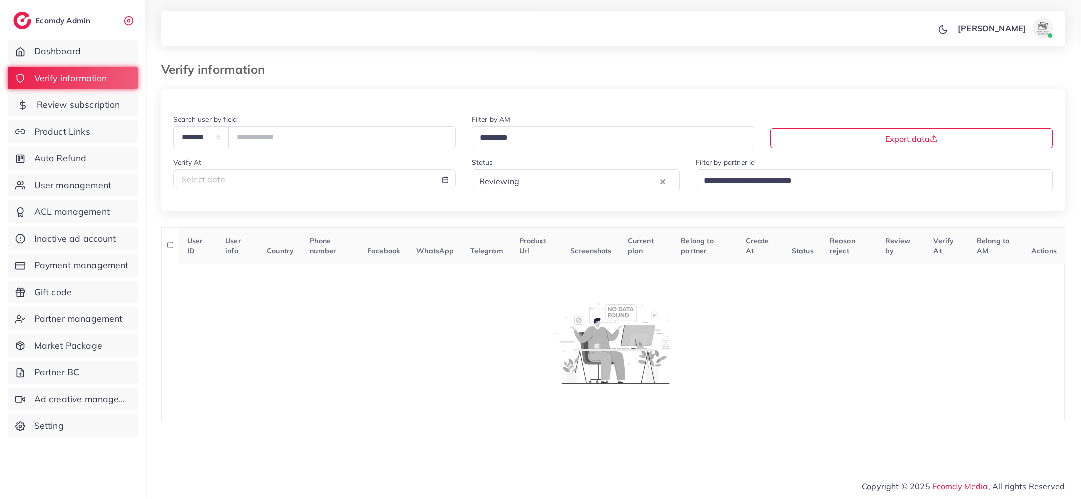
click at [119, 104] on span "Review subscription" at bounding box center [79, 104] width 84 height 13
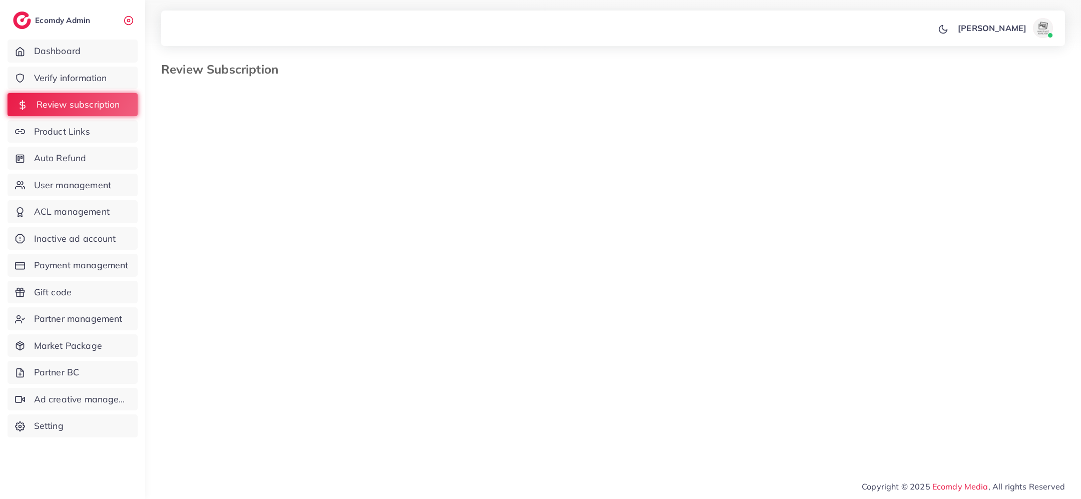
select select "*******"
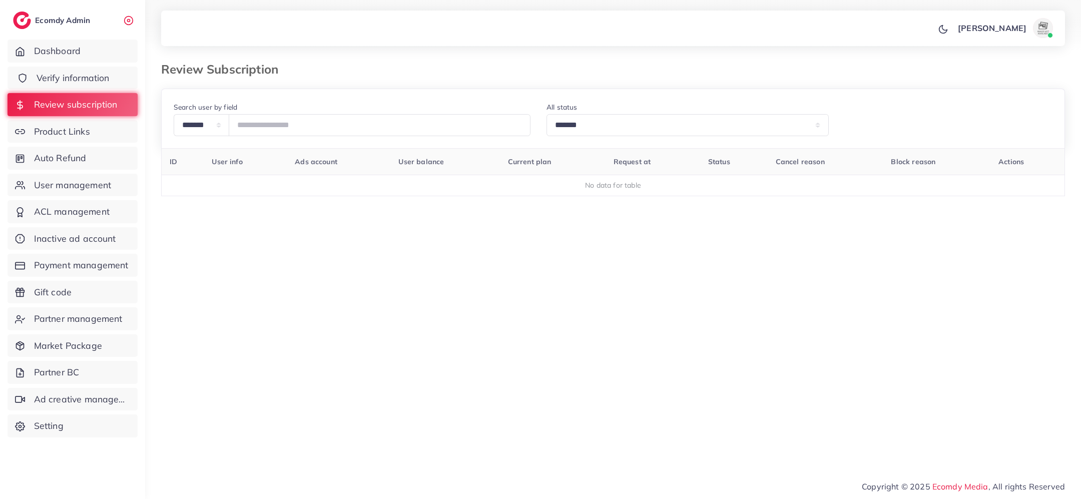
click at [88, 80] on span "Verify information" at bounding box center [73, 78] width 73 height 13
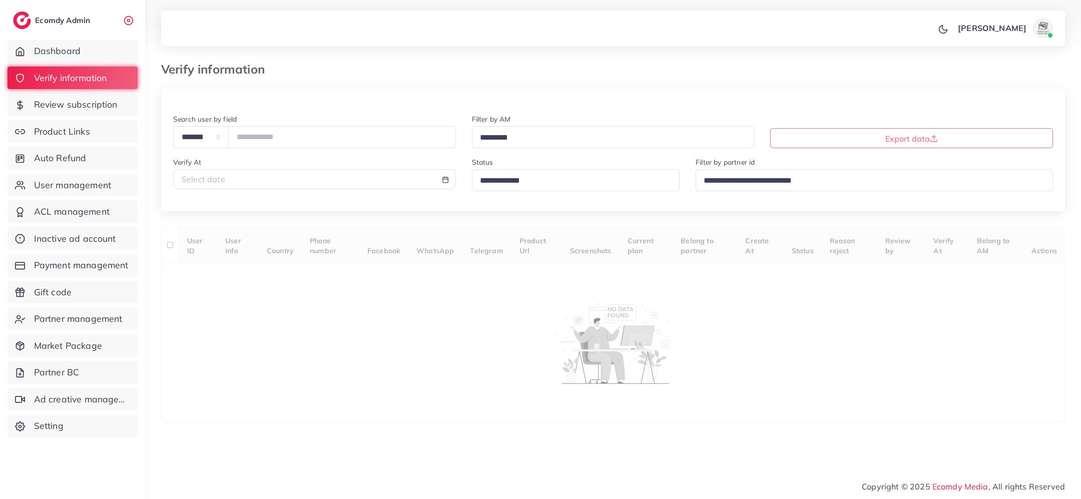
click at [496, 185] on input "Search for option" at bounding box center [571, 181] width 191 height 16
click at [507, 241] on div "**********" at bounding box center [613, 255] width 904 height 333
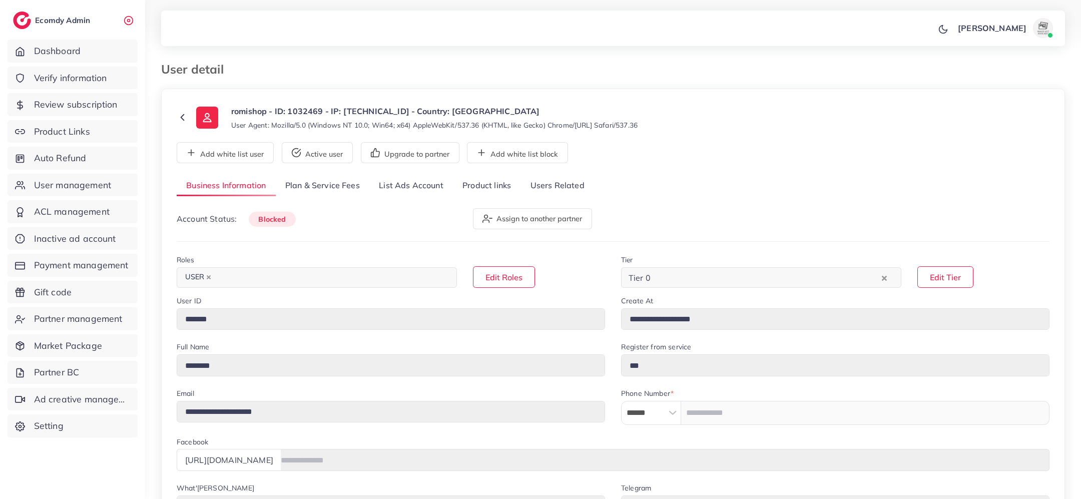
select select "**********"
click at [560, 186] on link "Users Related" at bounding box center [556, 186] width 73 height 22
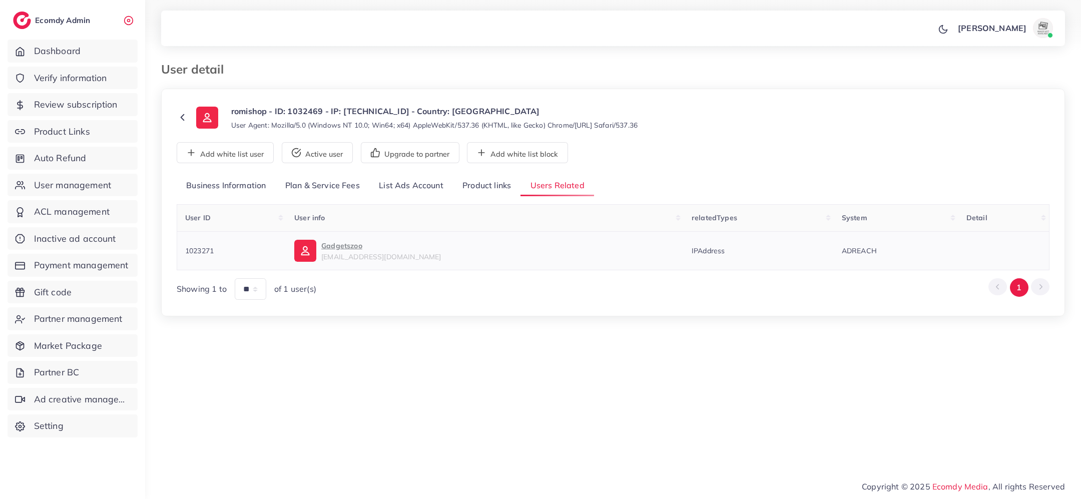
copy span "1023271"
drag, startPoint x: 221, startPoint y: 257, endPoint x: 182, endPoint y: 248, distance: 40.4
click at [182, 248] on td "1023271" at bounding box center [232, 250] width 110 height 39
click at [181, 113] on icon at bounding box center [183, 118] width 12 height 12
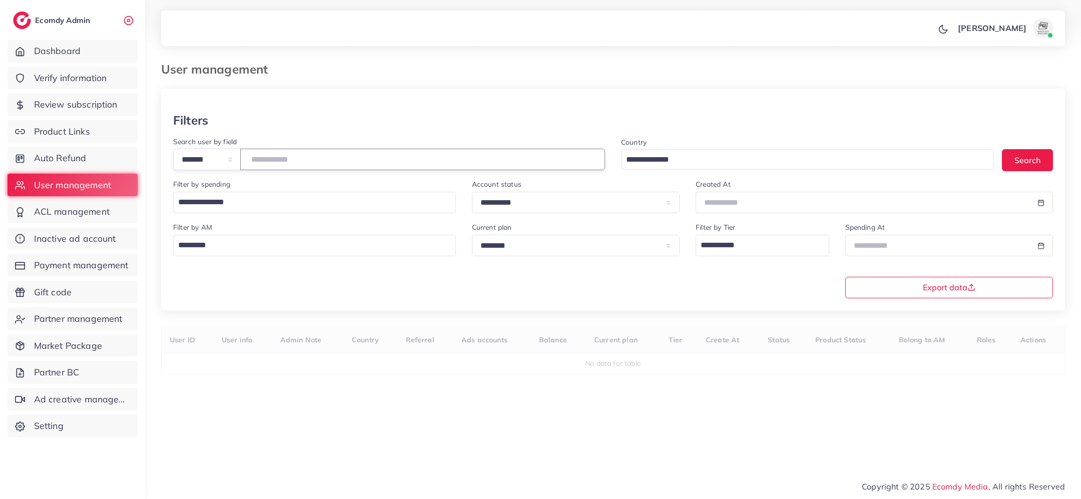
click at [302, 161] on input "number" at bounding box center [422, 160] width 365 height 22
paste input "*******"
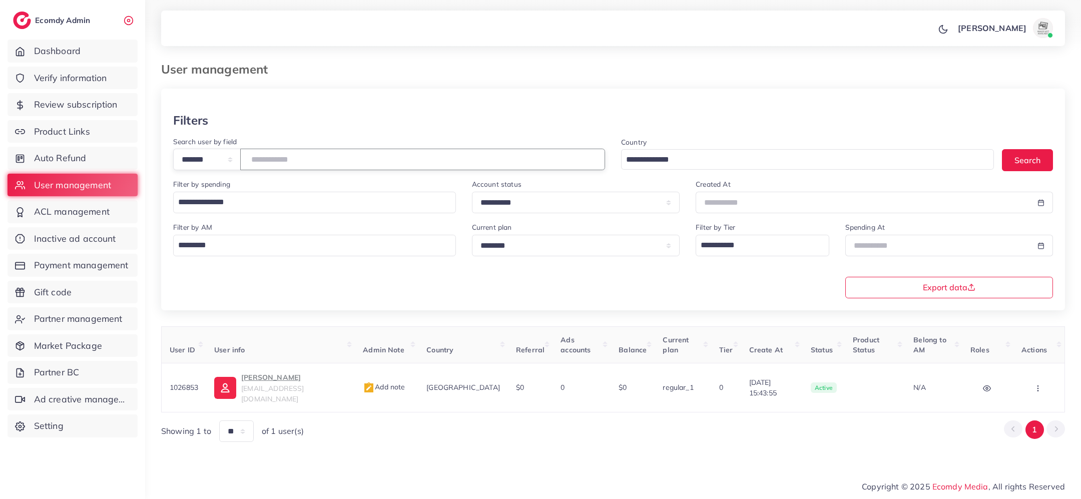
drag, startPoint x: 296, startPoint y: 161, endPoint x: 254, endPoint y: 159, distance: 42.1
click at [254, 159] on input "*******" at bounding box center [422, 160] width 365 height 22
paste input "number"
drag, startPoint x: 300, startPoint y: 159, endPoint x: 243, endPoint y: 159, distance: 57.0
click at [242, 159] on div "**********" at bounding box center [389, 160] width 432 height 22
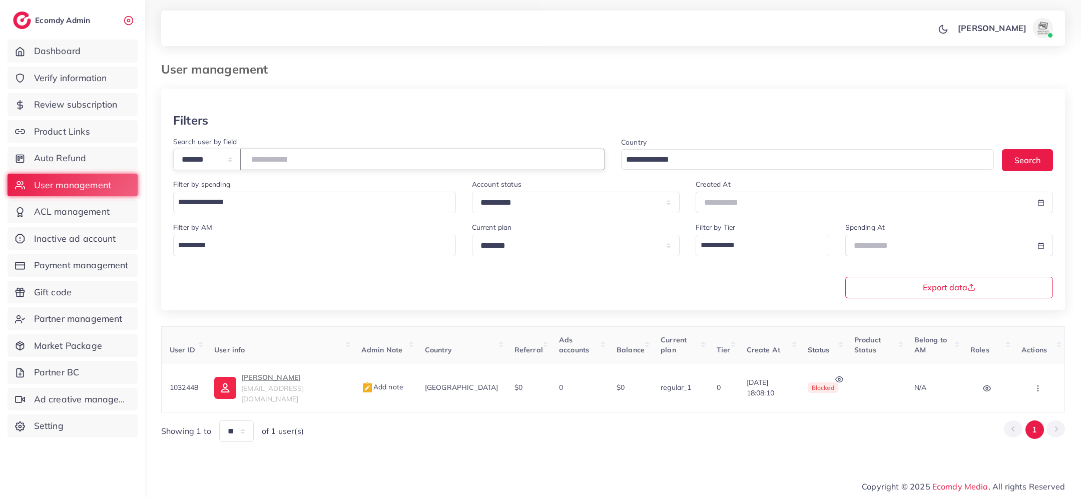
paste input "number"
type input "*******"
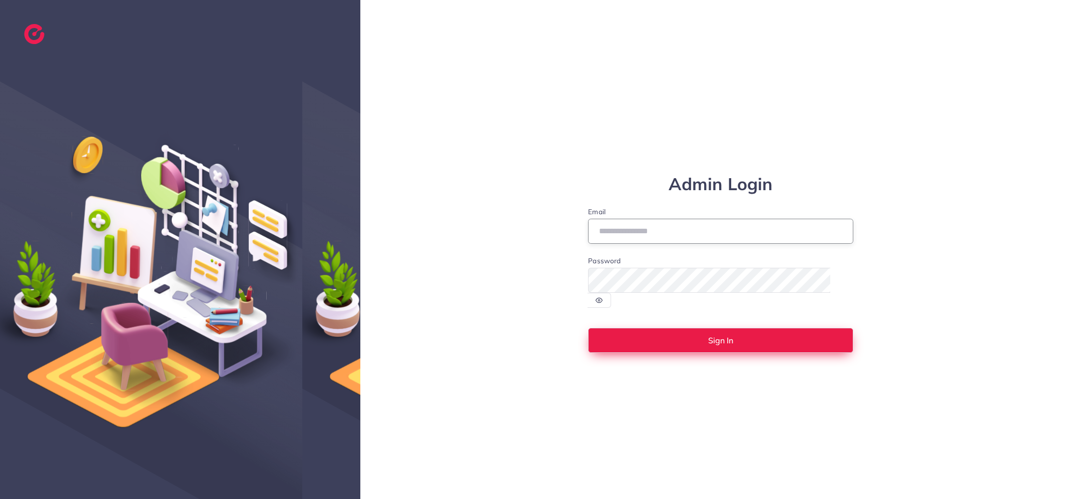
type input "**********"
click at [668, 333] on button "Sign In" at bounding box center [720, 340] width 265 height 25
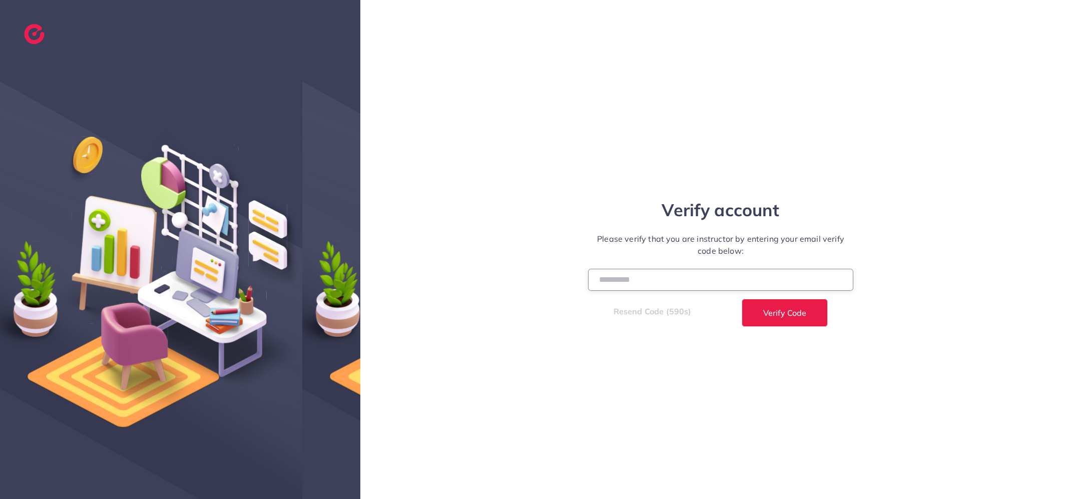
click at [607, 280] on input "number" at bounding box center [720, 280] width 265 height 22
type input "******"
click at [741, 299] on button "Verify Code" at bounding box center [784, 313] width 86 height 28
select select "*"
select select "****"
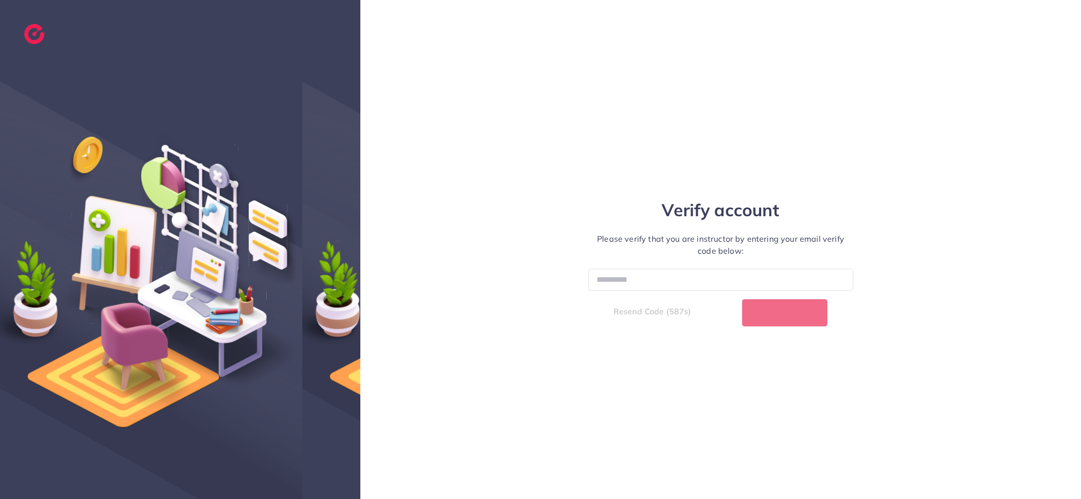
select select "*"
select select "****"
select select "*"
select select "****"
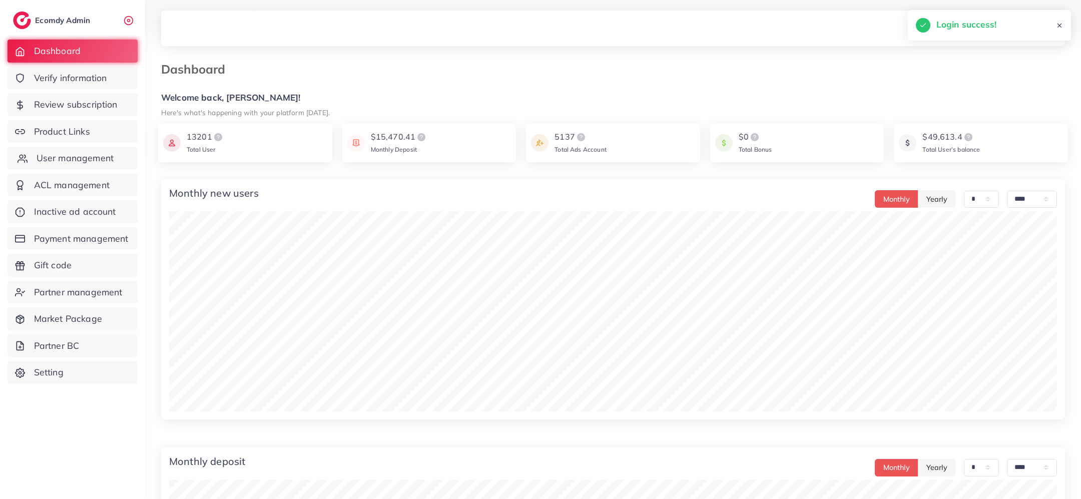
click at [91, 164] on span "User management" at bounding box center [75, 158] width 77 height 13
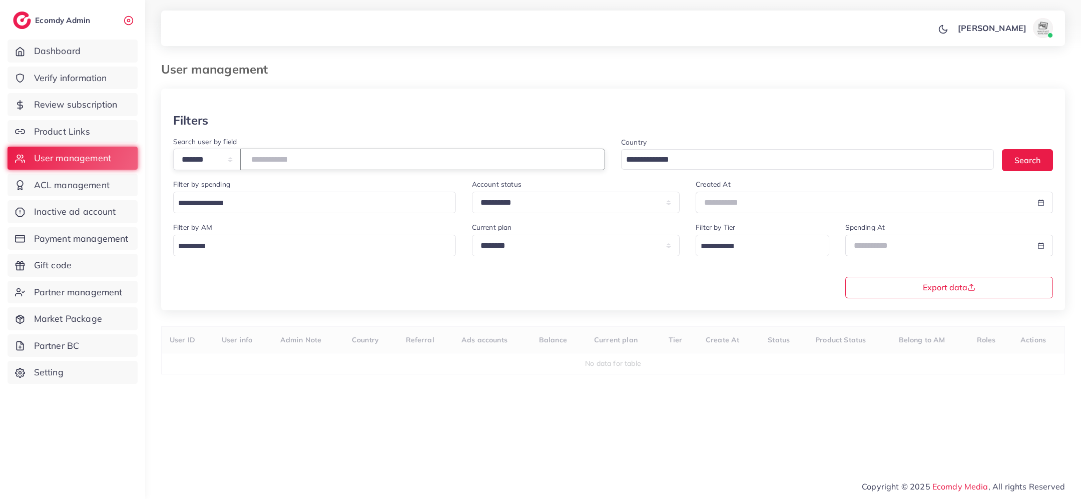
click at [269, 167] on input "number" at bounding box center [422, 160] width 365 height 22
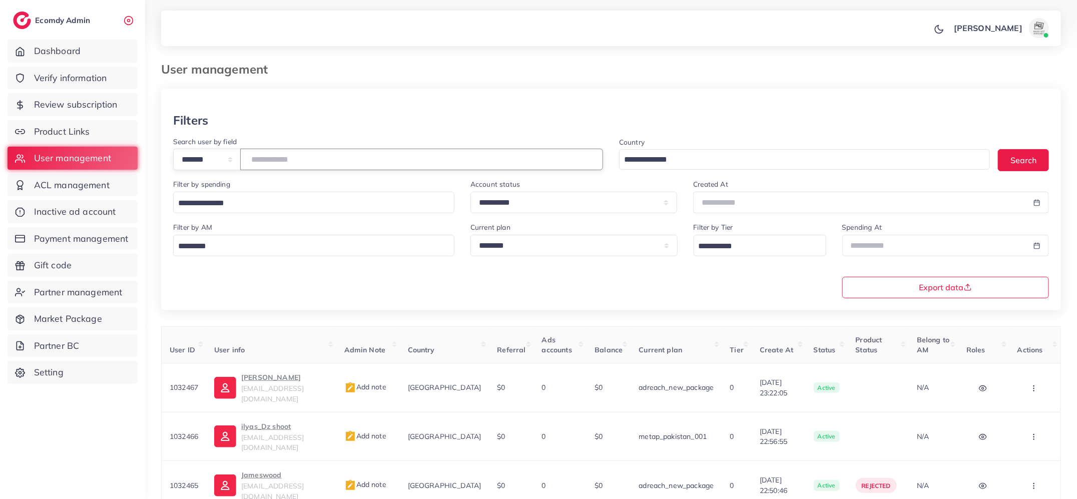
paste input "*******"
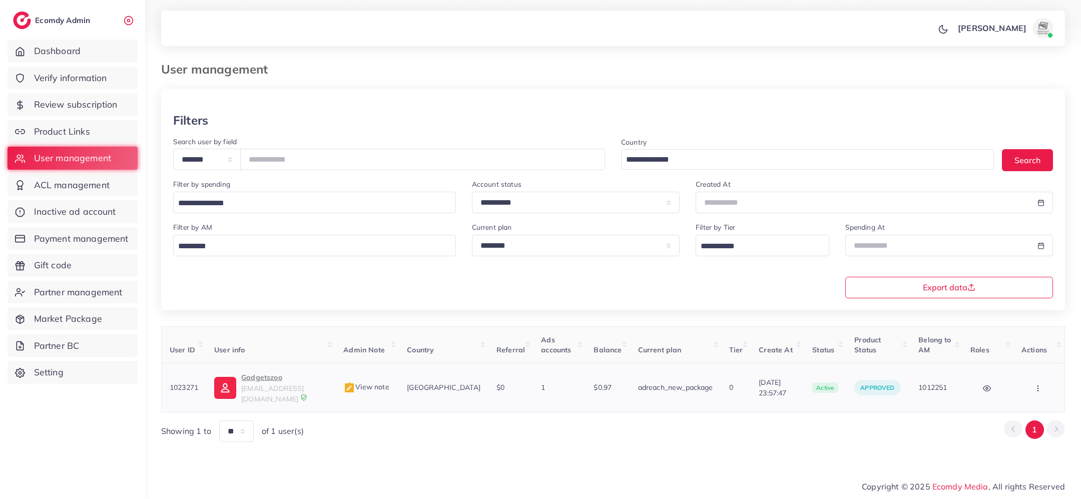
click at [253, 381] on p "Gadgetszoo" at bounding box center [284, 377] width 86 height 12
drag, startPoint x: 308, startPoint y: 159, endPoint x: 248, endPoint y: 165, distance: 60.3
click at [249, 165] on div "**********" at bounding box center [389, 160] width 432 height 22
drag, startPoint x: 295, startPoint y: 161, endPoint x: 262, endPoint y: 161, distance: 33.0
click at [262, 161] on input "*******" at bounding box center [422, 160] width 365 height 22
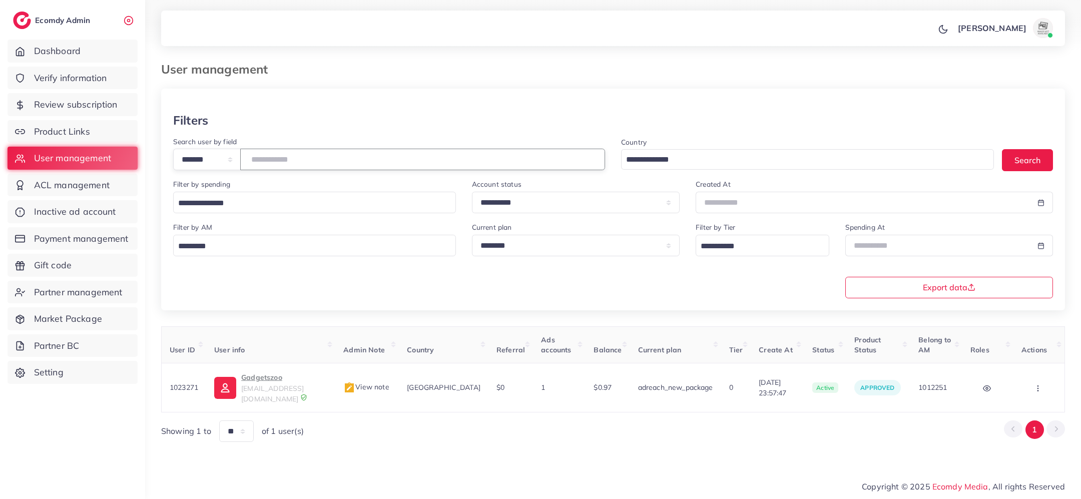
paste input "number"
type input "*******"
click at [262, 380] on p "[PERSON_NAME]" at bounding box center [286, 377] width 90 height 12
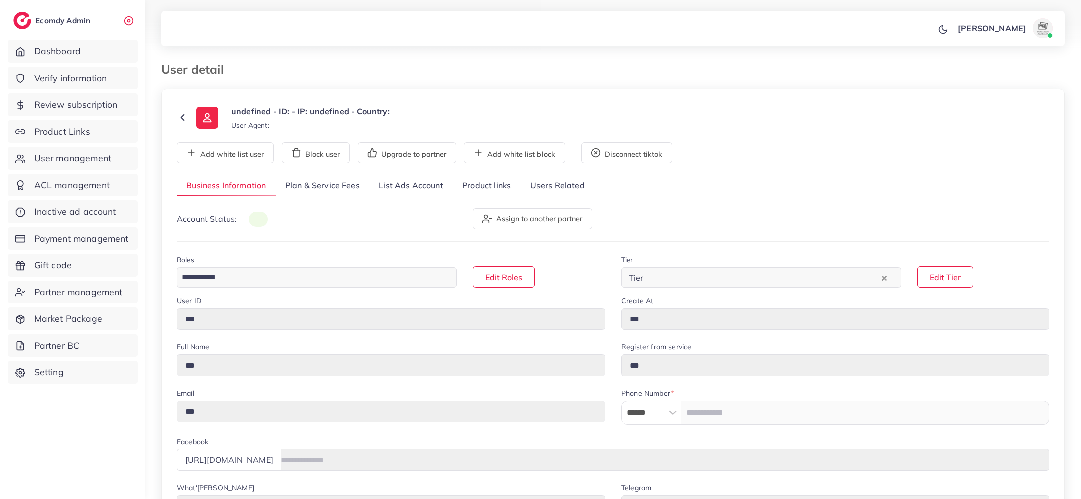
click at [417, 187] on link "List Ads Account" at bounding box center [411, 186] width 84 height 22
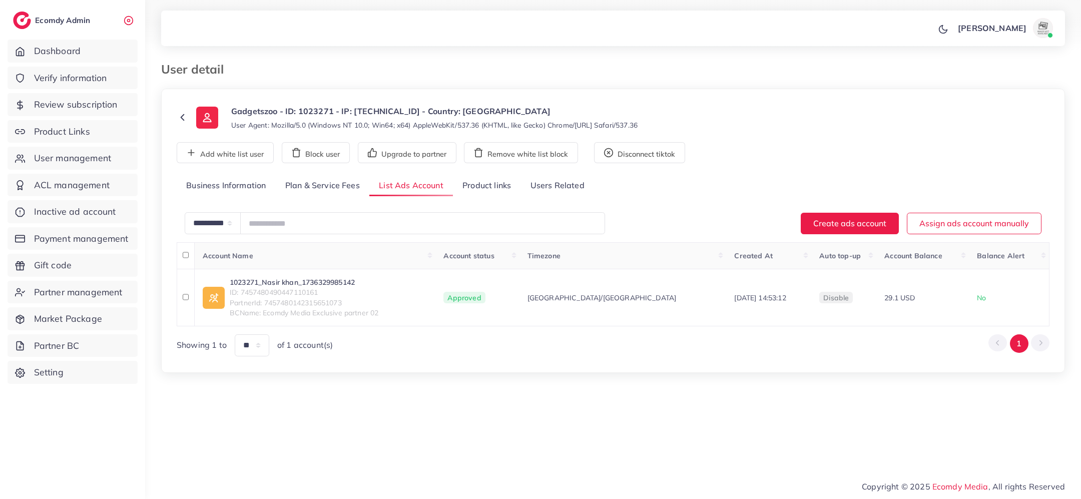
click at [494, 181] on link "Product links" at bounding box center [487, 186] width 68 height 22
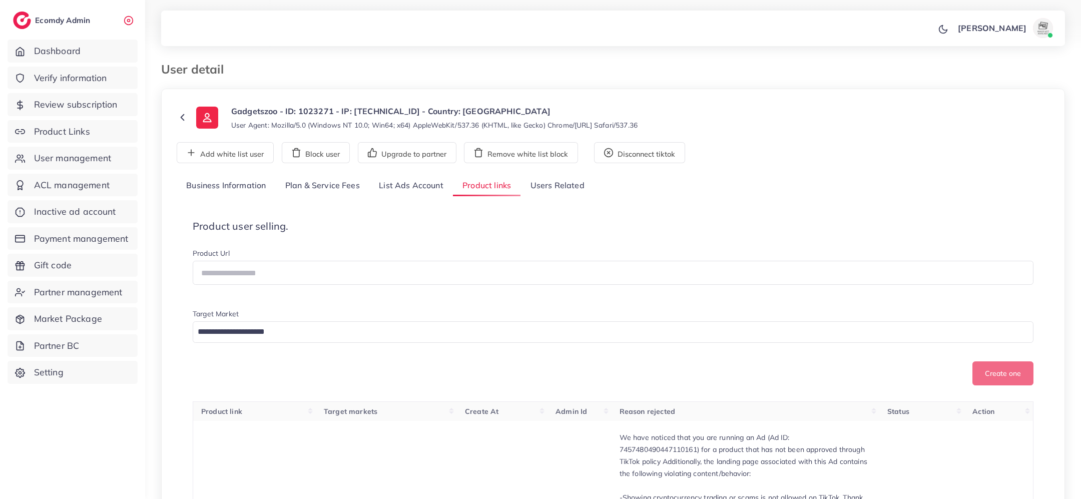
click at [413, 183] on link "List Ads Account" at bounding box center [411, 186] width 84 height 22
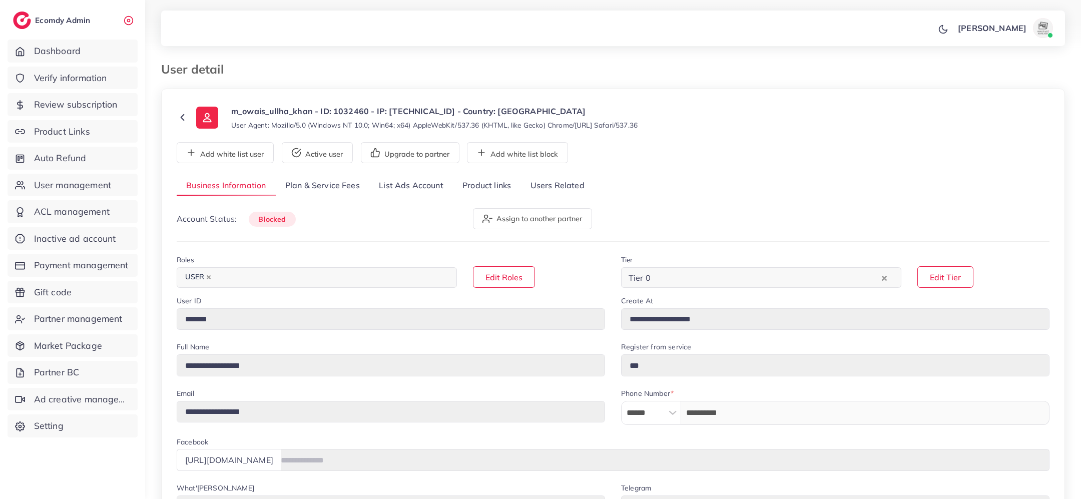
select select "********"
click at [513, 187] on link "Product links" at bounding box center [487, 186] width 68 height 22
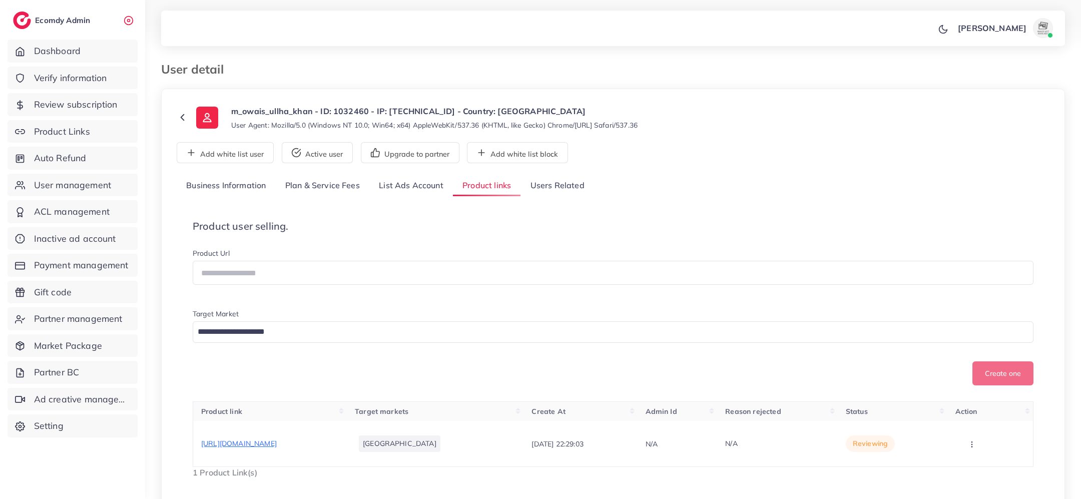
click at [575, 183] on link "Users Related" at bounding box center [556, 186] width 73 height 22
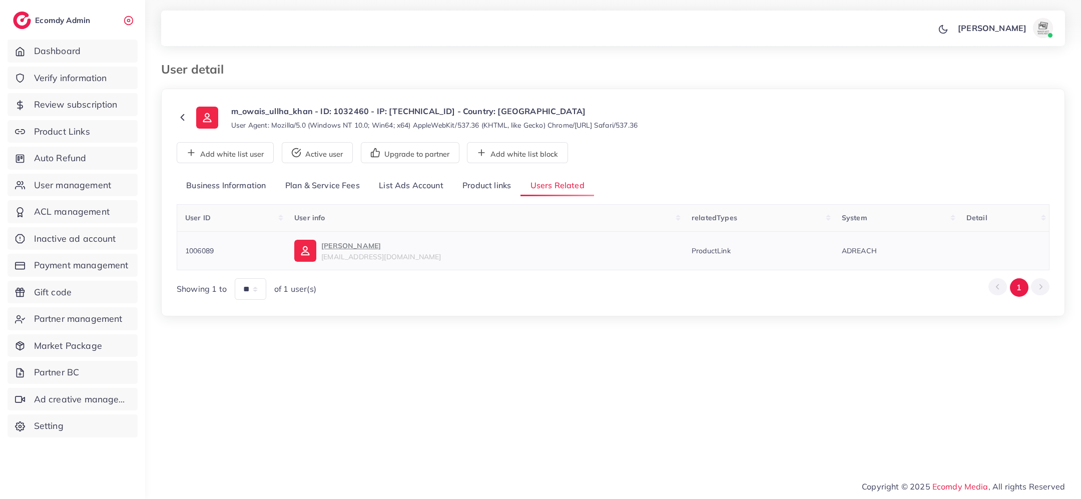
copy span "1006089"
drag, startPoint x: 220, startPoint y: 250, endPoint x: 178, endPoint y: 250, distance: 41.5
click at [178, 250] on td "1006089" at bounding box center [232, 250] width 110 height 39
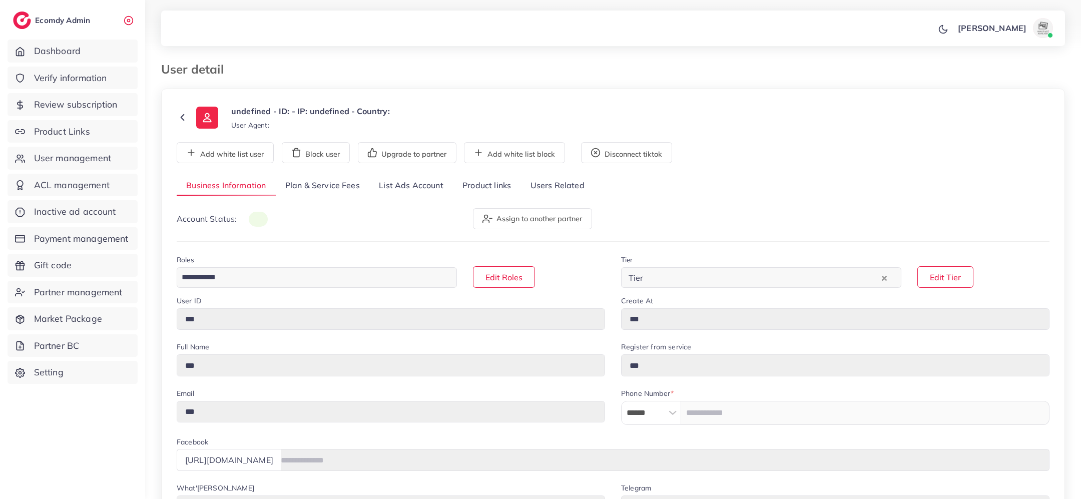
type input "*******"
type input "**********"
type input "******"
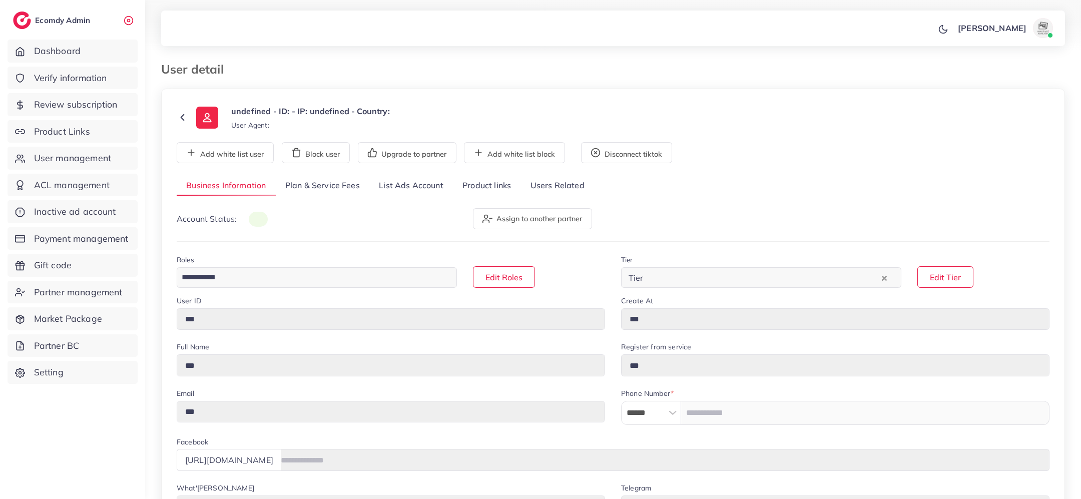
type input "**********"
select select "********"
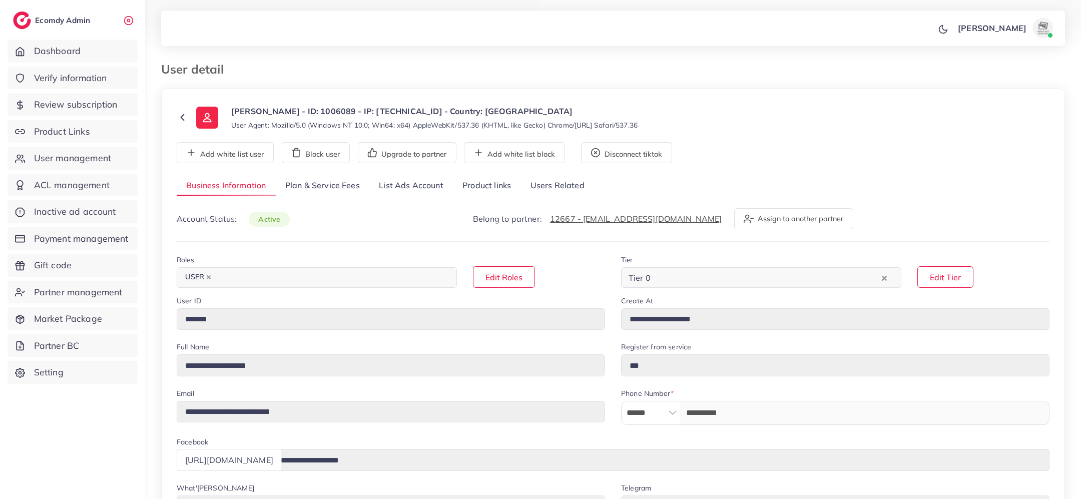
click at [424, 188] on link "List Ads Account" at bounding box center [411, 186] width 84 height 22
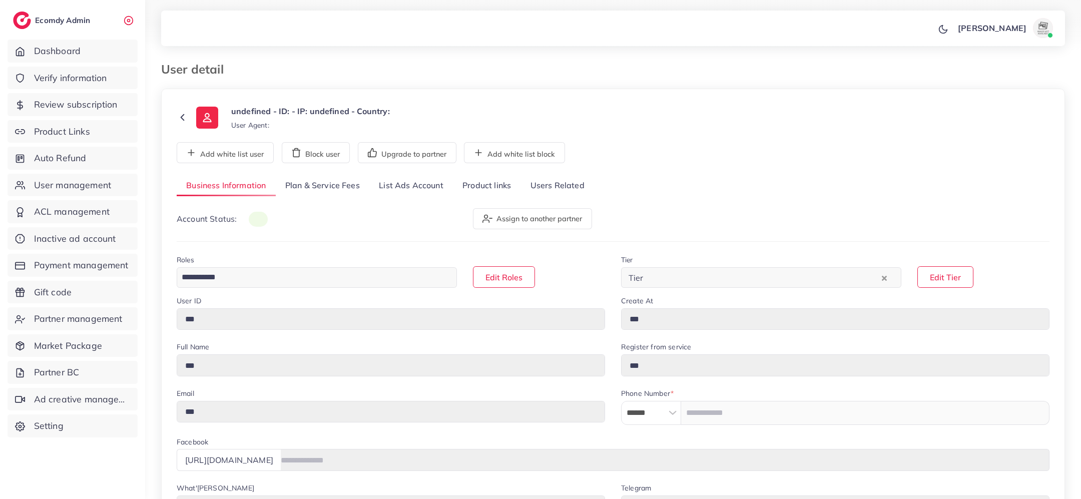
type input "*******"
type input "**********"
select select "********"
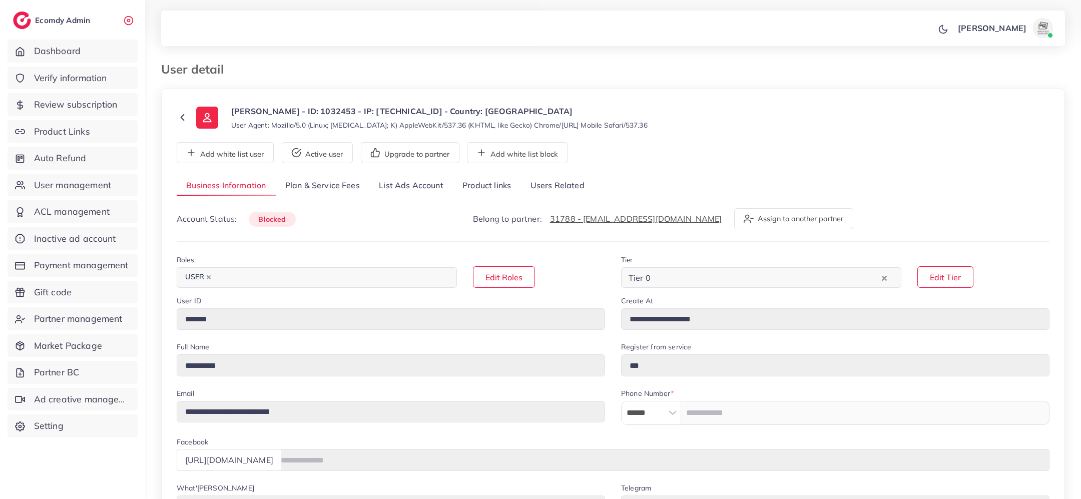
click at [487, 191] on link "Product links" at bounding box center [487, 186] width 68 height 22
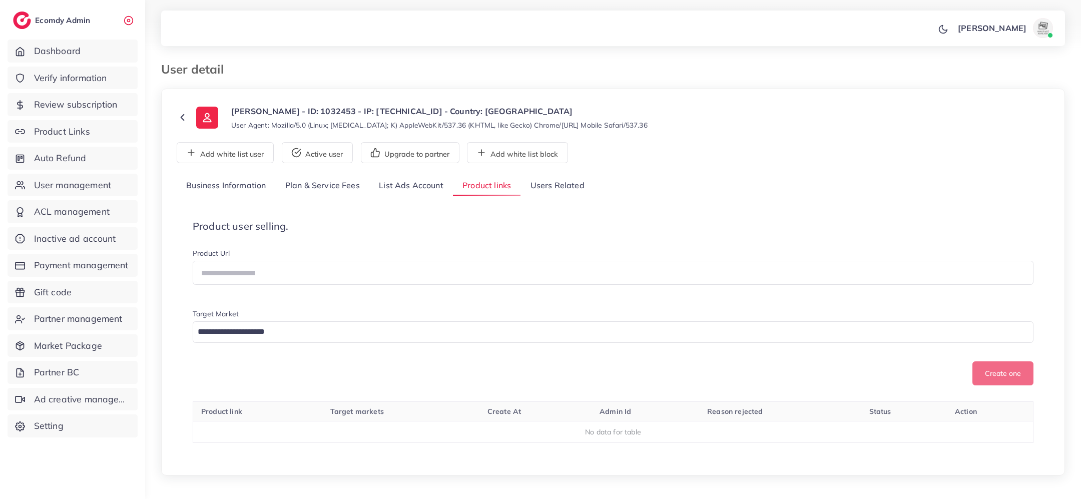
click at [568, 186] on link "Users Related" at bounding box center [556, 186] width 73 height 22
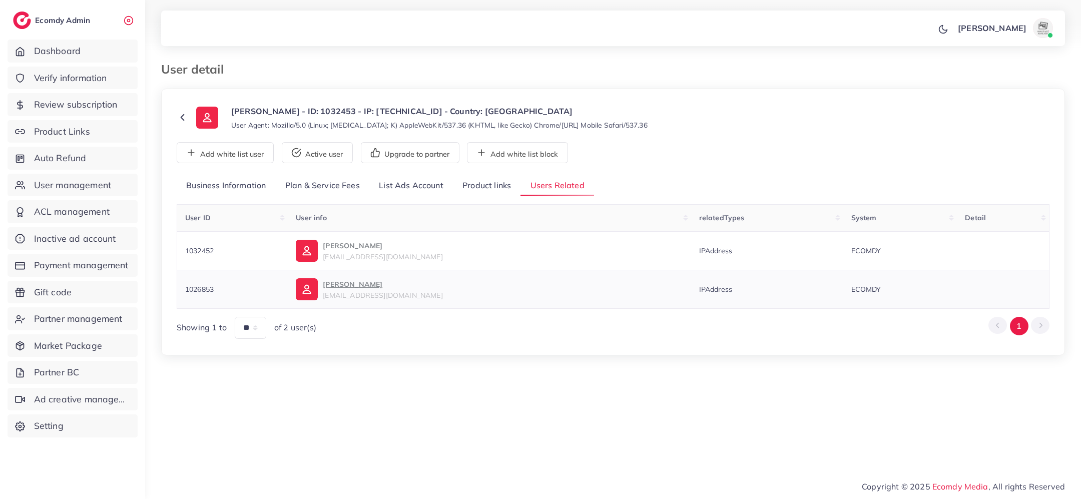
copy span "1026853"
drag, startPoint x: 218, startPoint y: 292, endPoint x: 182, endPoint y: 288, distance: 36.2
click at [182, 288] on td "1026853" at bounding box center [232, 289] width 111 height 39
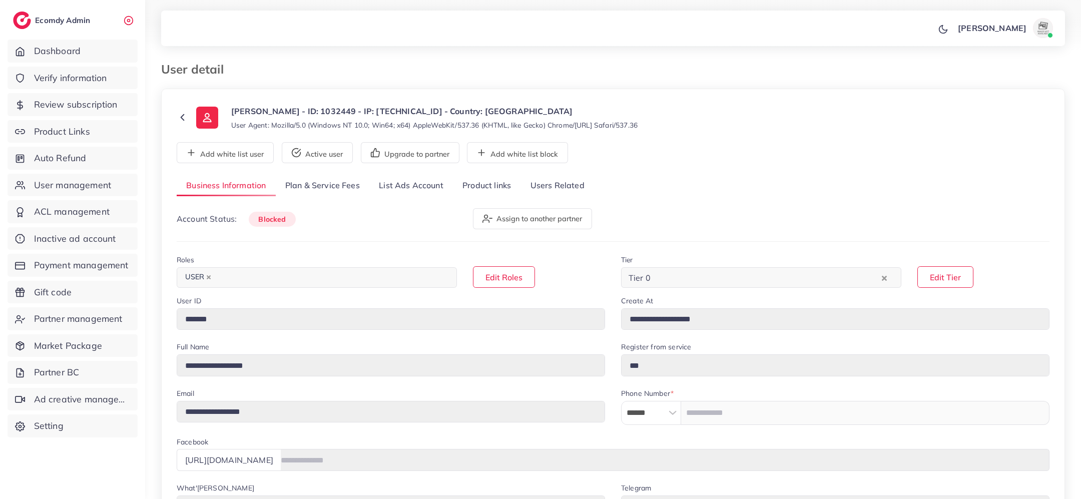
select select "********"
click at [557, 189] on link "Users Related" at bounding box center [556, 186] width 73 height 22
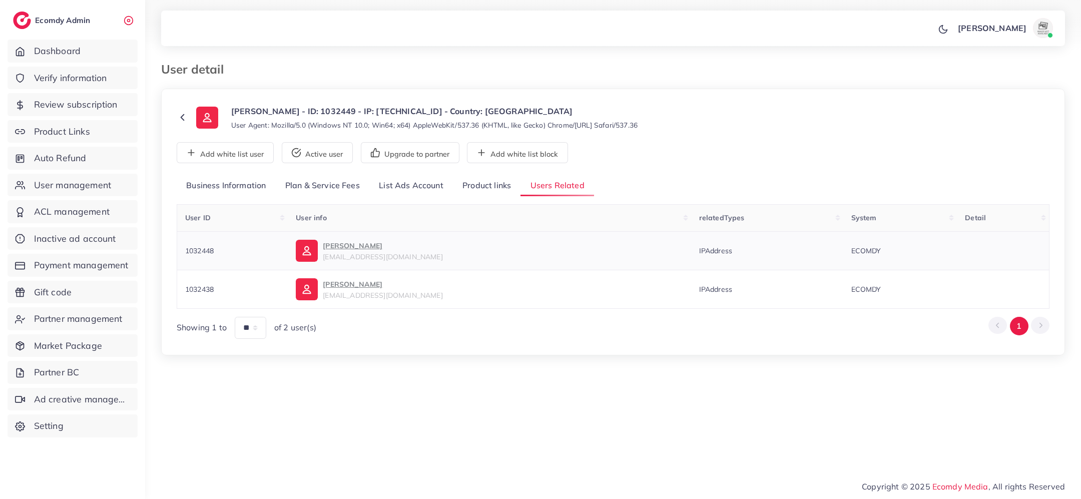
copy span "1032448"
drag, startPoint x: 218, startPoint y: 253, endPoint x: 181, endPoint y: 249, distance: 37.2
click at [181, 249] on td "1032448" at bounding box center [232, 250] width 111 height 39
copy span "1032438"
drag, startPoint x: 218, startPoint y: 293, endPoint x: 180, endPoint y: 289, distance: 38.7
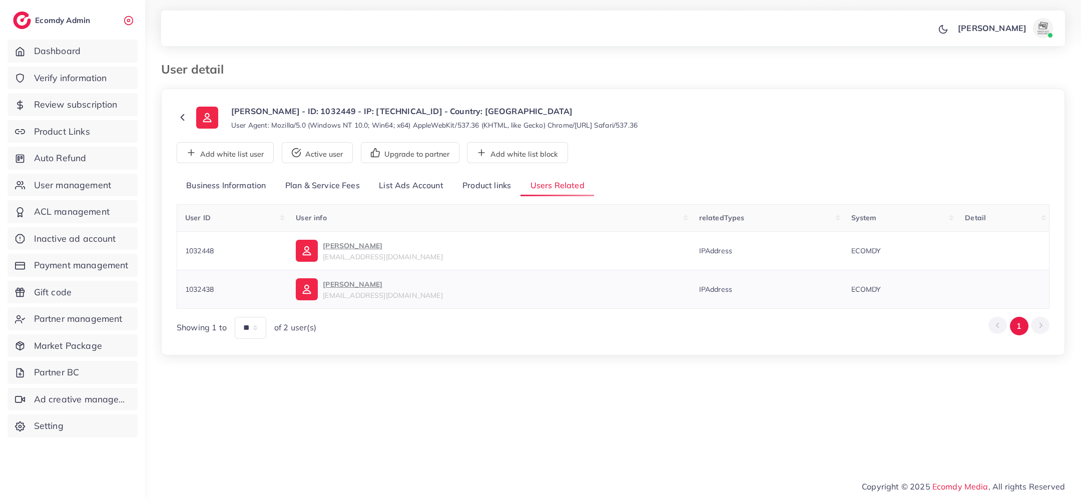
click at [180, 289] on td "1032438" at bounding box center [232, 289] width 111 height 39
